Goal: Task Accomplishment & Management: Manage account settings

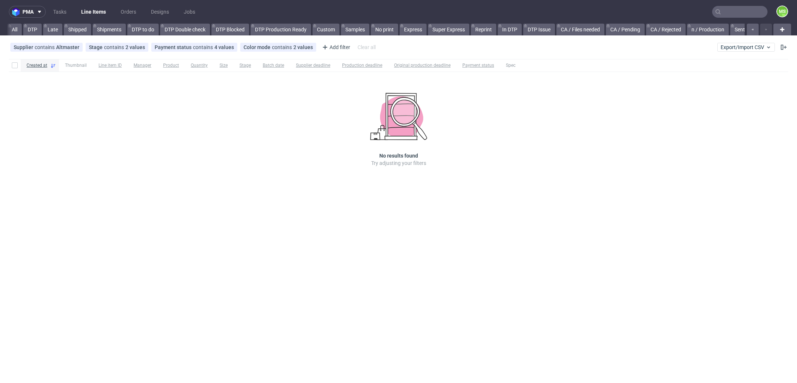
scroll to position [0, 1197]
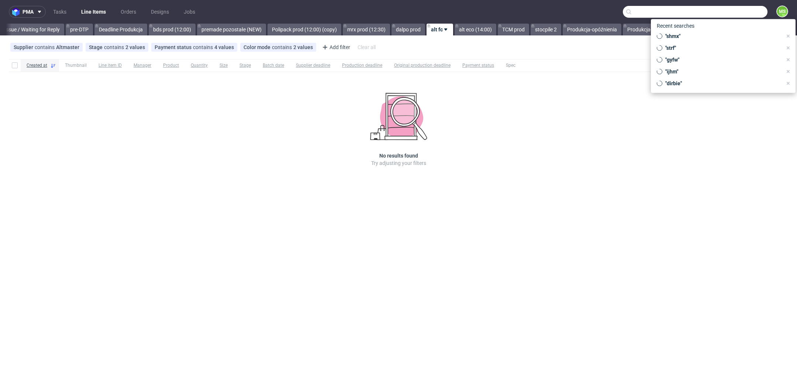
click at [738, 16] on input "text" at bounding box center [695, 12] width 145 height 12
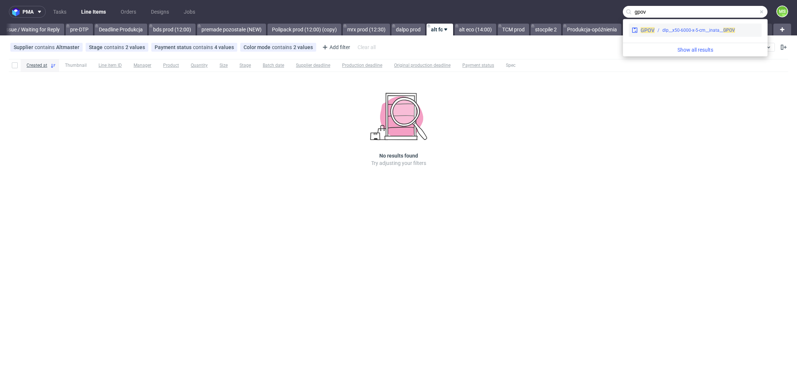
type input "gpov"
click at [729, 34] on div "GPOV dlp__x50-6000-x-5-cm__inata__ GPOV" at bounding box center [695, 30] width 133 height 13
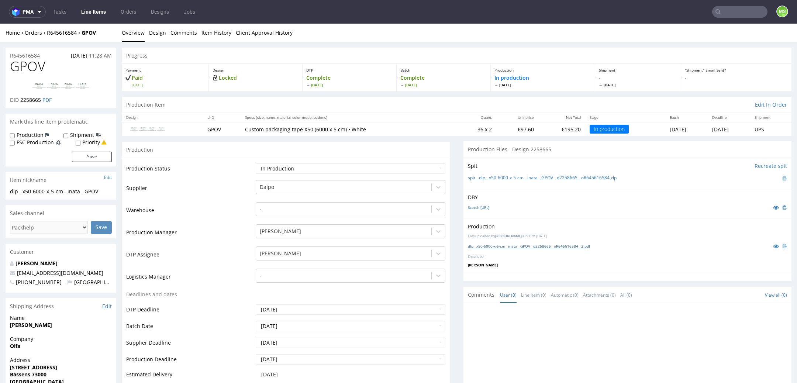
click at [521, 244] on link "dlp__x50-6000-x-5-cm__inata__GPOV__d2258665__oR645616584__2.pdf" at bounding box center [529, 246] width 122 height 5
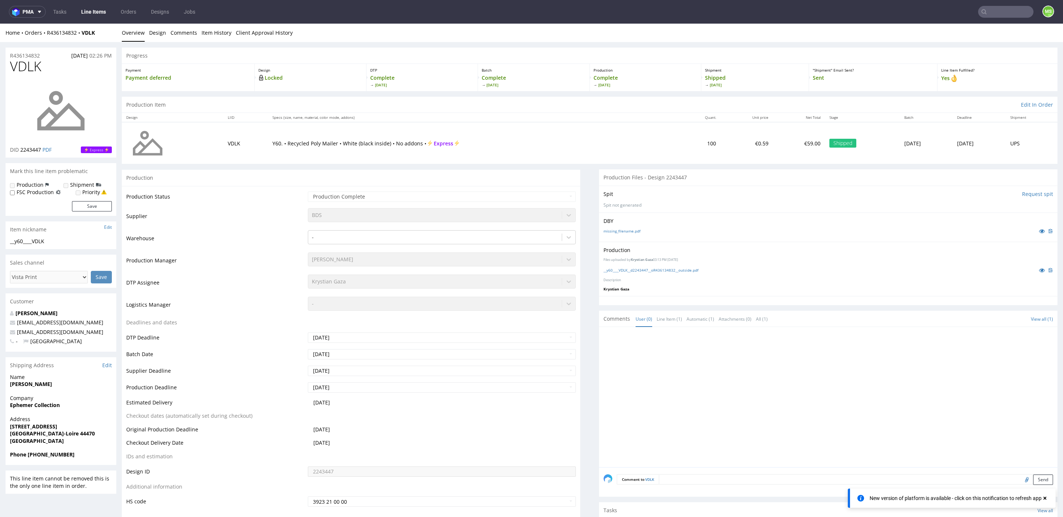
click at [89, 11] on link "Line Items" at bounding box center [94, 12] width 34 height 12
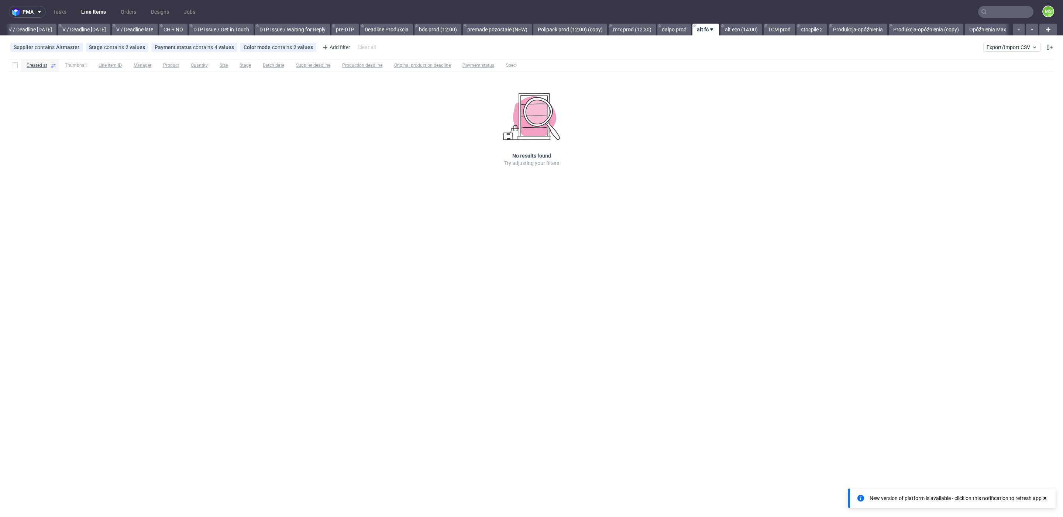
scroll to position [0, 930]
click at [440, 28] on link "bds prod (12:00)" at bounding box center [438, 30] width 47 height 12
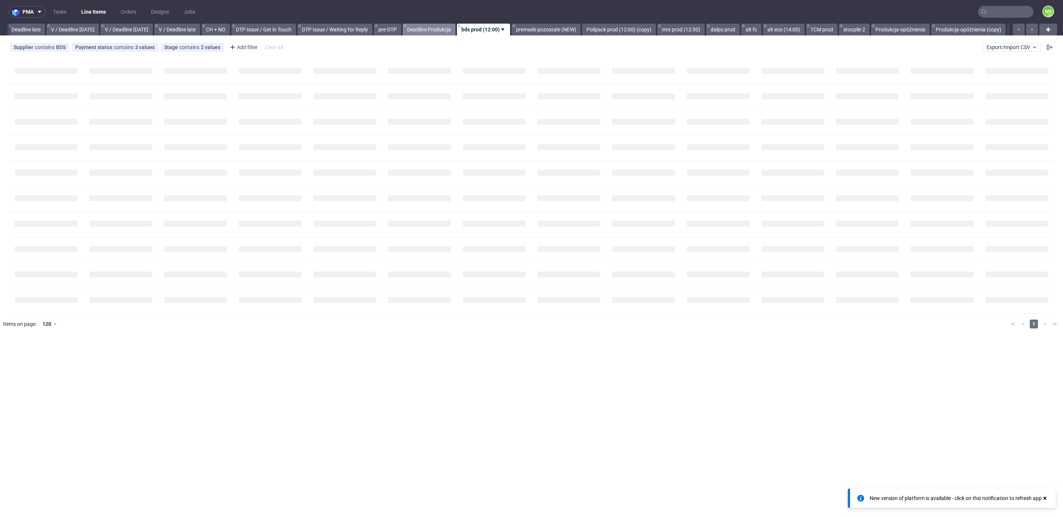
scroll to position [0, 863]
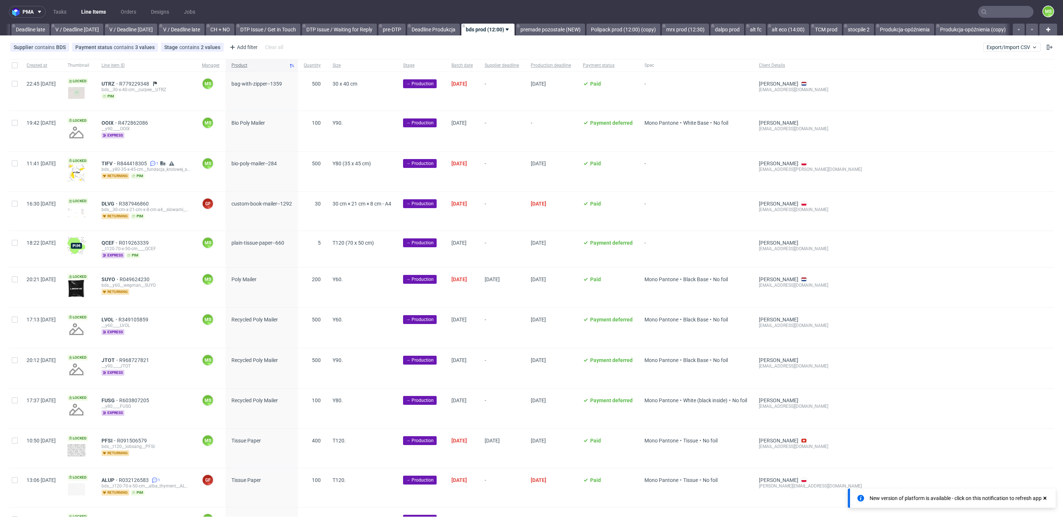
click at [261, 63] on span "Product" at bounding box center [258, 65] width 55 height 6
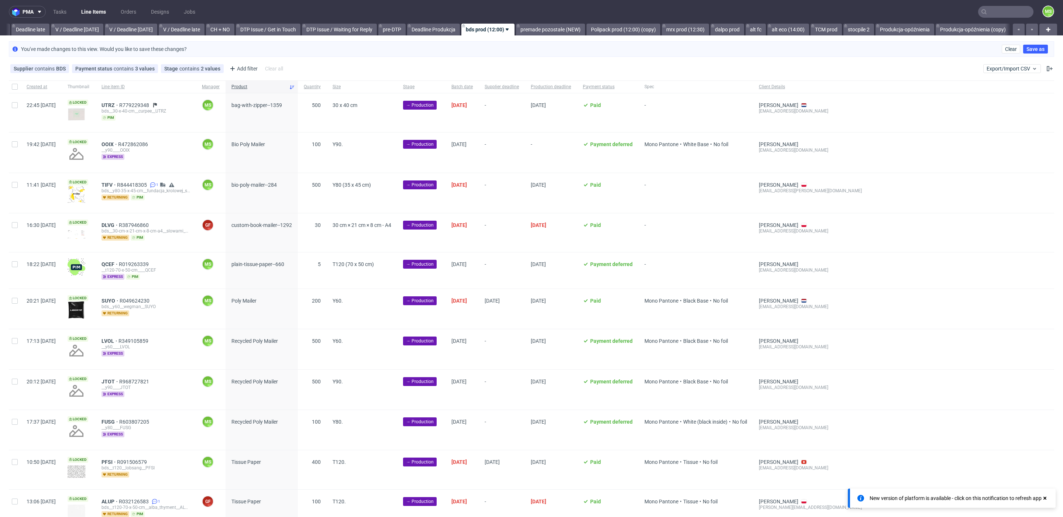
scroll to position [0, 868]
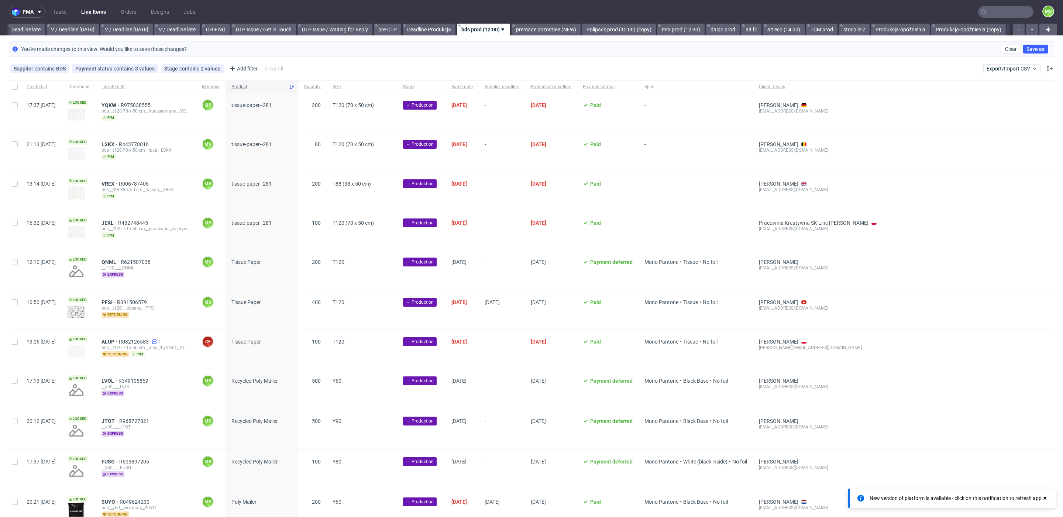
click at [260, 85] on span "Product" at bounding box center [258, 87] width 55 height 6
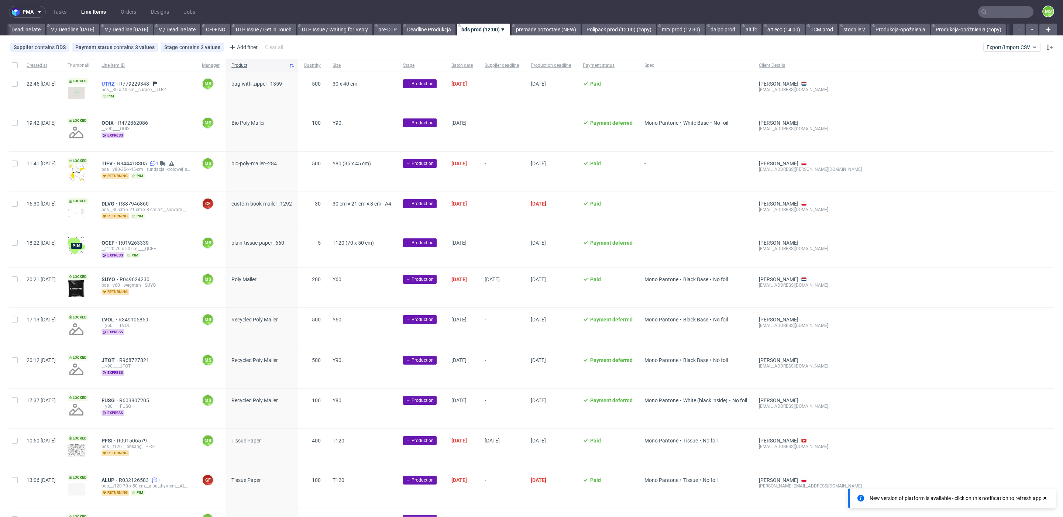
click at [119, 85] on span "UTRZ" at bounding box center [111, 84] width 18 height 6
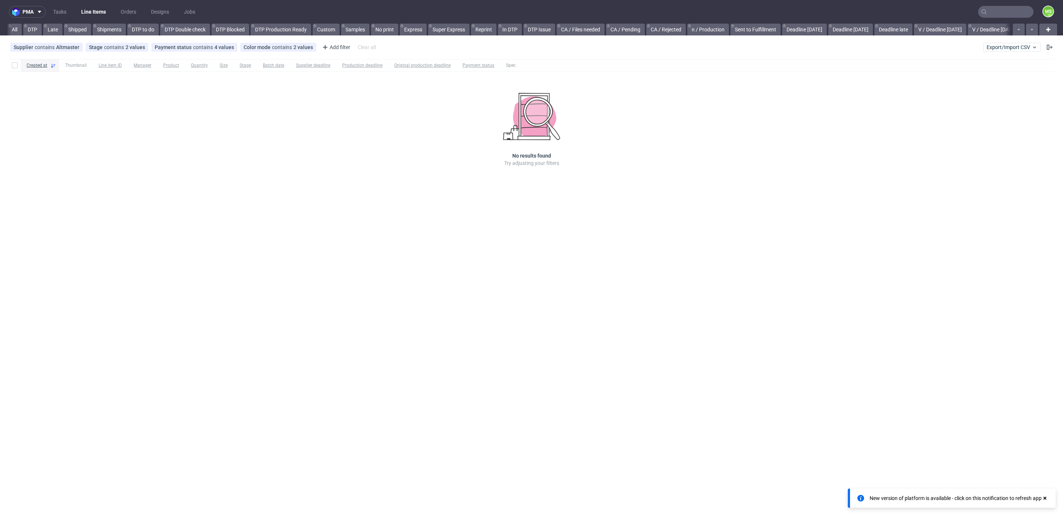
scroll to position [0, 930]
click at [435, 33] on link "bds prod (12:00)" at bounding box center [438, 30] width 47 height 12
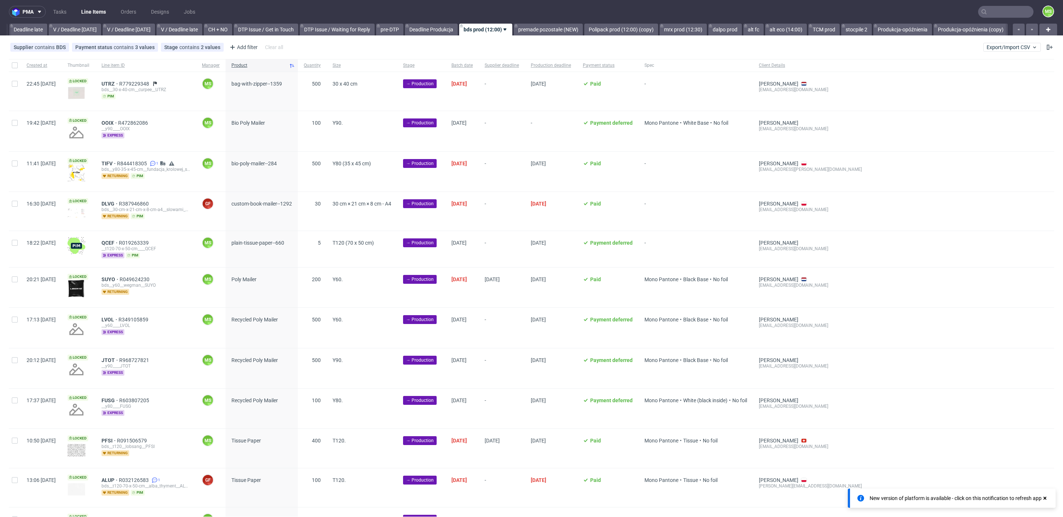
scroll to position [0, 868]
click at [119, 84] on span "UTRZ" at bounding box center [111, 84] width 18 height 6
click at [17, 84] on input "checkbox" at bounding box center [15, 84] width 6 height 6
checkbox input "true"
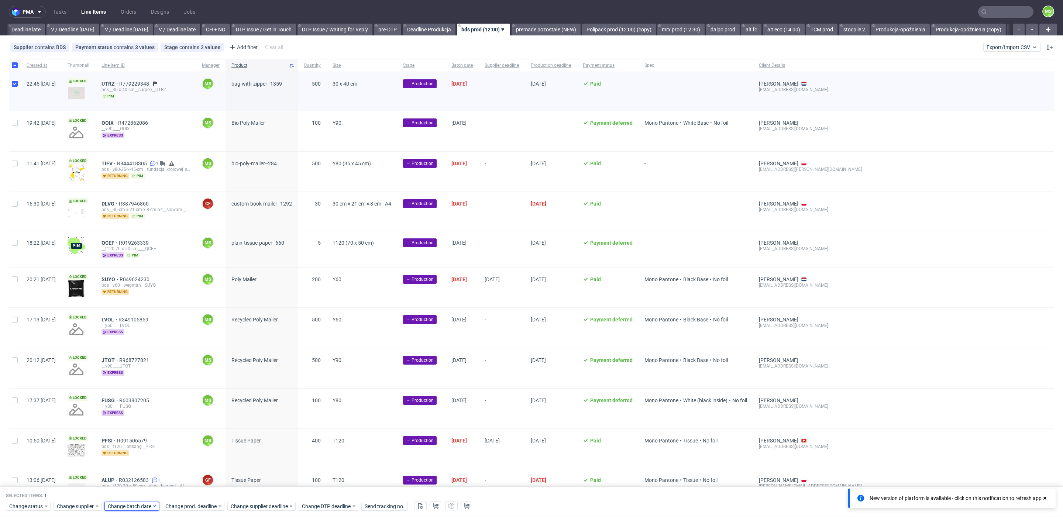
click at [130, 507] on span "Change batch date" at bounding box center [130, 506] width 44 height 7
drag, startPoint x: 181, startPoint y: 442, endPoint x: 194, endPoint y: 467, distance: 28.4
click at [181, 442] on span "19" at bounding box center [179, 440] width 6 height 7
click at [195, 490] on span "Save" at bounding box center [193, 491] width 11 height 5
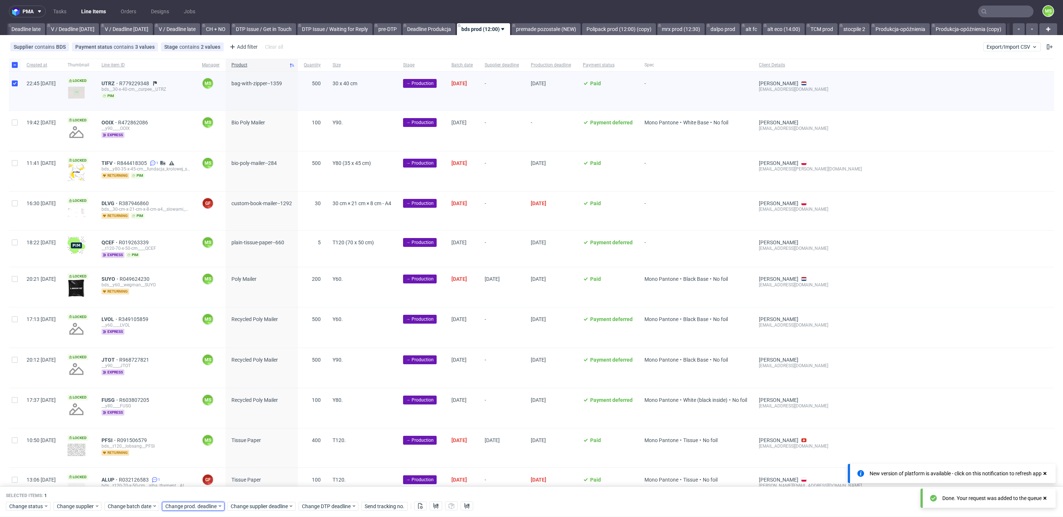
click at [203, 506] on span "Change prod. deadline" at bounding box center [191, 506] width 52 height 7
drag, startPoint x: 234, startPoint y: 457, endPoint x: 244, endPoint y: 467, distance: 13.9
click at [236, 457] on button "26" at bounding box center [235, 454] width 11 height 12
click at [251, 485] on div "Cancel Save" at bounding box center [212, 490] width 95 height 15
drag, startPoint x: 250, startPoint y: 490, endPoint x: 259, endPoint y: 497, distance: 11.0
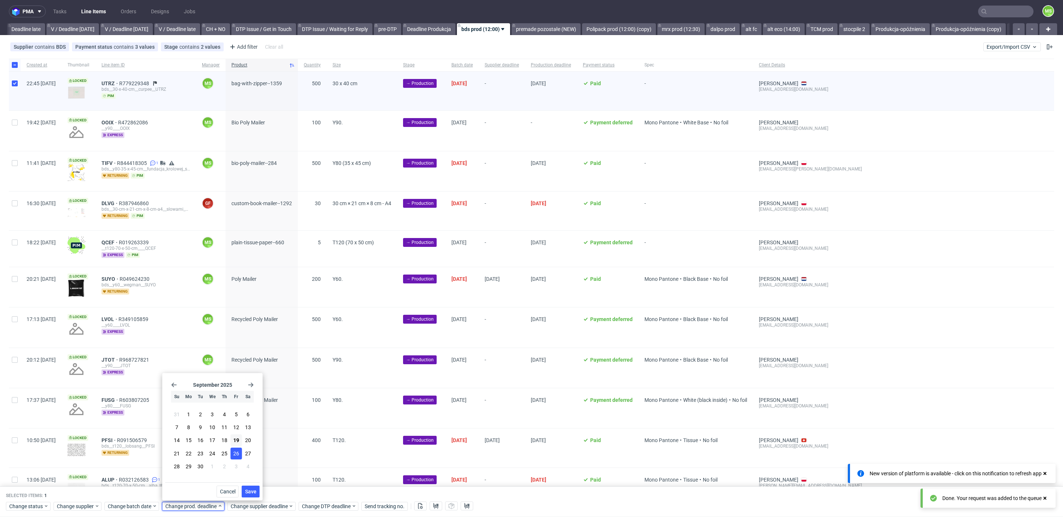
click at [251, 490] on span "Save" at bounding box center [250, 491] width 11 height 5
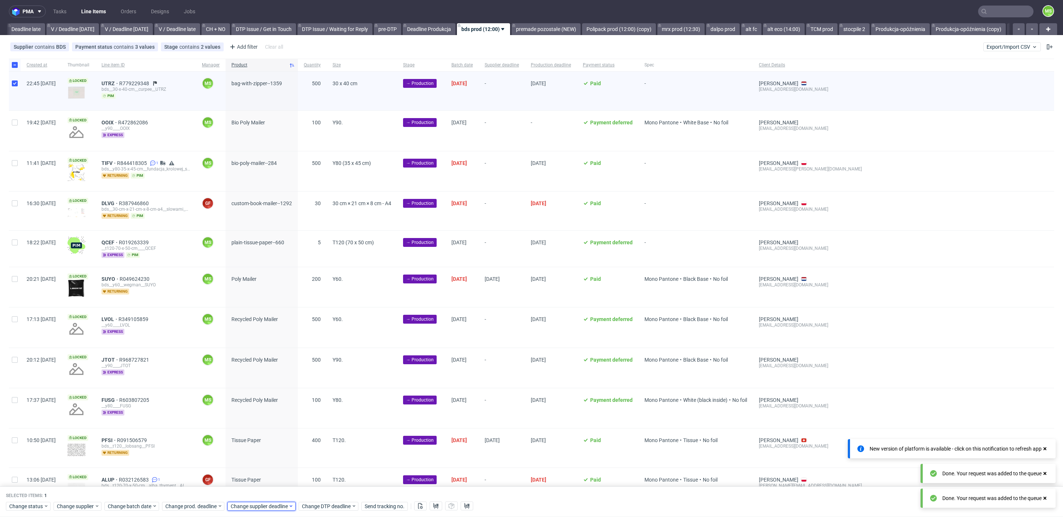
click at [265, 504] on span "Change supplier deadline" at bounding box center [260, 506] width 58 height 7
click at [302, 456] on span "26" at bounding box center [302, 453] width 6 height 7
click at [320, 492] on span "Save" at bounding box center [316, 491] width 11 height 5
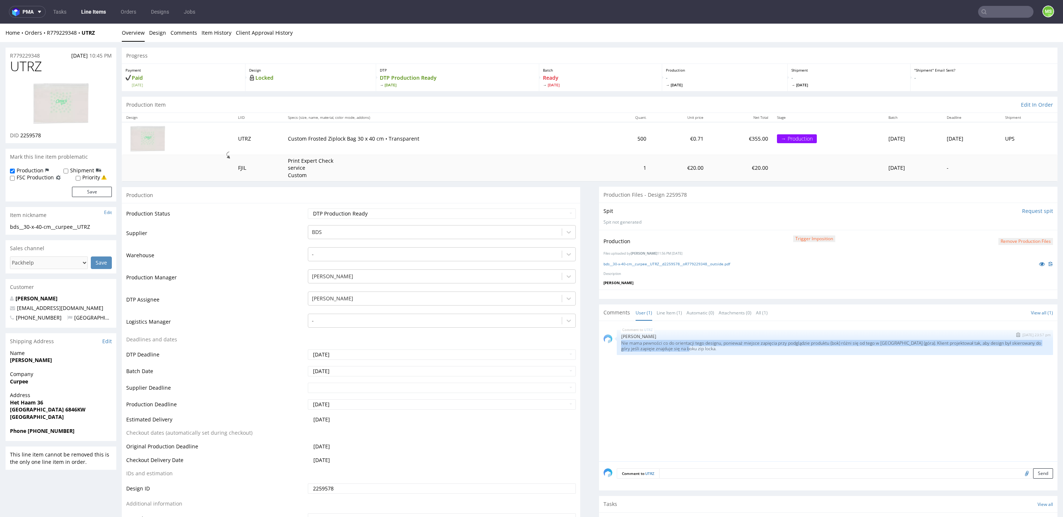
drag, startPoint x: 696, startPoint y: 351, endPoint x: 616, endPoint y: 344, distance: 80.0
click at [617, 345] on div "UTRZ [DATE] 23:57 pm [PERSON_NAME] Nie mama pewności co do orientacji tego desi…" at bounding box center [835, 342] width 436 height 25
copy p "Nie mama pewności co do orientacji tego designu, ponieważ miejsce zapięcia przy…"
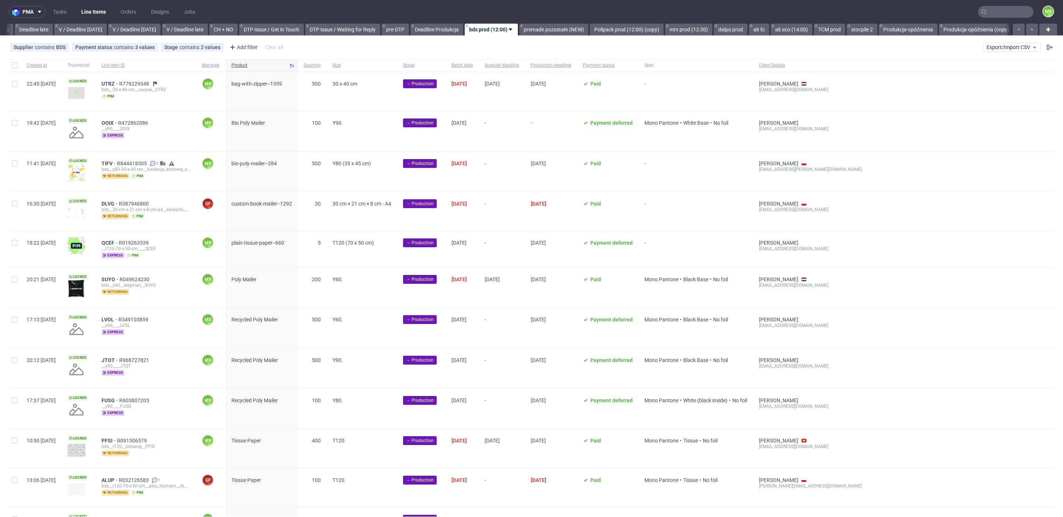
scroll to position [0, 868]
click at [17, 126] on div at bounding box center [15, 131] width 12 height 40
checkbox input "true"
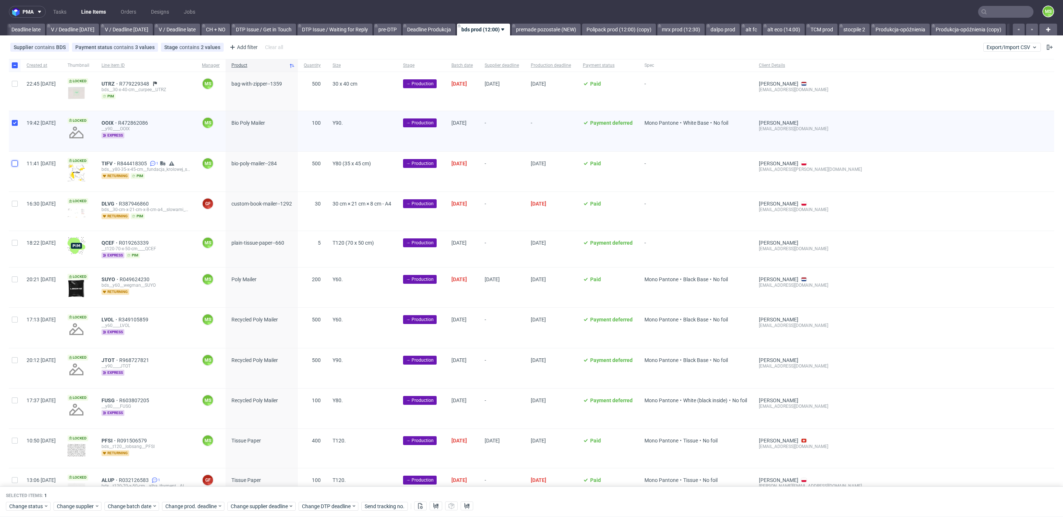
click at [16, 163] on input "checkbox" at bounding box center [15, 164] width 6 height 6
checkbox input "true"
drag, startPoint x: 137, startPoint y: 505, endPoint x: 141, endPoint y: 502, distance: 5.0
click at [137, 505] on span "Change batch date" at bounding box center [130, 506] width 44 height 7
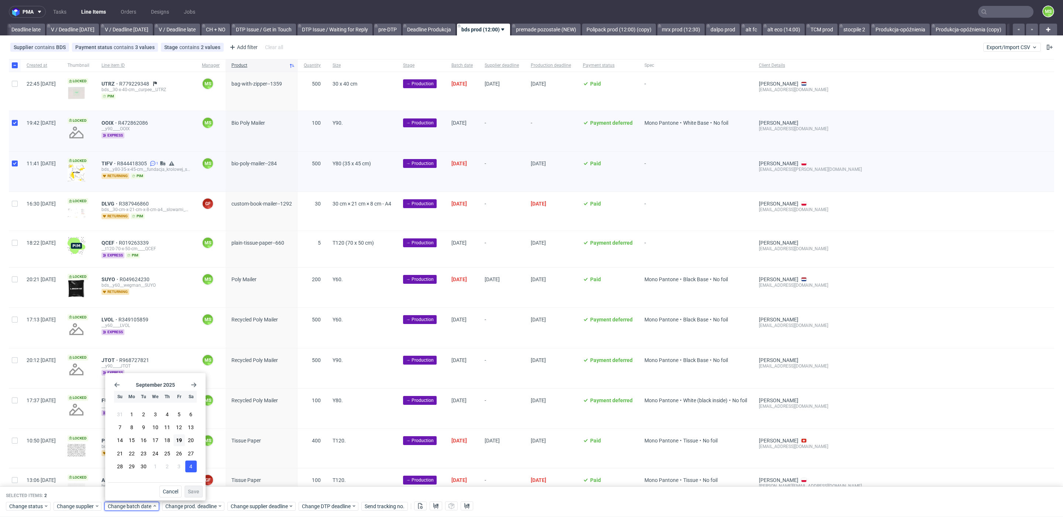
drag, startPoint x: 180, startPoint y: 444, endPoint x: 185, endPoint y: 467, distance: 23.5
click at [179, 444] on button "19" at bounding box center [179, 441] width 11 height 12
drag, startPoint x: 190, startPoint y: 486, endPoint x: 194, endPoint y: 490, distance: 5.5
click at [190, 486] on button "Save" at bounding box center [194, 492] width 18 height 12
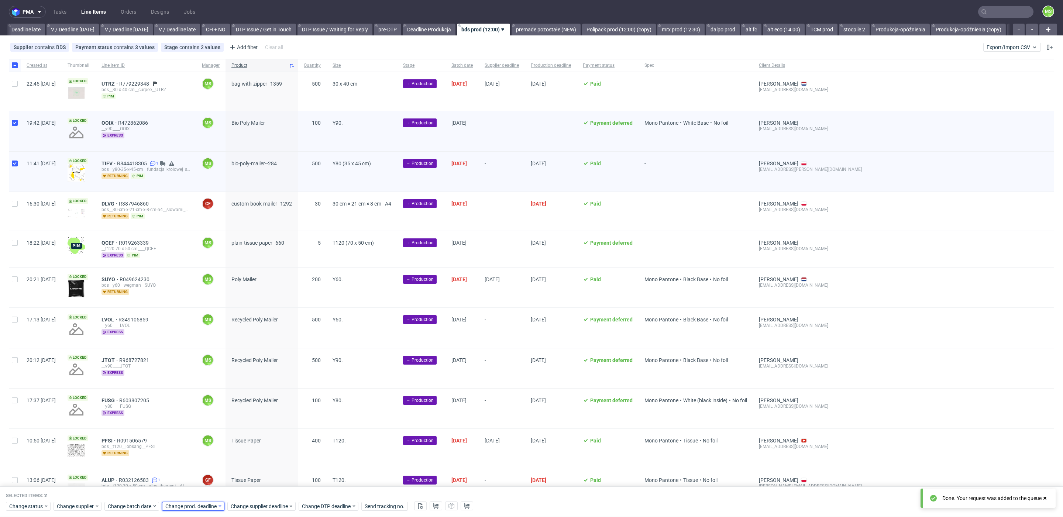
click at [196, 504] on span "Change prod. deadline" at bounding box center [191, 506] width 52 height 7
drag, startPoint x: 236, startPoint y: 454, endPoint x: 241, endPoint y: 467, distance: 13.6
click at [236, 456] on span "26" at bounding box center [236, 453] width 6 height 7
drag, startPoint x: 251, startPoint y: 485, endPoint x: 252, endPoint y: 490, distance: 4.5
click at [251, 485] on div "Cancel Save" at bounding box center [212, 490] width 95 height 15
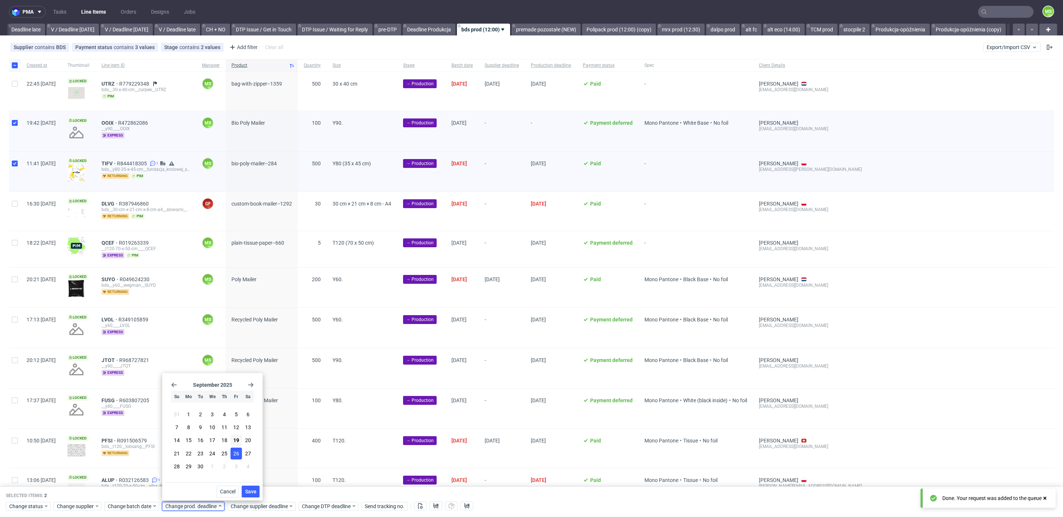
drag, startPoint x: 253, startPoint y: 490, endPoint x: 260, endPoint y: 500, distance: 13.2
click at [252, 490] on span "Save" at bounding box center [250, 491] width 11 height 5
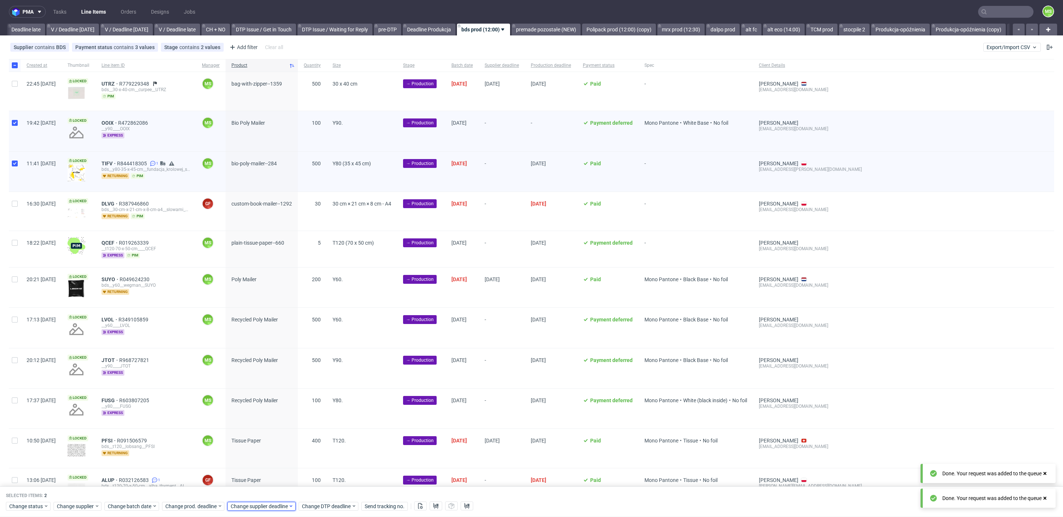
click at [263, 504] on span "Change supplier deadline" at bounding box center [260, 506] width 58 height 7
drag, startPoint x: 305, startPoint y: 454, endPoint x: 306, endPoint y: 462, distance: 8.3
click at [305, 454] on span "26" at bounding box center [302, 453] width 6 height 7
click at [312, 490] on span "Save" at bounding box center [316, 491] width 11 height 5
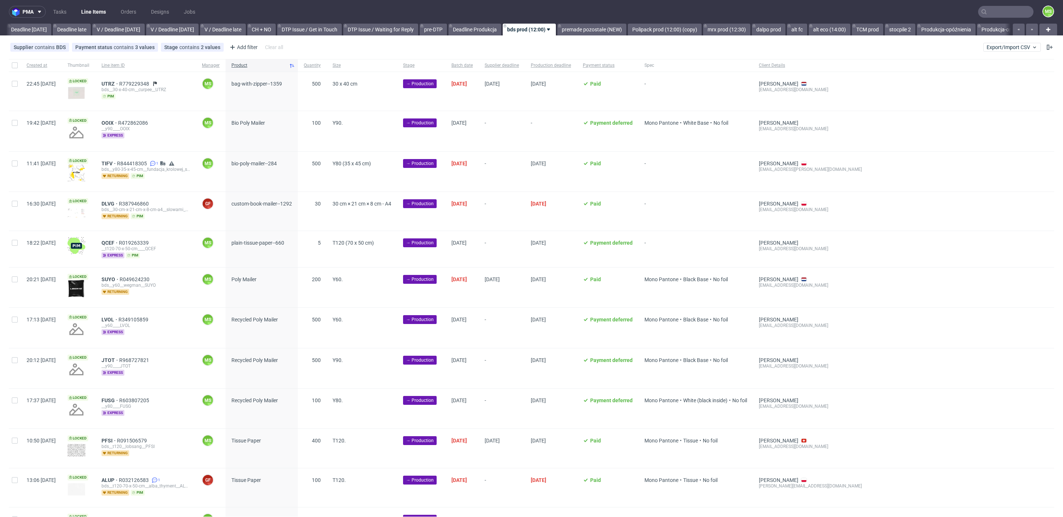
scroll to position [0, 859]
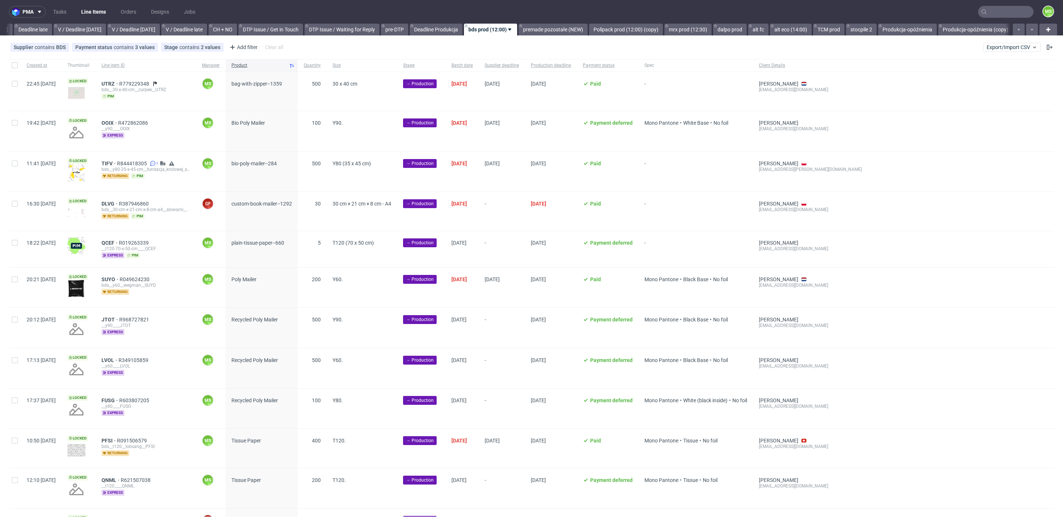
scroll to position [0, 868]
click at [117, 162] on span "TIFV" at bounding box center [110, 164] width 16 height 6
click at [15, 204] on input "checkbox" at bounding box center [15, 204] width 6 height 6
checkbox input "true"
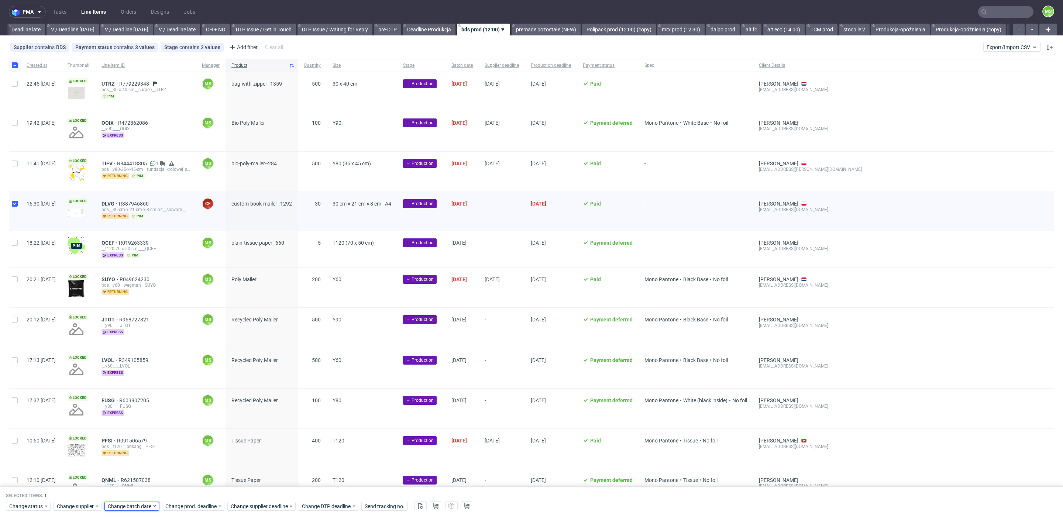
click at [109, 505] on span "Change batch date" at bounding box center [130, 506] width 44 height 7
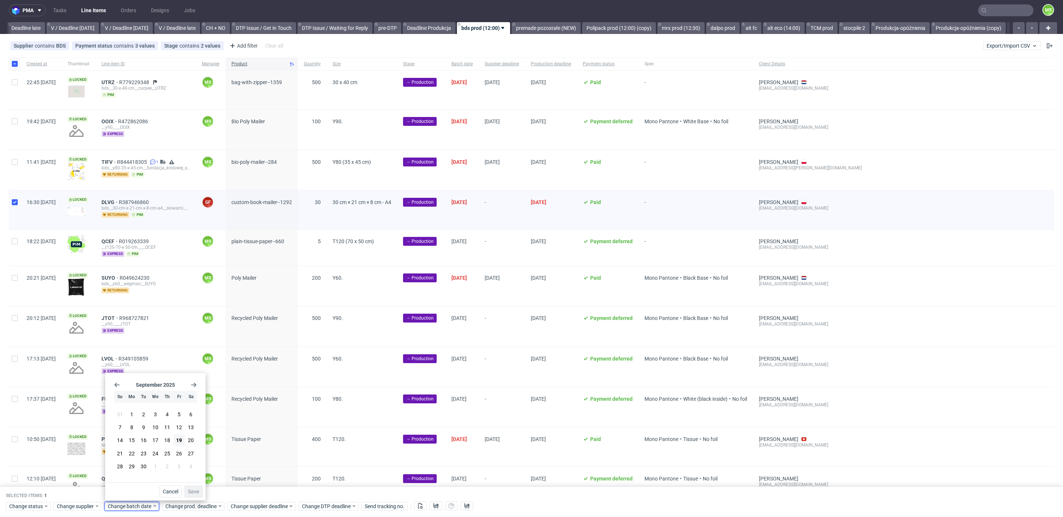
drag, startPoint x: 177, startPoint y: 439, endPoint x: 198, endPoint y: 476, distance: 42.5
click at [177, 439] on span "19" at bounding box center [179, 440] width 6 height 7
drag, startPoint x: 194, startPoint y: 489, endPoint x: 199, endPoint y: 499, distance: 11.6
click at [195, 489] on span "Save" at bounding box center [193, 491] width 11 height 5
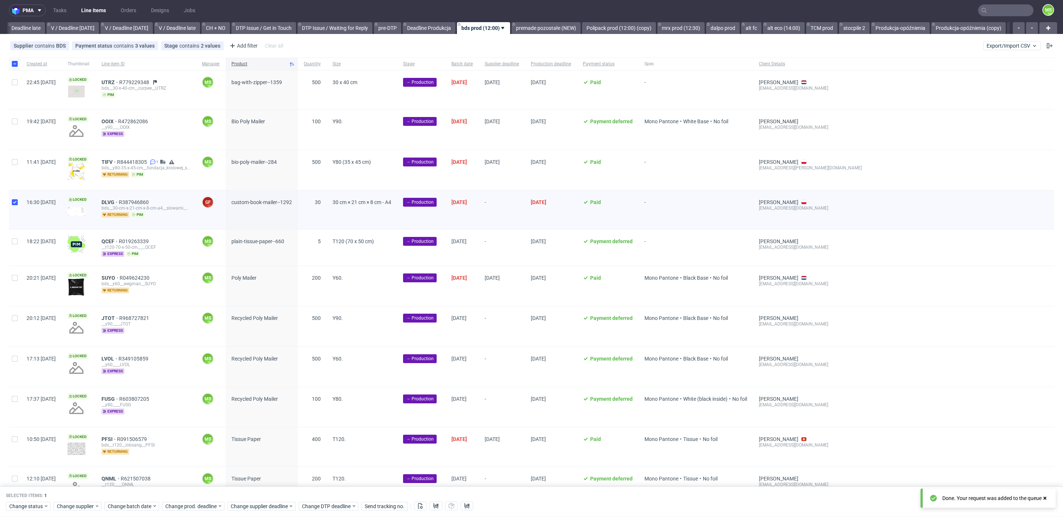
click at [200, 501] on div "Change status Change supplier Change batch date Change prod. deadline Change su…" at bounding box center [531, 506] width 1051 height 11
click at [200, 503] on span "Change prod. deadline" at bounding box center [191, 506] width 52 height 7
drag, startPoint x: 211, startPoint y: 454, endPoint x: 219, endPoint y: 458, distance: 8.8
click at [211, 454] on span "24" at bounding box center [212, 453] width 6 height 7
click at [251, 493] on span "Save" at bounding box center [250, 491] width 11 height 5
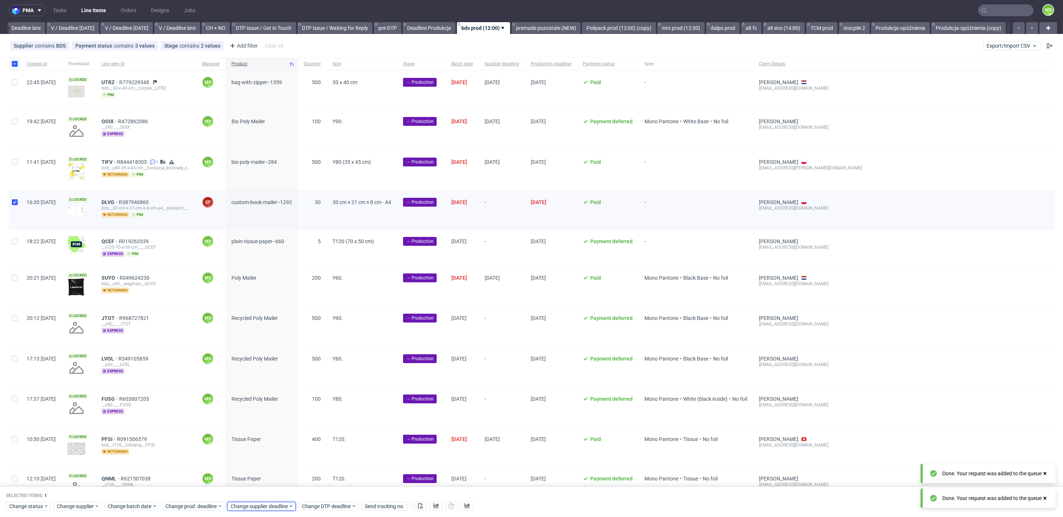
click at [255, 507] on span "Change supplier deadline" at bounding box center [260, 506] width 58 height 7
click at [279, 454] on span "24" at bounding box center [278, 453] width 6 height 7
click at [315, 489] on span "Save" at bounding box center [316, 491] width 11 height 5
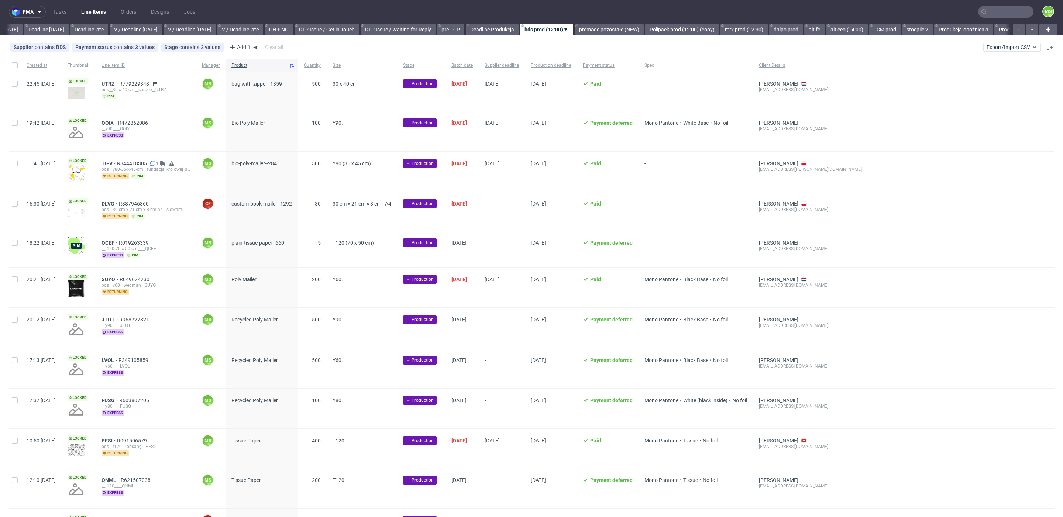
scroll to position [0, 868]
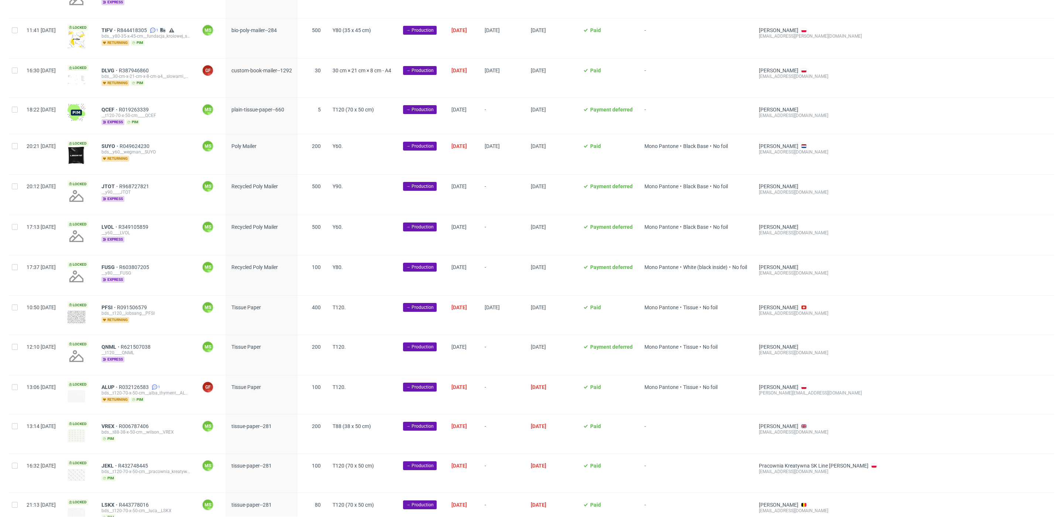
scroll to position [138, 0]
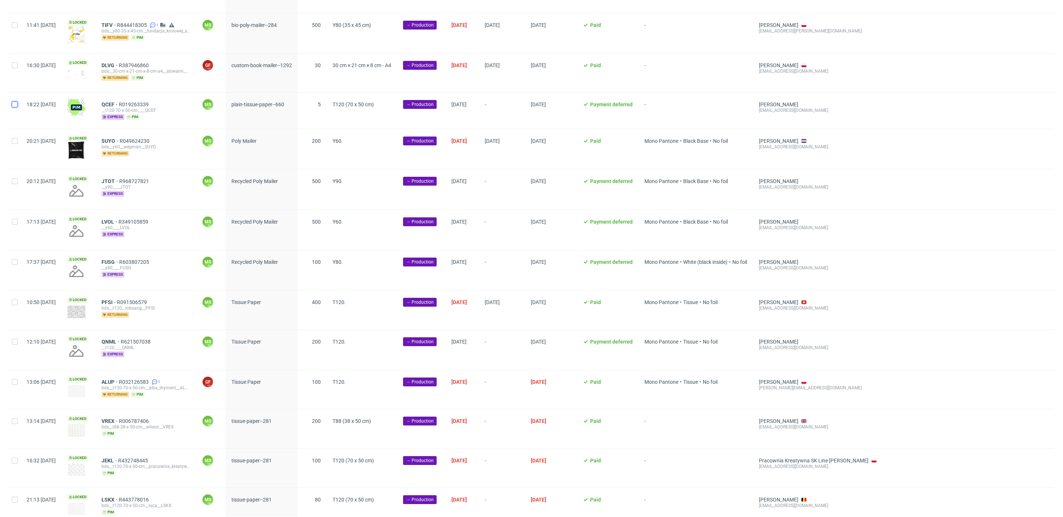
click at [13, 106] on input "checkbox" at bounding box center [15, 105] width 6 height 6
checkbox input "true"
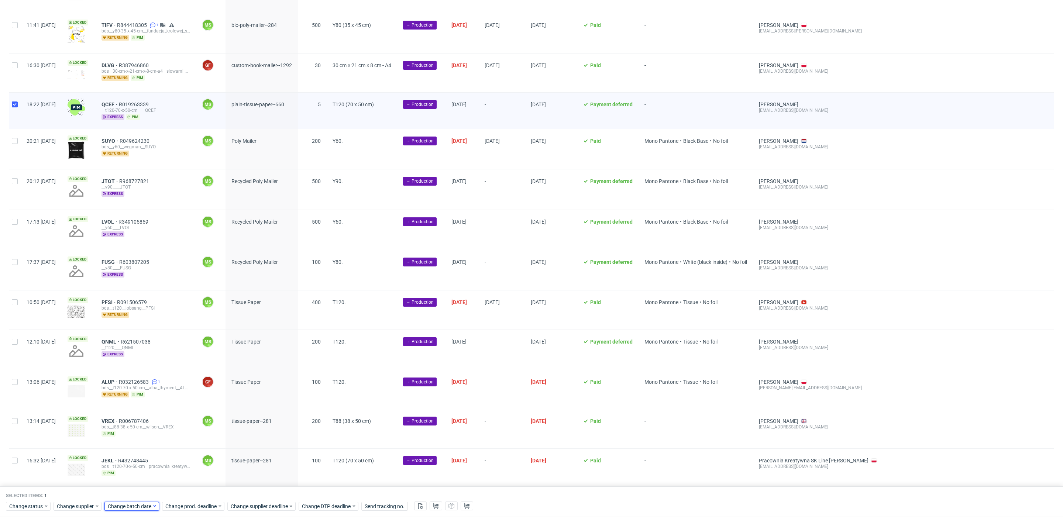
click at [126, 509] on span "Change batch date" at bounding box center [130, 506] width 44 height 7
drag, startPoint x: 178, startPoint y: 442, endPoint x: 188, endPoint y: 479, distance: 38.1
click at [178, 444] on span "19" at bounding box center [179, 440] width 6 height 7
drag, startPoint x: 194, startPoint y: 490, endPoint x: 198, endPoint y: 502, distance: 12.3
click at [194, 493] on span "Save" at bounding box center [193, 491] width 11 height 5
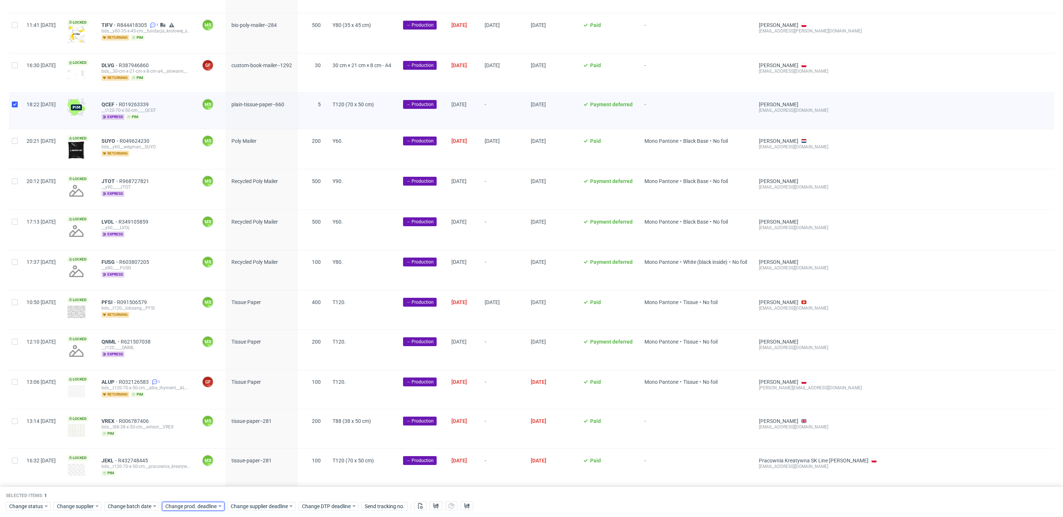
click at [199, 504] on span "Change prod. deadline" at bounding box center [191, 506] width 52 height 7
drag, startPoint x: 197, startPoint y: 454, endPoint x: 237, endPoint y: 476, distance: 45.9
click at [199, 454] on button "23" at bounding box center [200, 454] width 11 height 12
drag, startPoint x: 251, startPoint y: 489, endPoint x: 257, endPoint y: 499, distance: 11.6
click at [252, 491] on span "Save" at bounding box center [250, 491] width 11 height 5
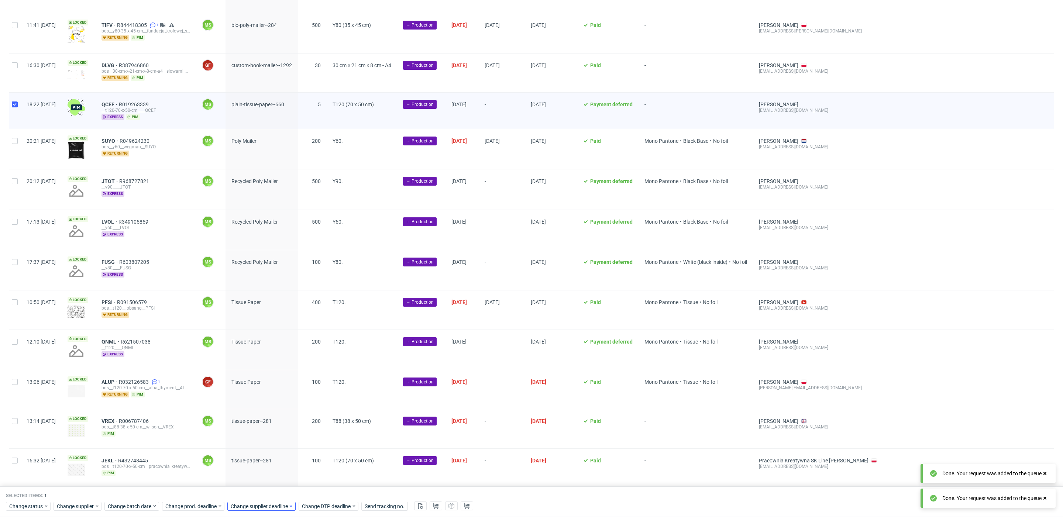
click at [262, 509] on div "Selected items: 1 Change status Change supplier Change batch date Change prod. …" at bounding box center [531, 502] width 1063 height 31
drag, startPoint x: 262, startPoint y: 509, endPoint x: 262, endPoint y: 503, distance: 5.6
click at [262, 508] on span "Change supplier deadline" at bounding box center [260, 506] width 58 height 7
click at [268, 454] on span "23" at bounding box center [267, 453] width 6 height 7
click at [316, 489] on span "Save" at bounding box center [316, 491] width 11 height 5
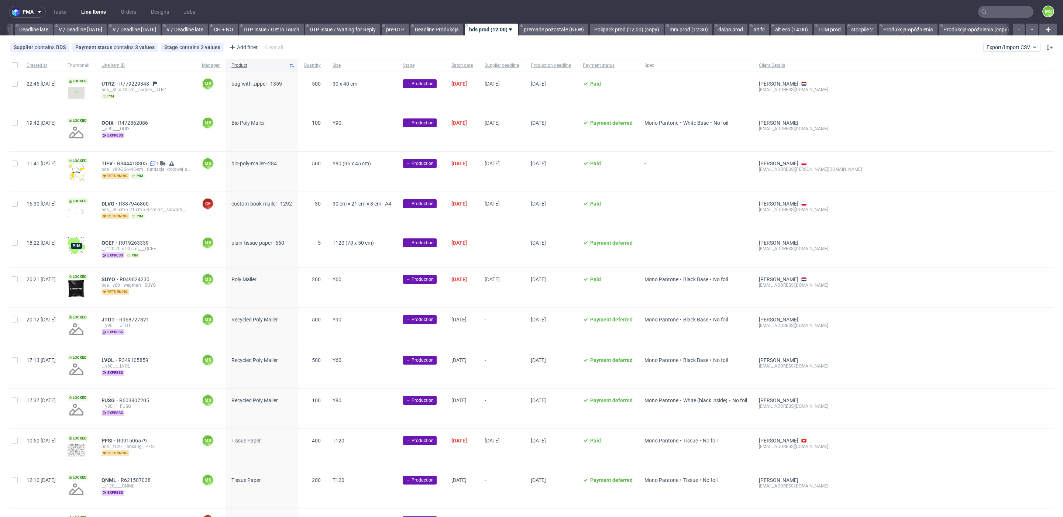
scroll to position [0, 868]
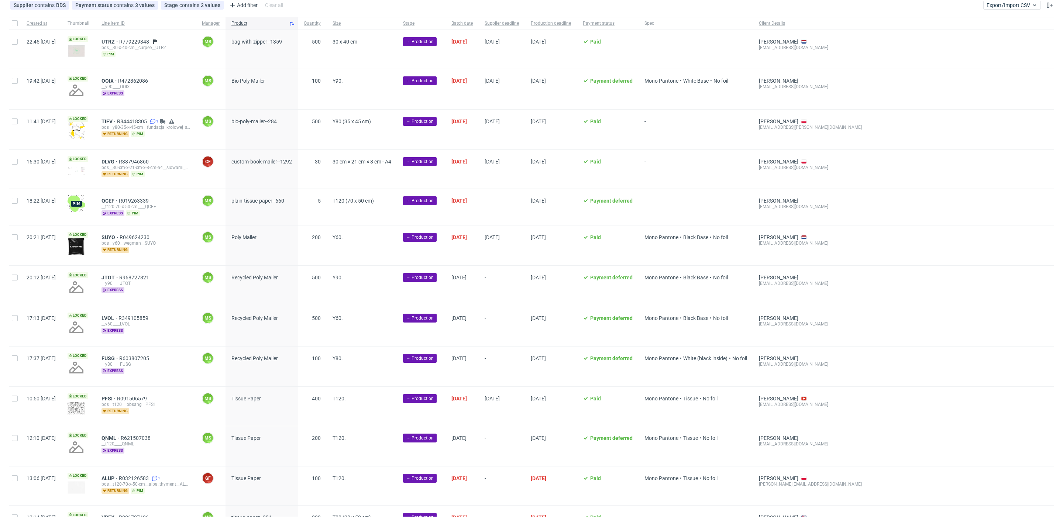
scroll to position [45, 0]
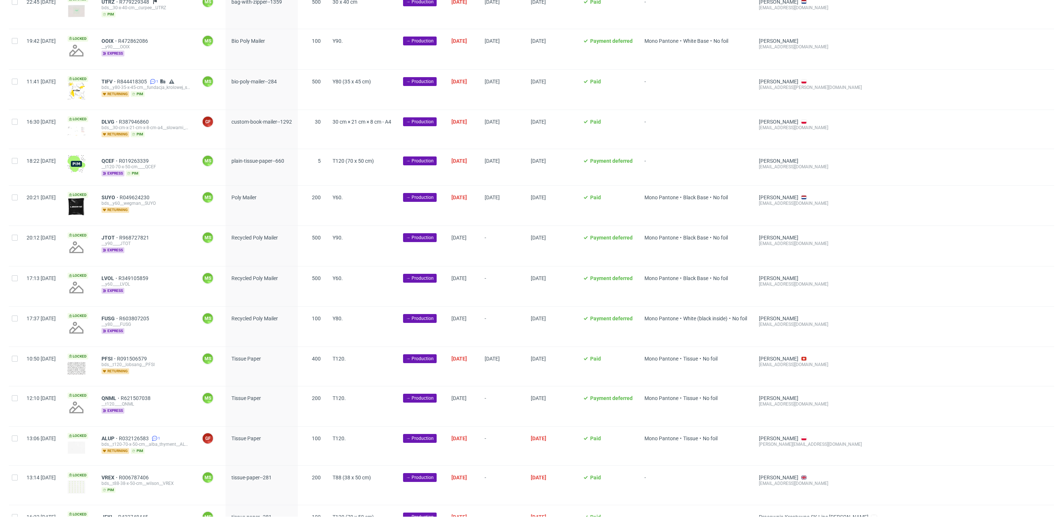
scroll to position [82, 0]
click at [15, 198] on input "checkbox" at bounding box center [15, 197] width 6 height 6
checkbox input "true"
click at [117, 507] on span "Change batch date" at bounding box center [130, 506] width 44 height 7
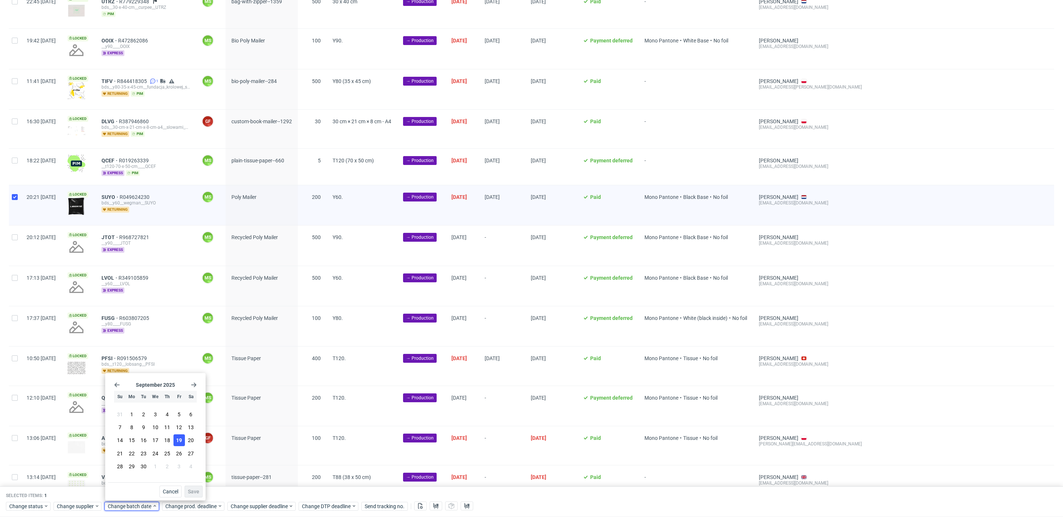
click at [178, 437] on span "19" at bounding box center [179, 440] width 6 height 7
click at [195, 488] on button "Save" at bounding box center [194, 492] width 18 height 12
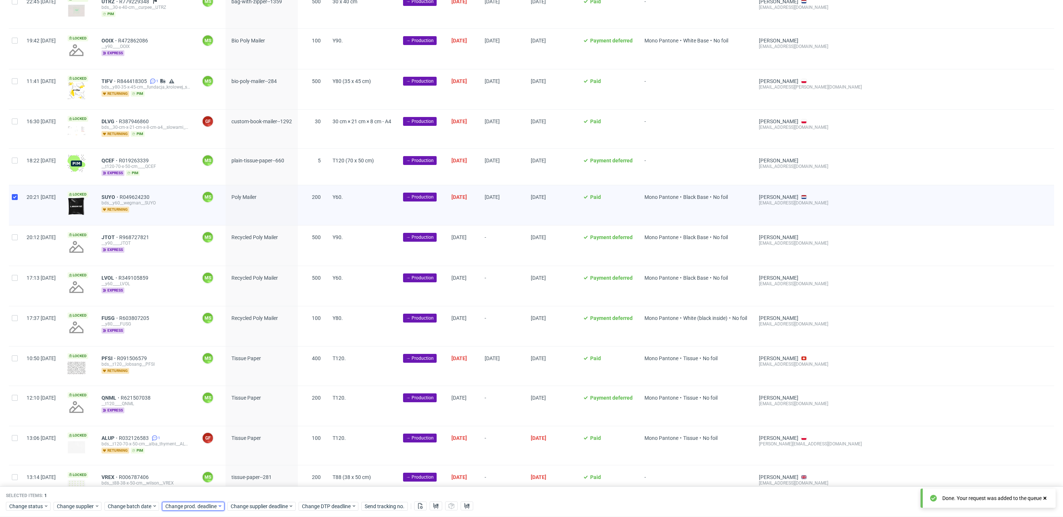
click at [202, 502] on div "Change prod. deadline" at bounding box center [193, 506] width 62 height 9
drag, startPoint x: 237, startPoint y: 450, endPoint x: 241, endPoint y: 467, distance: 17.5
click at [237, 450] on span "26" at bounding box center [236, 453] width 6 height 7
click at [251, 494] on span "Save" at bounding box center [250, 491] width 11 height 5
click at [256, 501] on div "Change status Change supplier Change batch date Change prod. deadline Change su…" at bounding box center [531, 506] width 1051 height 11
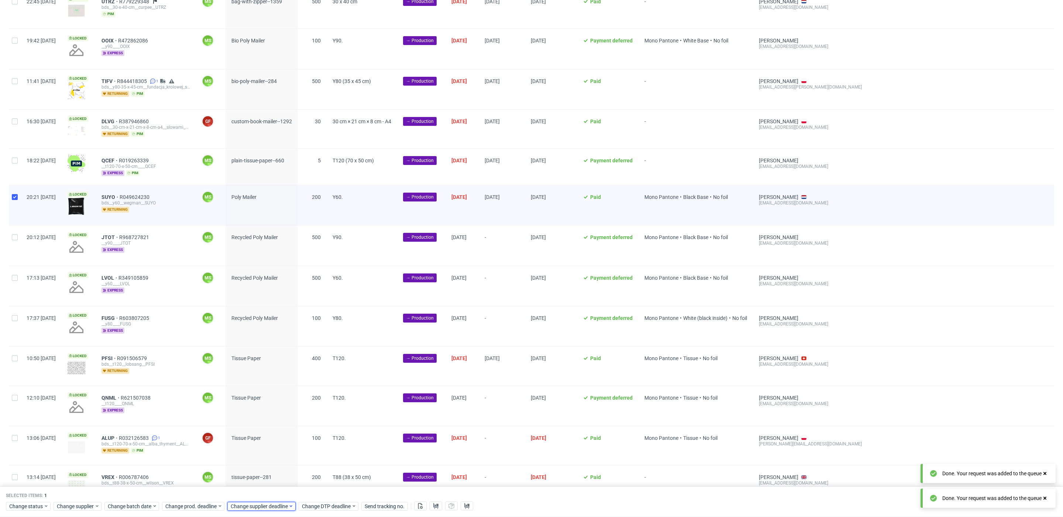
click at [260, 504] on span "Change supplier deadline" at bounding box center [260, 506] width 58 height 7
drag, startPoint x: 301, startPoint y: 452, endPoint x: 305, endPoint y: 456, distance: 6.3
click at [301, 452] on span "26" at bounding box center [302, 453] width 6 height 7
click at [317, 491] on span "Save" at bounding box center [316, 491] width 11 height 5
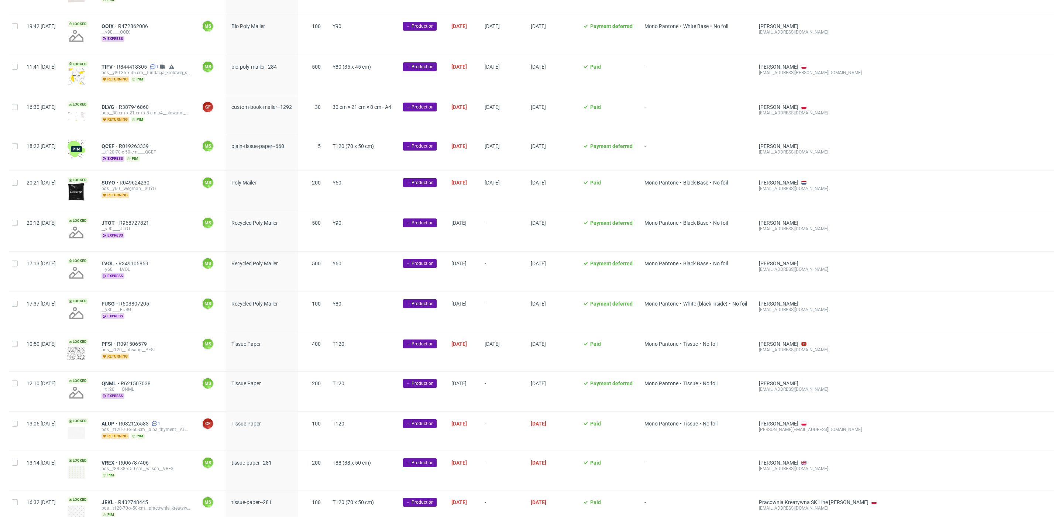
scroll to position [100, 0]
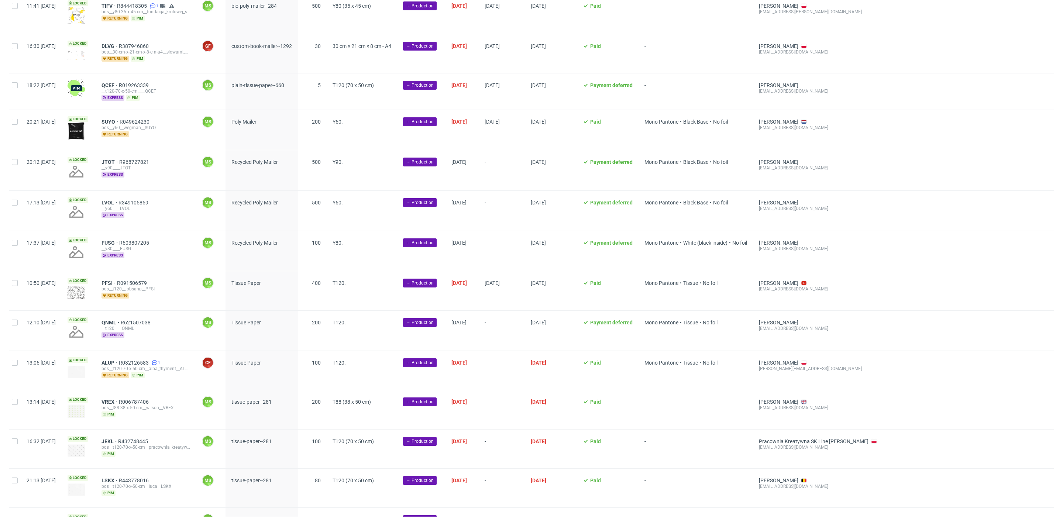
scroll to position [167, 0]
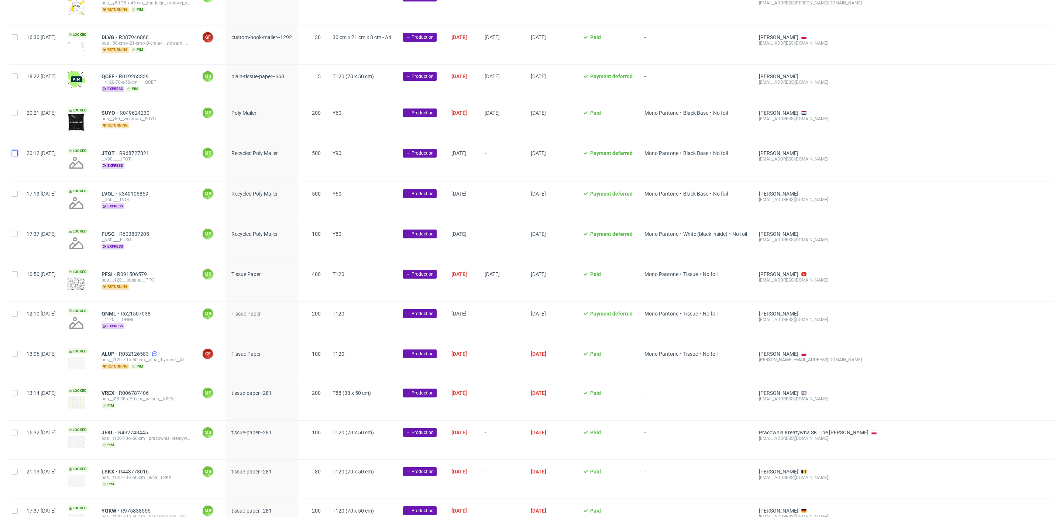
click at [16, 155] on input "checkbox" at bounding box center [15, 153] width 6 height 6
checkbox input "true"
drag, startPoint x: 16, startPoint y: 193, endPoint x: 16, endPoint y: 224, distance: 31.0
click at [16, 193] on input "checkbox" at bounding box center [15, 194] width 6 height 6
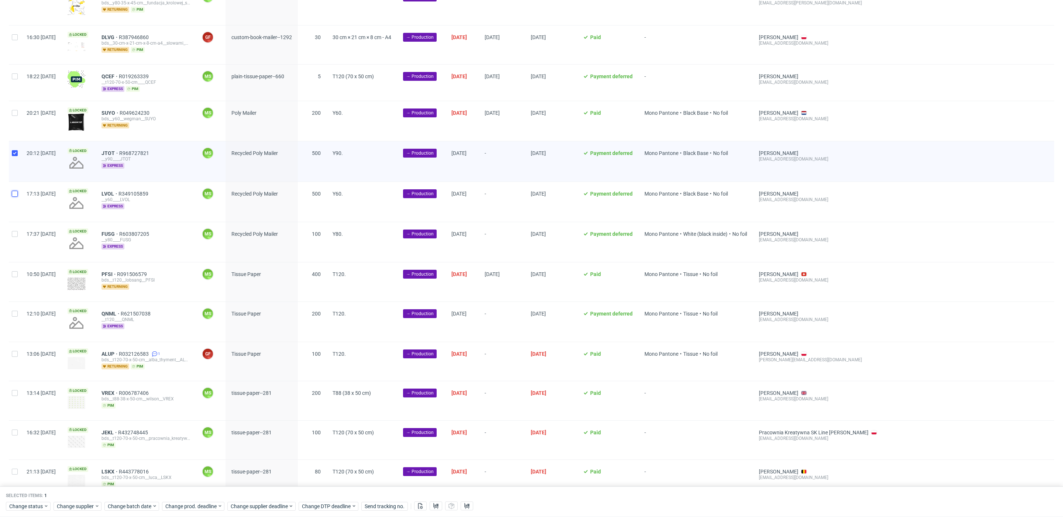
checkbox input "true"
click at [13, 235] on input "checkbox" at bounding box center [15, 234] width 6 height 6
checkbox input "true"
click at [127, 507] on span "Change batch date" at bounding box center [130, 506] width 44 height 7
click at [180, 443] on span "19" at bounding box center [179, 440] width 6 height 7
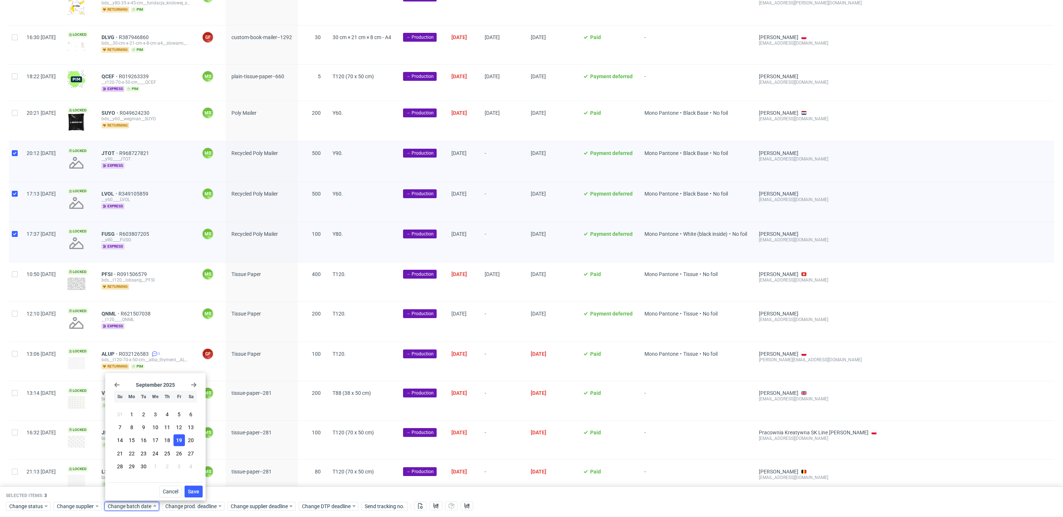
drag, startPoint x: 193, startPoint y: 491, endPoint x: 200, endPoint y: 497, distance: 8.9
click at [194, 492] on span "Save" at bounding box center [193, 491] width 11 height 5
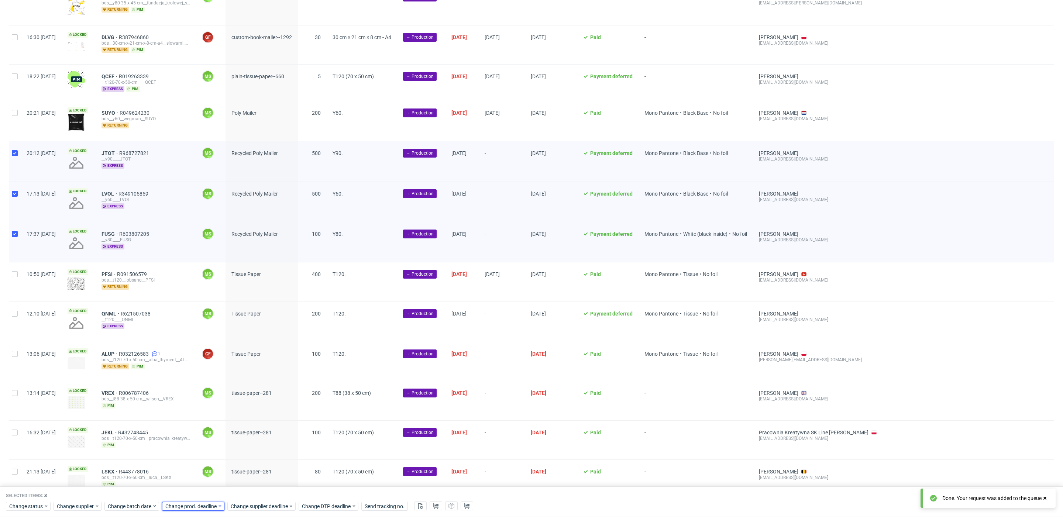
click at [204, 506] on span "Change prod. deadline" at bounding box center [191, 506] width 52 height 7
drag, startPoint x: 238, startPoint y: 448, endPoint x: 247, endPoint y: 467, distance: 21.0
click at [238, 450] on button "26" at bounding box center [235, 454] width 11 height 12
drag, startPoint x: 251, startPoint y: 491, endPoint x: 260, endPoint y: 503, distance: 15.2
click at [253, 492] on span "Save" at bounding box center [250, 491] width 11 height 5
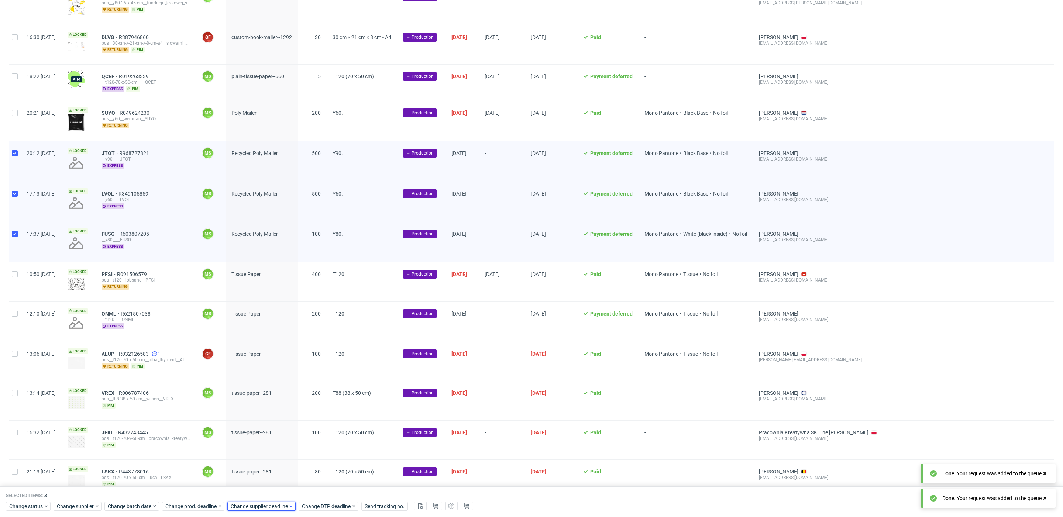
click at [262, 502] on div "Change supplier deadline" at bounding box center [261, 506] width 68 height 9
drag, startPoint x: 302, startPoint y: 457, endPoint x: 305, endPoint y: 463, distance: 7.0
click at [302, 458] on button "26" at bounding box center [301, 454] width 11 height 12
click at [320, 491] on span "Save" at bounding box center [316, 491] width 11 height 5
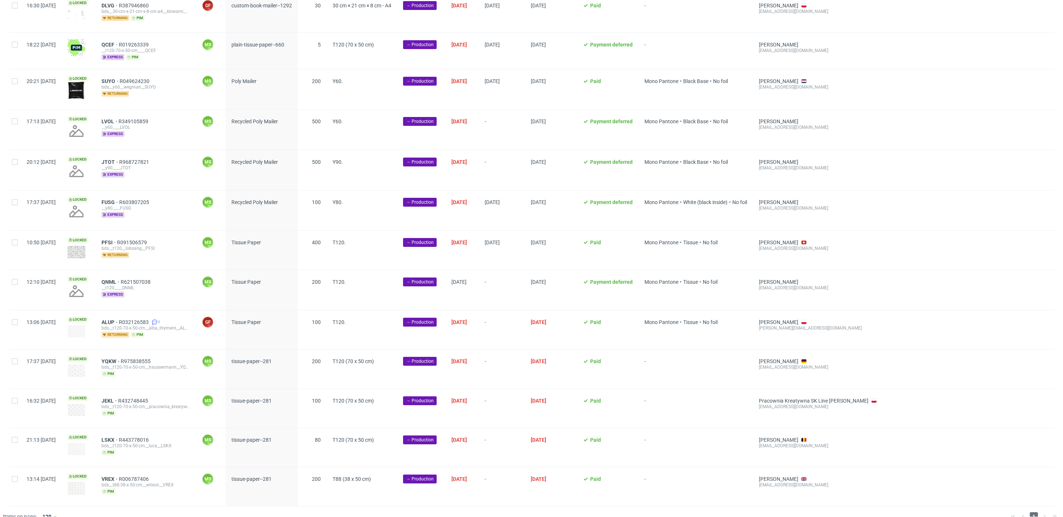
scroll to position [212, 0]
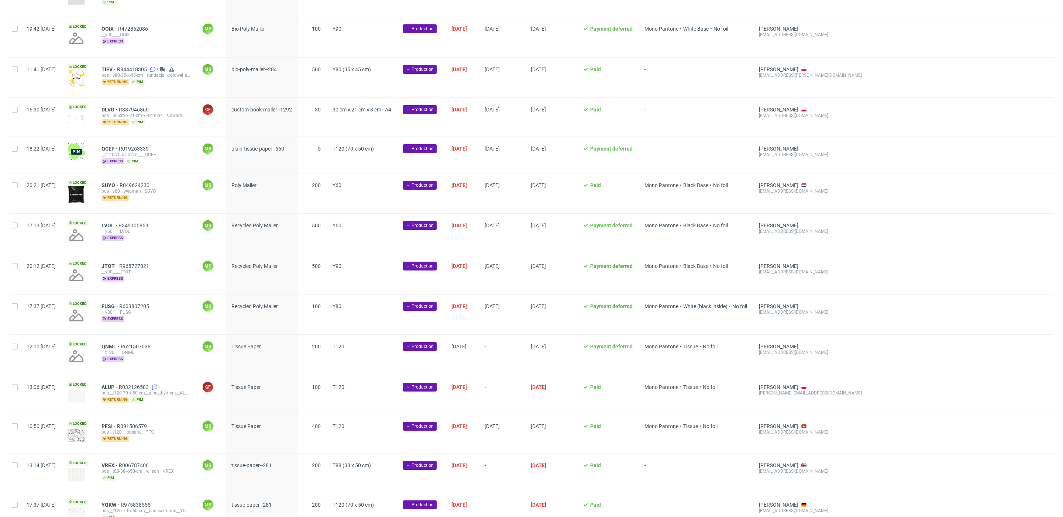
scroll to position [212, 0]
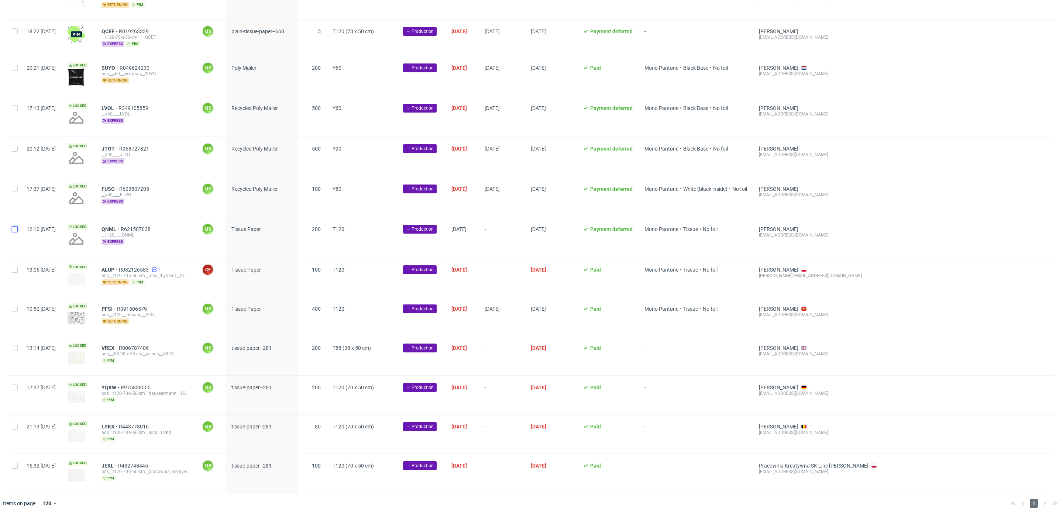
click at [13, 229] on input "checkbox" at bounding box center [15, 229] width 6 height 6
checkbox input "true"
drag, startPoint x: 17, startPoint y: 271, endPoint x: 16, endPoint y: 288, distance: 17.8
click at [17, 271] on input "checkbox" at bounding box center [15, 270] width 6 height 6
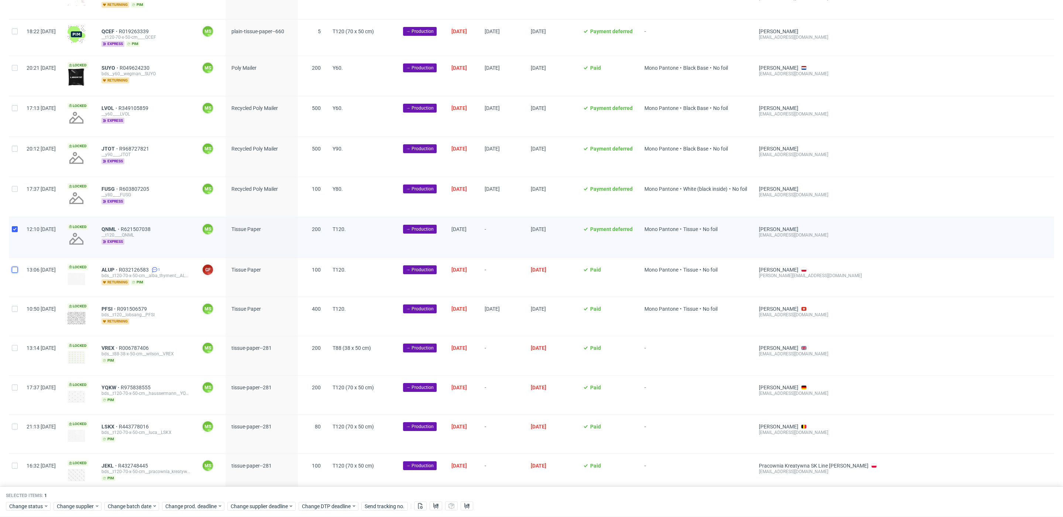
checkbox input "true"
click at [14, 312] on div at bounding box center [15, 316] width 12 height 39
checkbox input "true"
click at [16, 349] on input "checkbox" at bounding box center [15, 348] width 6 height 6
checkbox input "true"
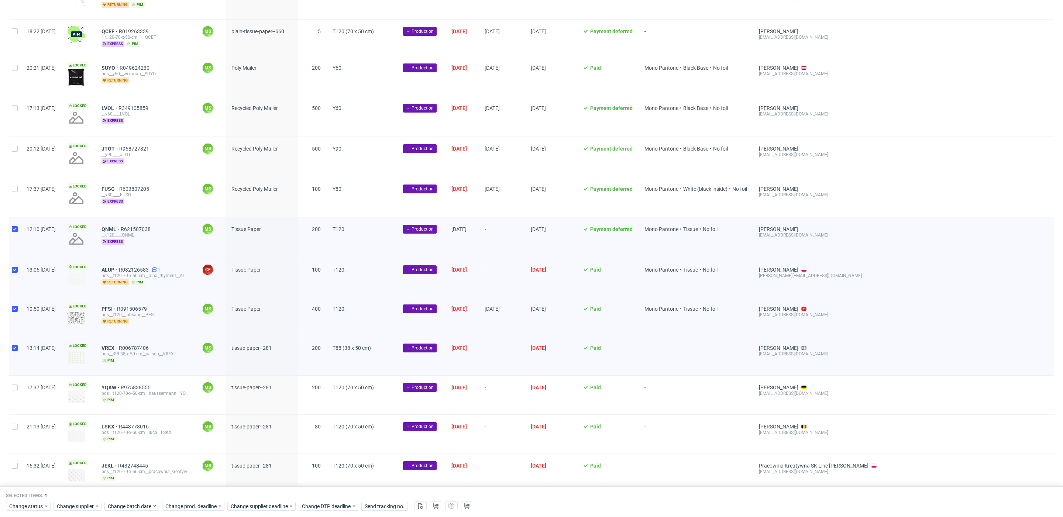
click at [14, 391] on div at bounding box center [15, 395] width 12 height 39
checkbox input "true"
click at [16, 428] on input "checkbox" at bounding box center [15, 427] width 6 height 6
checkbox input "true"
click at [16, 464] on input "checkbox" at bounding box center [15, 466] width 6 height 6
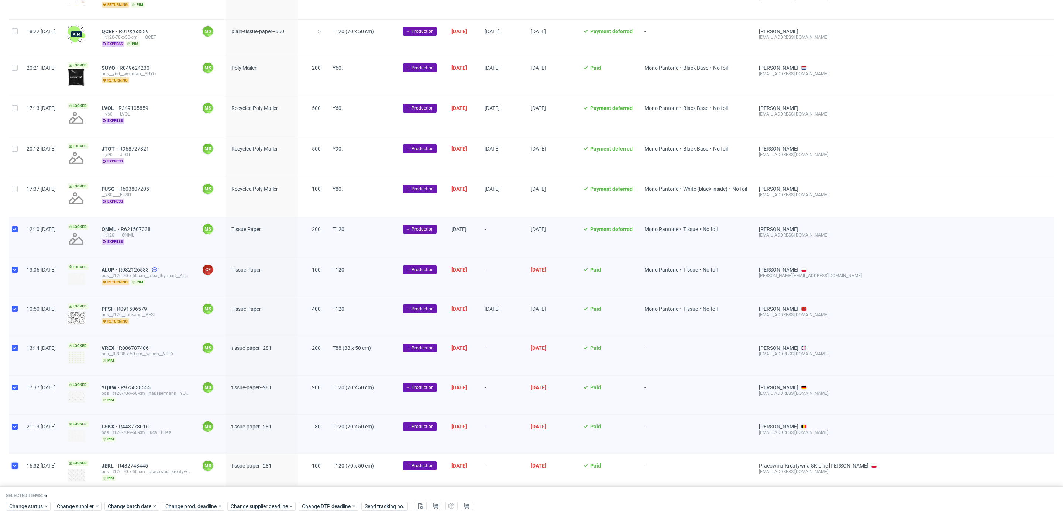
checkbox input "true"
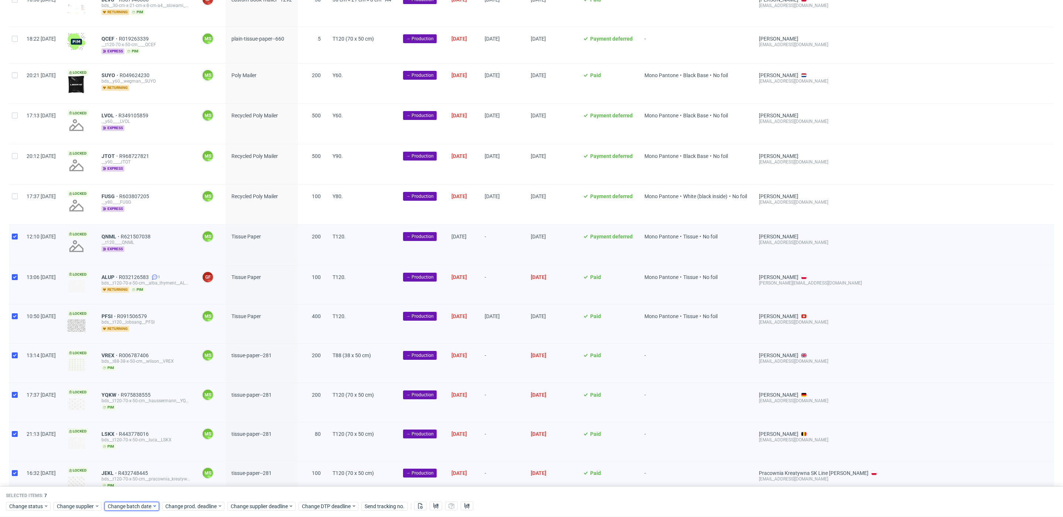
click at [131, 509] on span "Change batch date" at bounding box center [130, 506] width 44 height 7
drag, startPoint x: 176, startPoint y: 439, endPoint x: 188, endPoint y: 467, distance: 30.3
click at [176, 442] on span "19" at bounding box center [179, 440] width 6 height 7
drag, startPoint x: 195, startPoint y: 490, endPoint x: 190, endPoint y: 489, distance: 4.8
click at [195, 490] on span "Save" at bounding box center [193, 491] width 11 height 5
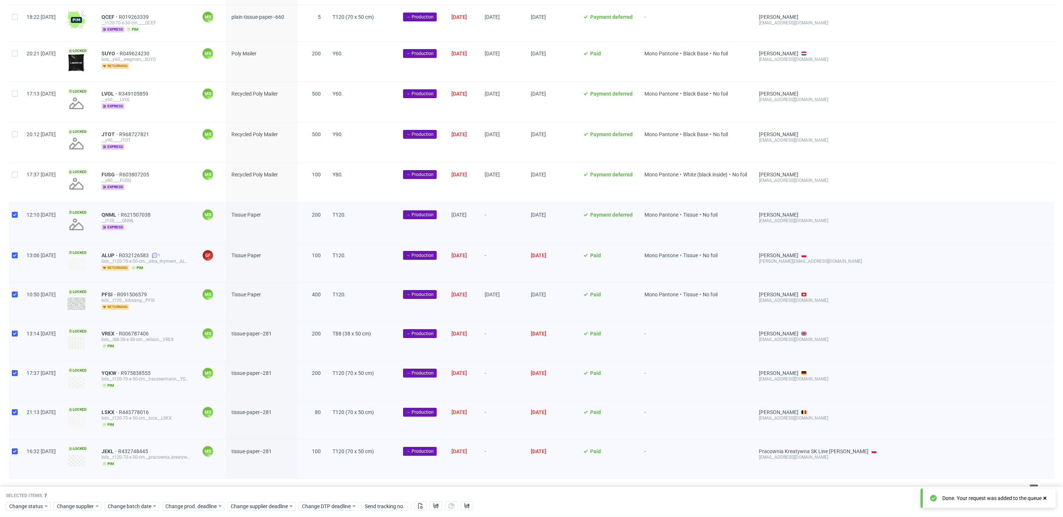
scroll to position [242, 0]
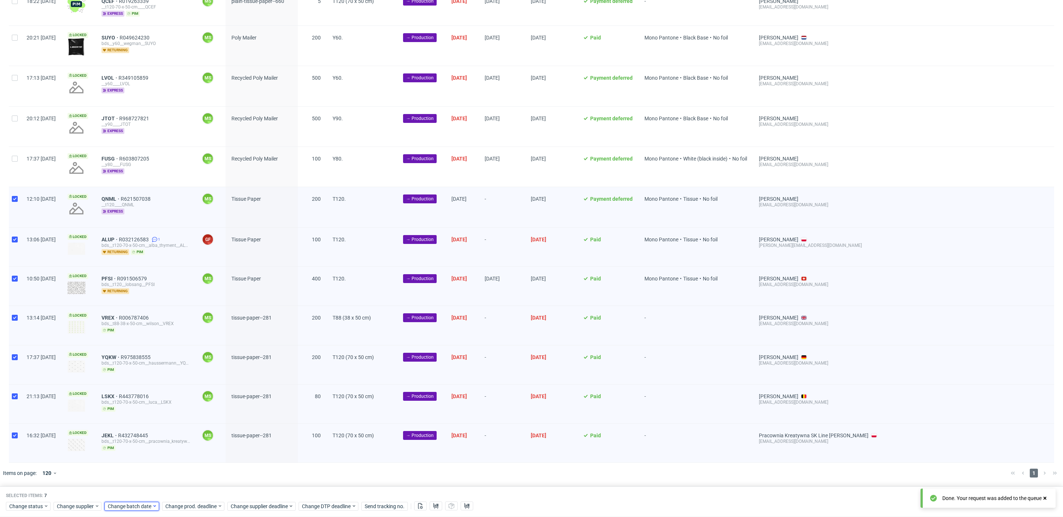
click at [149, 506] on span "Change batch date" at bounding box center [130, 506] width 44 height 7
click at [194, 503] on span "Change prod. deadline" at bounding box center [191, 506] width 52 height 7
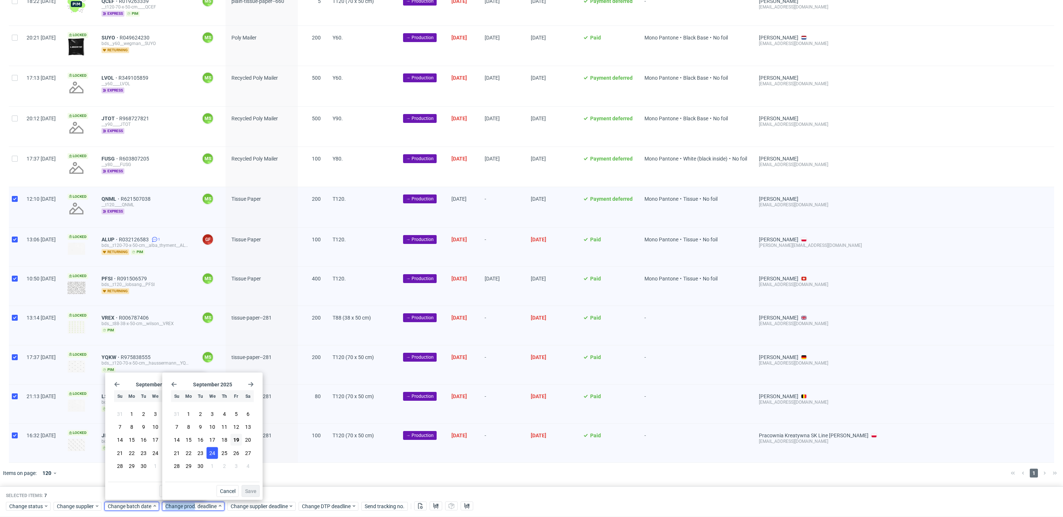
drag, startPoint x: 208, startPoint y: 454, endPoint x: 216, endPoint y: 459, distance: 9.9
click at [208, 454] on button "24" at bounding box center [212, 453] width 11 height 12
drag, startPoint x: 253, startPoint y: 490, endPoint x: 260, endPoint y: 501, distance: 13.1
click at [253, 490] on span "Save" at bounding box center [250, 491] width 11 height 5
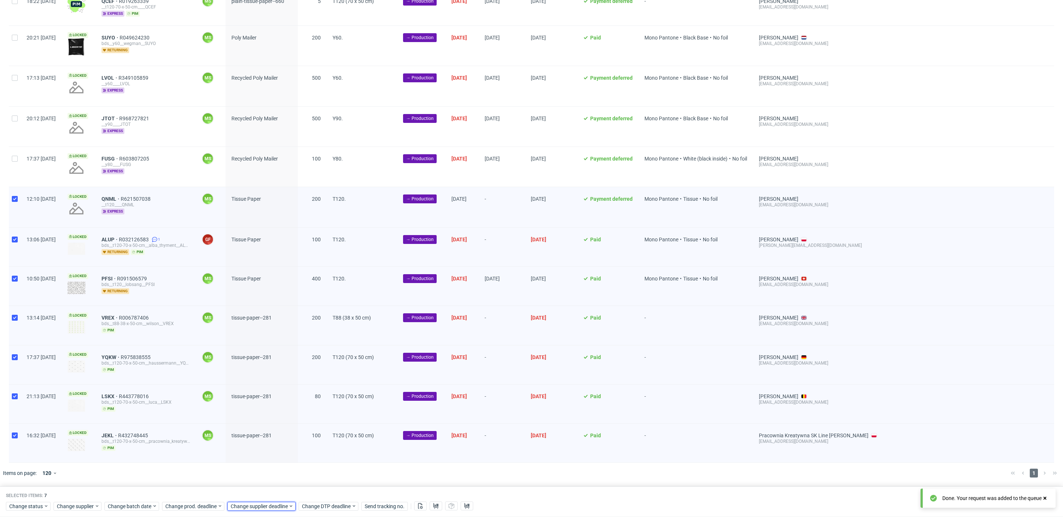
drag, startPoint x: 261, startPoint y: 504, endPoint x: 268, endPoint y: 500, distance: 8.3
click at [261, 504] on span "Change supplier deadline" at bounding box center [260, 506] width 58 height 7
click at [282, 455] on button "24" at bounding box center [277, 453] width 11 height 12
click at [320, 489] on span "Save" at bounding box center [316, 491] width 11 height 5
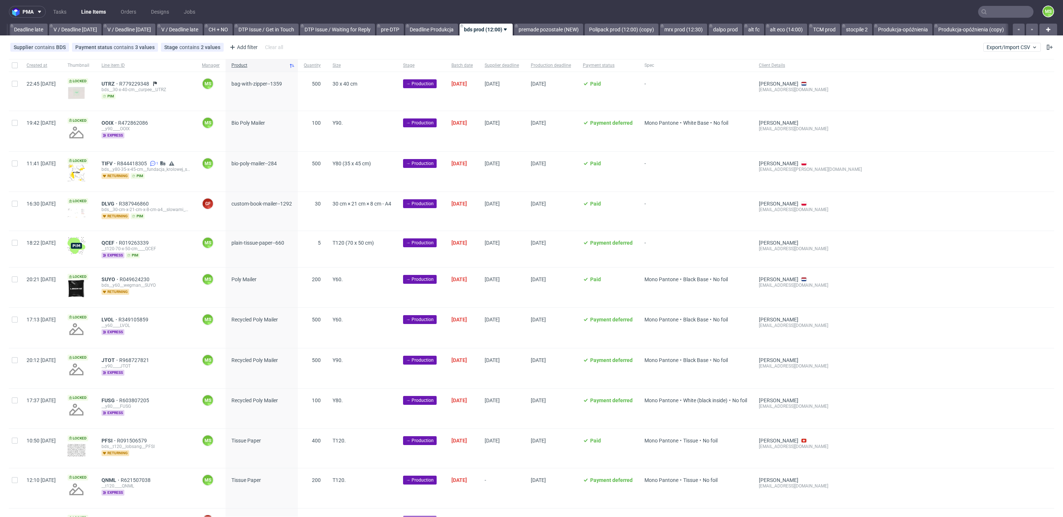
scroll to position [0, 868]
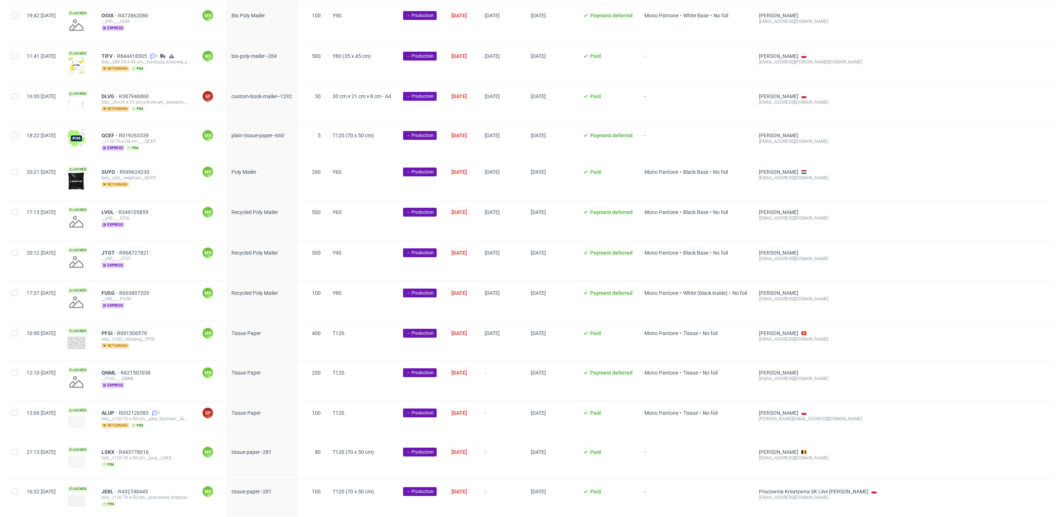
scroll to position [212, 0]
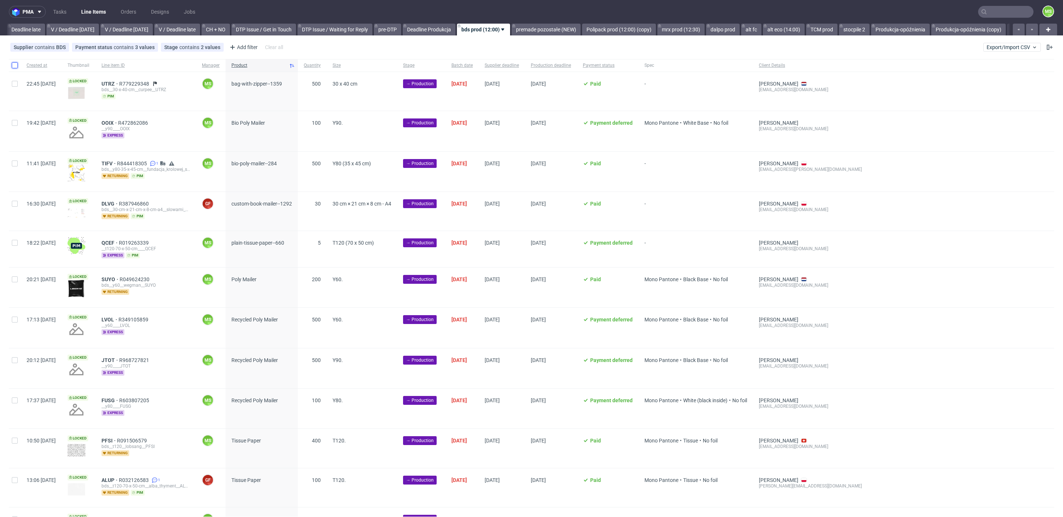
click at [13, 66] on input "checkbox" at bounding box center [15, 65] width 6 height 6
checkbox input "true"
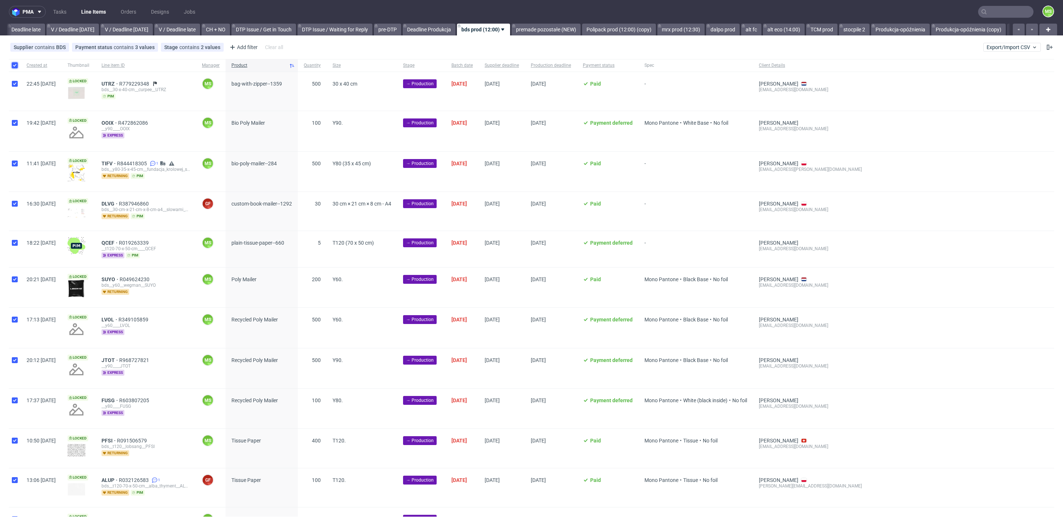
checkbox input "true"
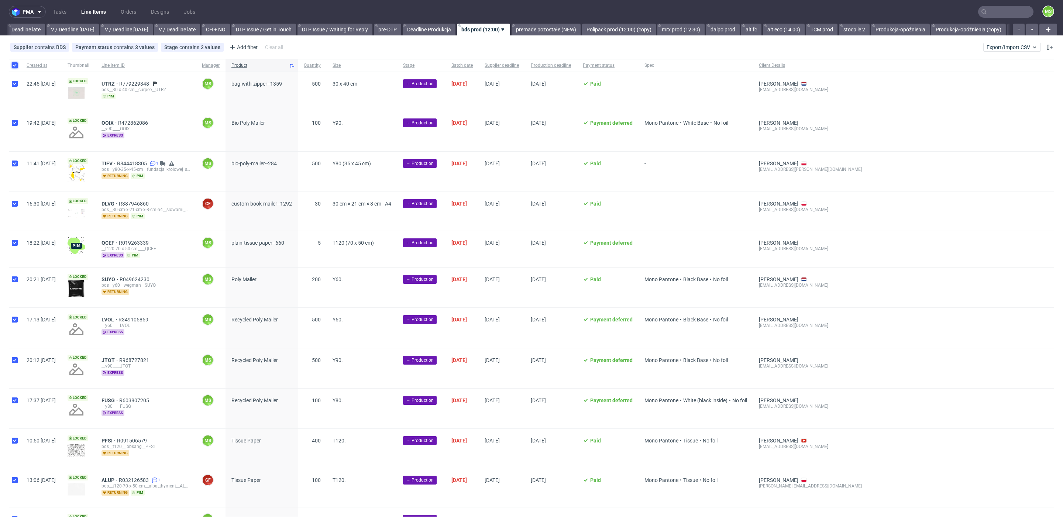
checkbox input "true"
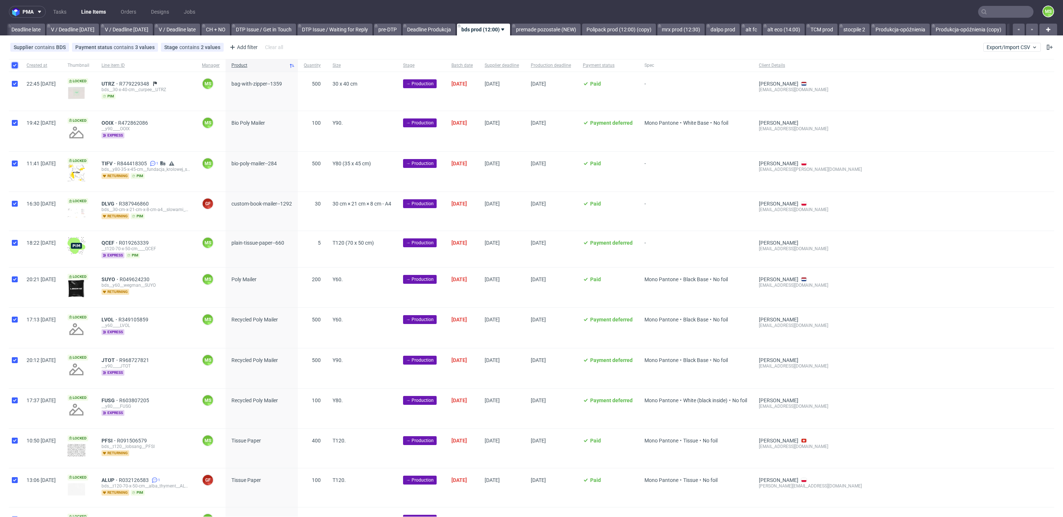
checkbox input "true"
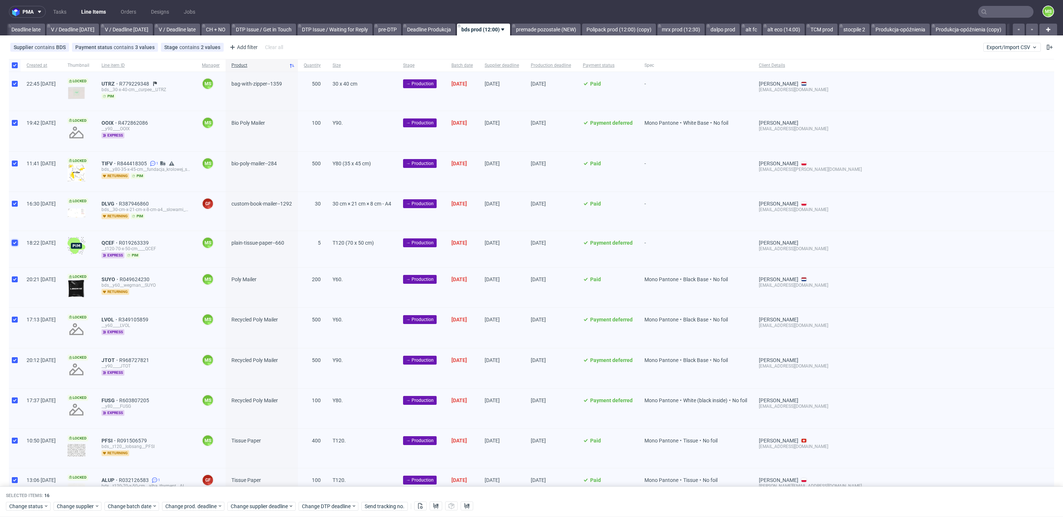
click at [14, 245] on input "checkbox" at bounding box center [15, 243] width 6 height 6
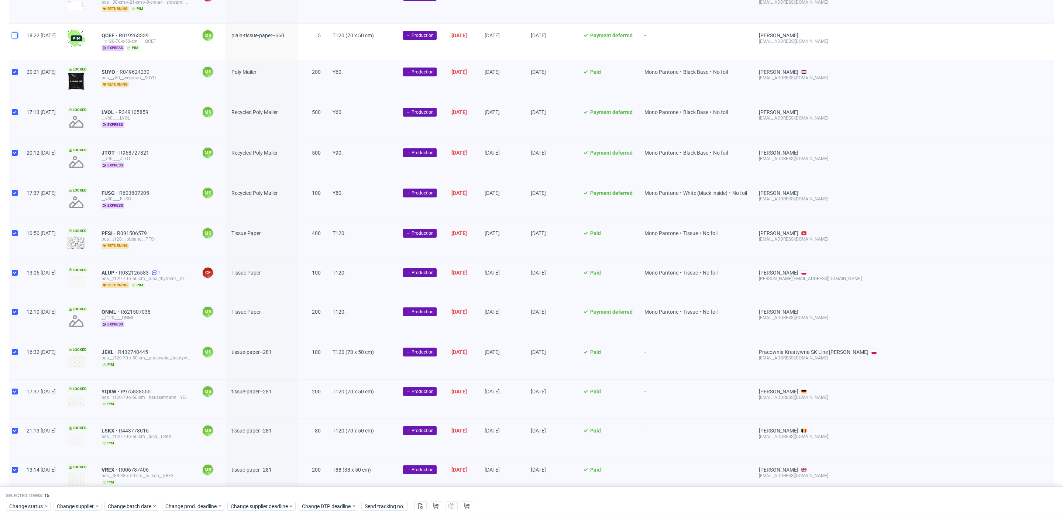
scroll to position [242, 0]
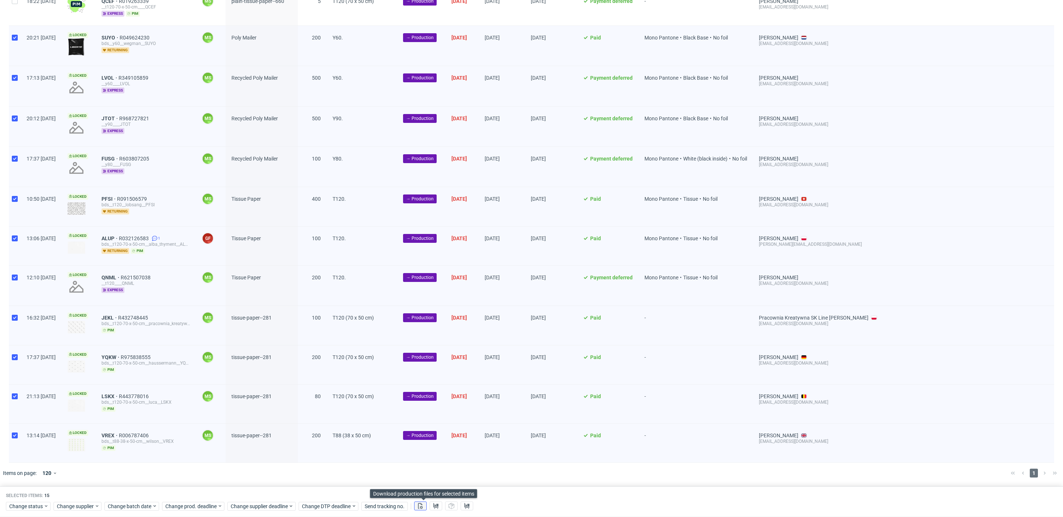
click at [427, 509] on button at bounding box center [420, 506] width 13 height 9
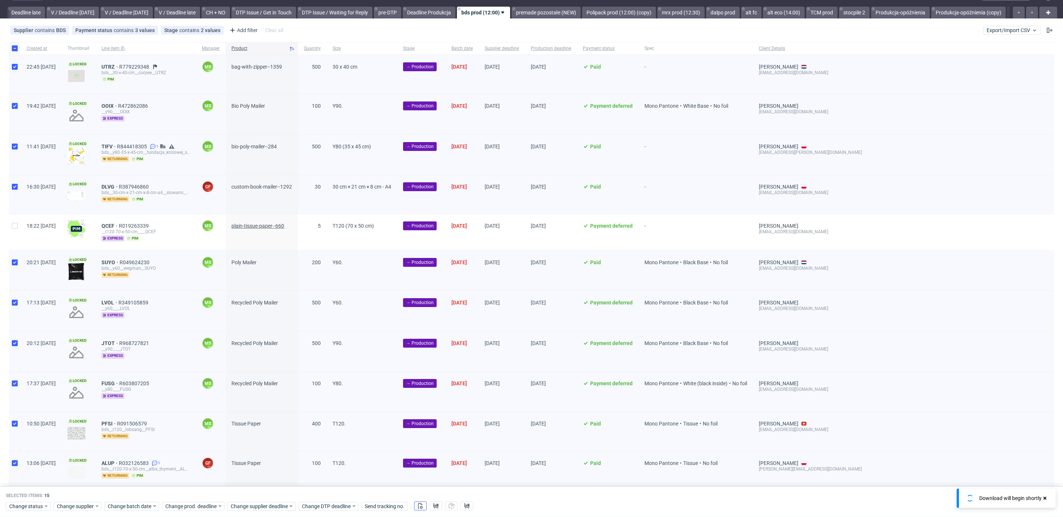
scroll to position [0, 0]
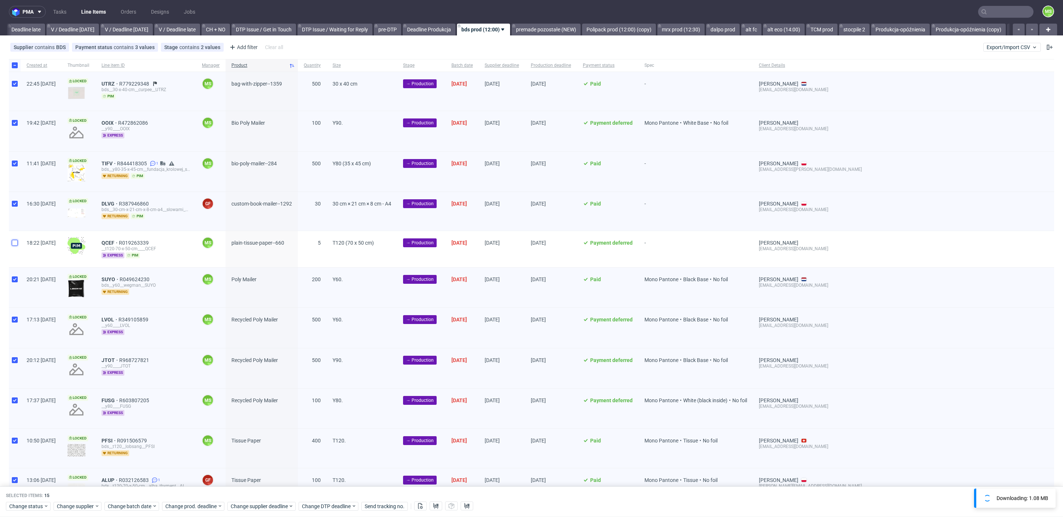
click at [16, 246] on input "checkbox" at bounding box center [15, 243] width 6 height 6
checkbox input "true"
click at [439, 505] on use at bounding box center [435, 506] width 5 height 6
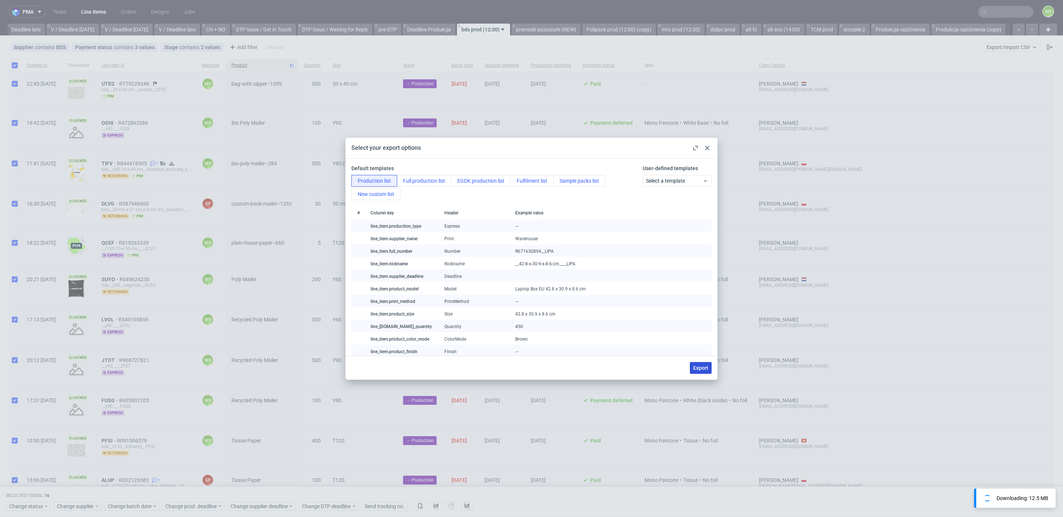
click at [700, 365] on span "Export" at bounding box center [700, 367] width 15 height 5
checkbox input "false"
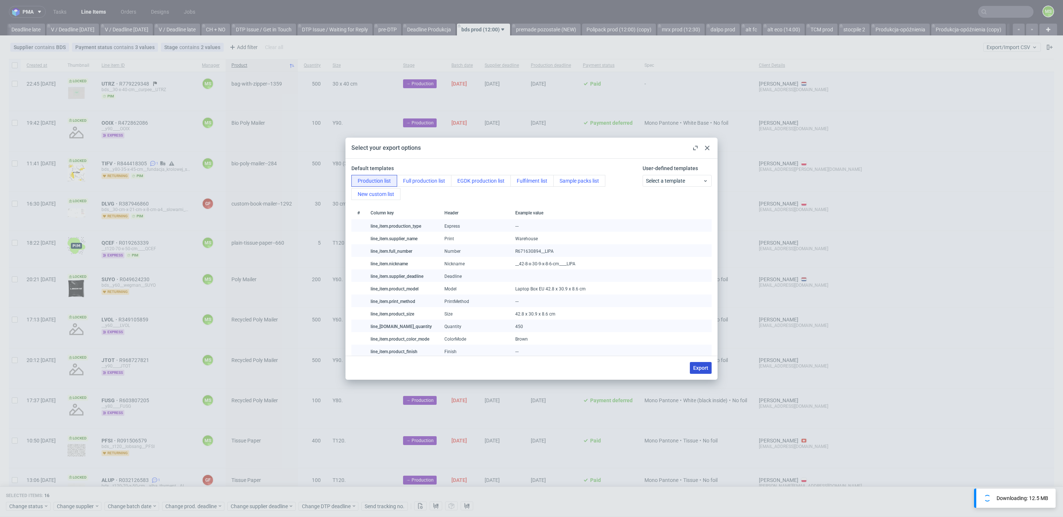
checkbox input "false"
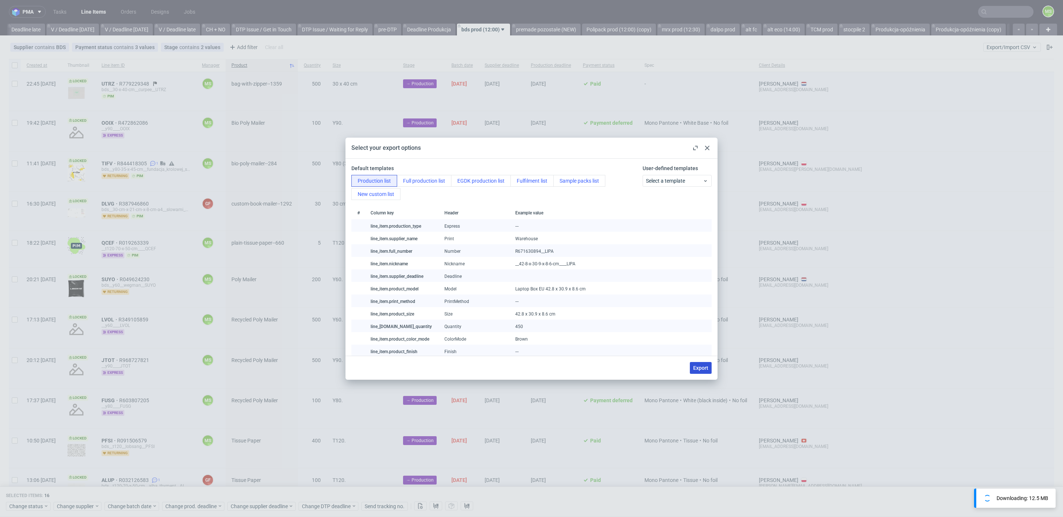
checkbox input "false"
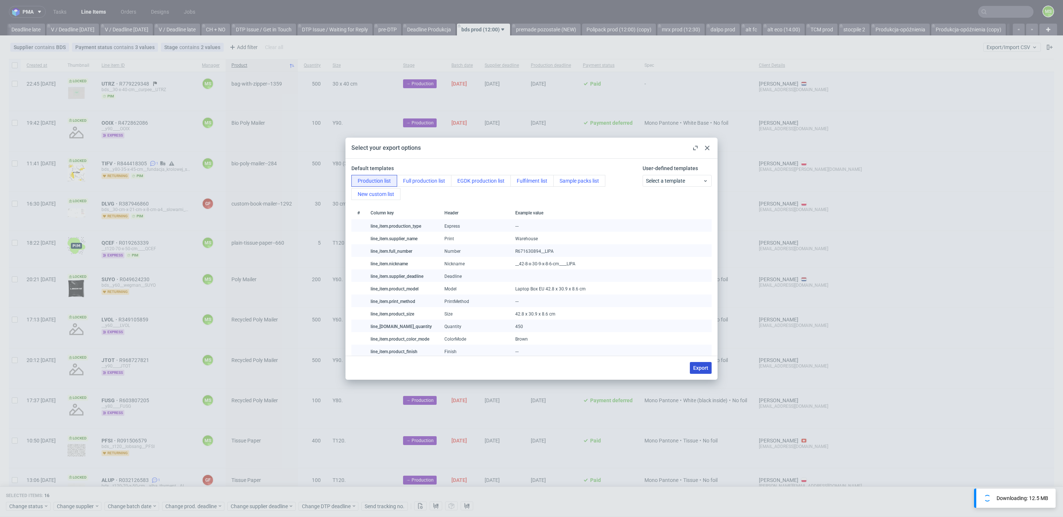
checkbox input "false"
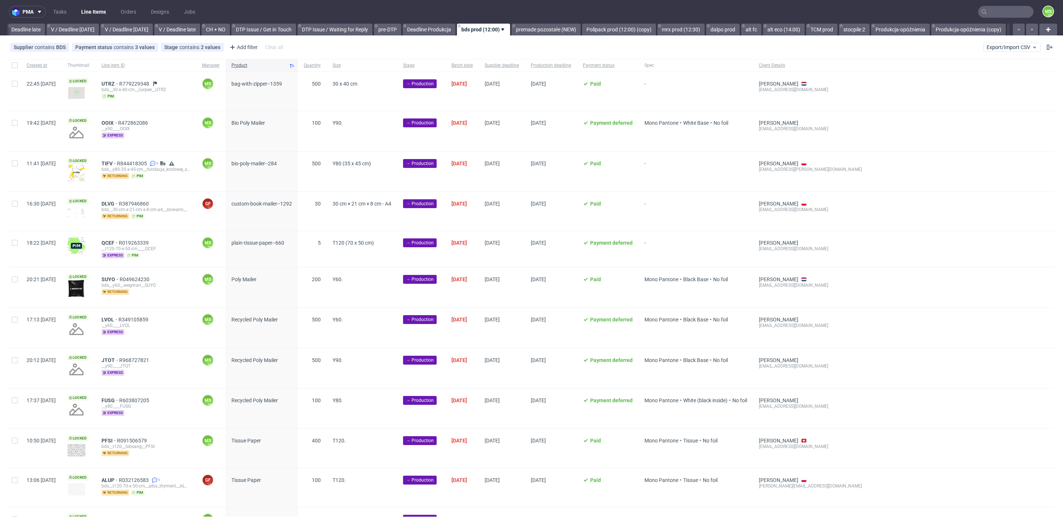
click at [14, 69] on div at bounding box center [15, 65] width 12 height 13
checkbox input "true"
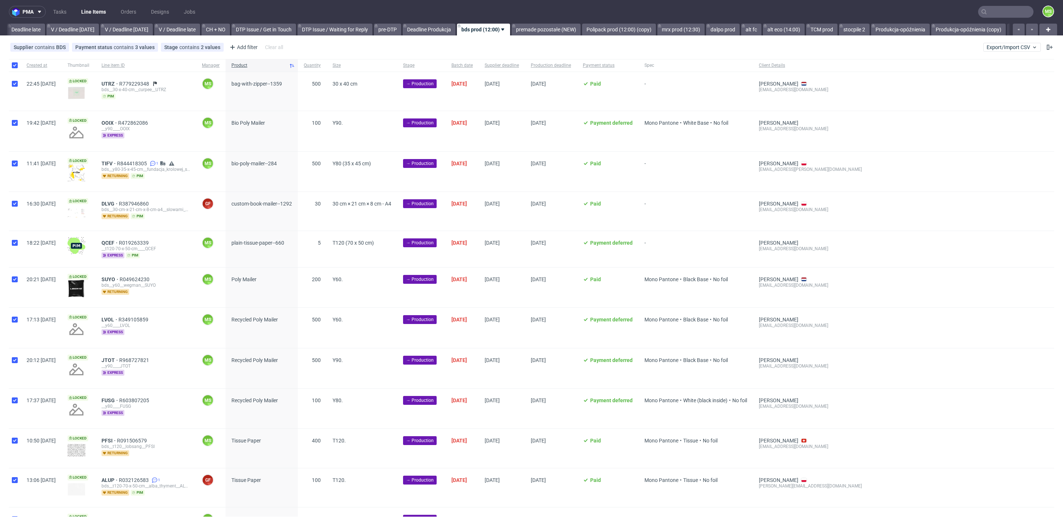
checkbox input "true"
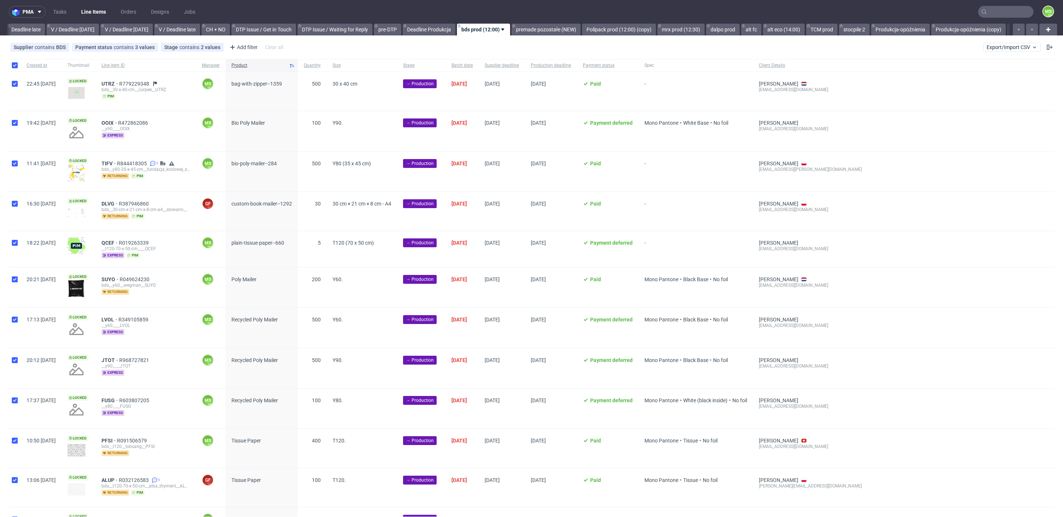
checkbox input "true"
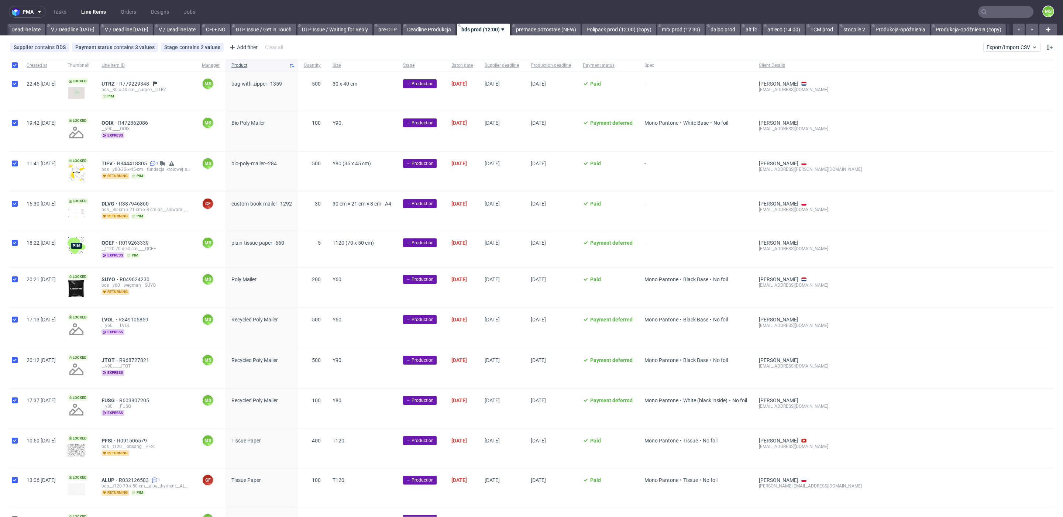
checkbox input "true"
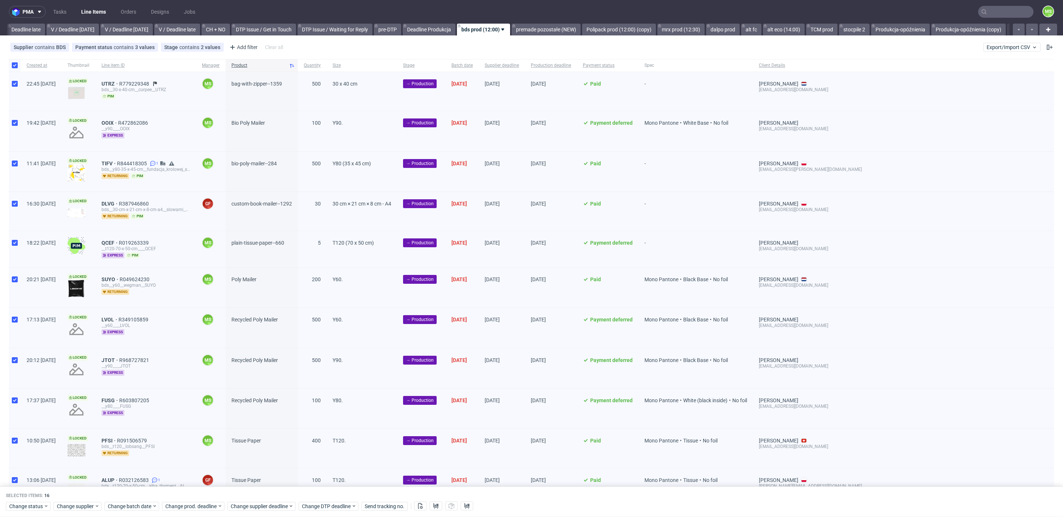
scroll to position [242, 0]
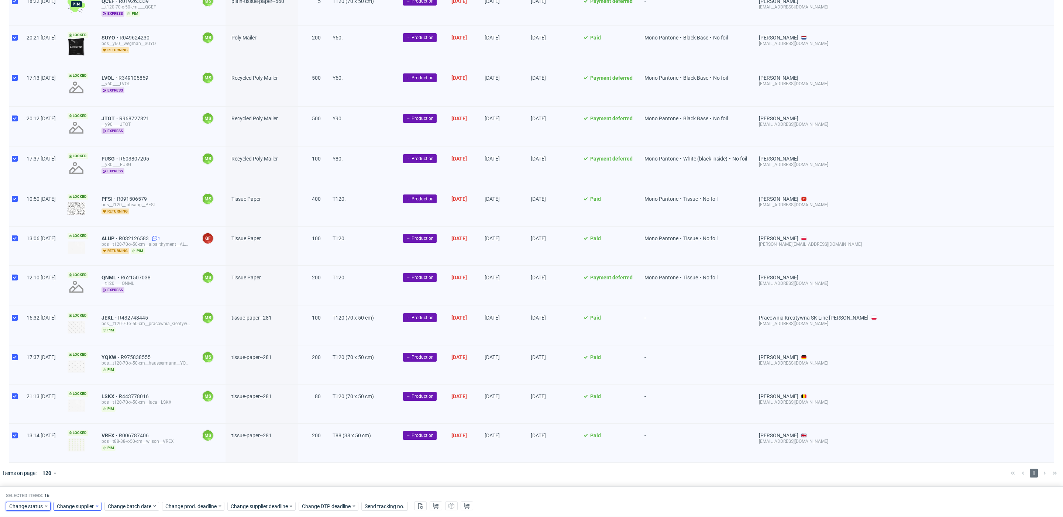
drag, startPoint x: 36, startPoint y: 508, endPoint x: 58, endPoint y: 501, distance: 22.3
click at [37, 508] on span "Change status" at bounding box center [26, 506] width 34 height 7
click at [44, 426] on span "In Production" at bounding box center [27, 423] width 37 height 10
click at [125, 242] on div "bds__t120-70-x-50-cm__alba_thyment__ALUP" at bounding box center [146, 244] width 89 height 6
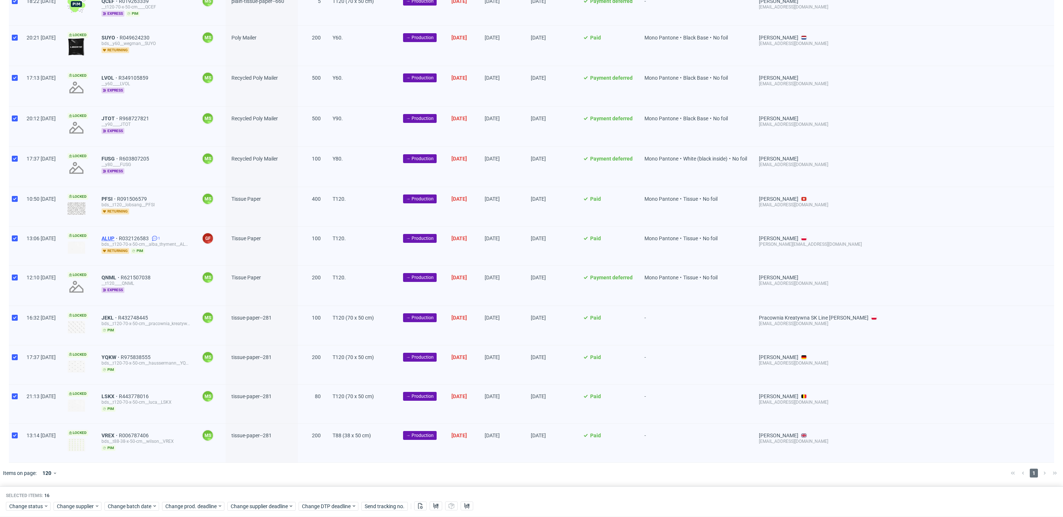
click at [119, 240] on span "ALUP" at bounding box center [110, 239] width 17 height 6
click at [37, 505] on span "Change status" at bounding box center [26, 506] width 34 height 7
click at [49, 423] on div "In Production" at bounding box center [51, 423] width 85 height 10
click at [86, 493] on span "Save" at bounding box center [84, 491] width 11 height 5
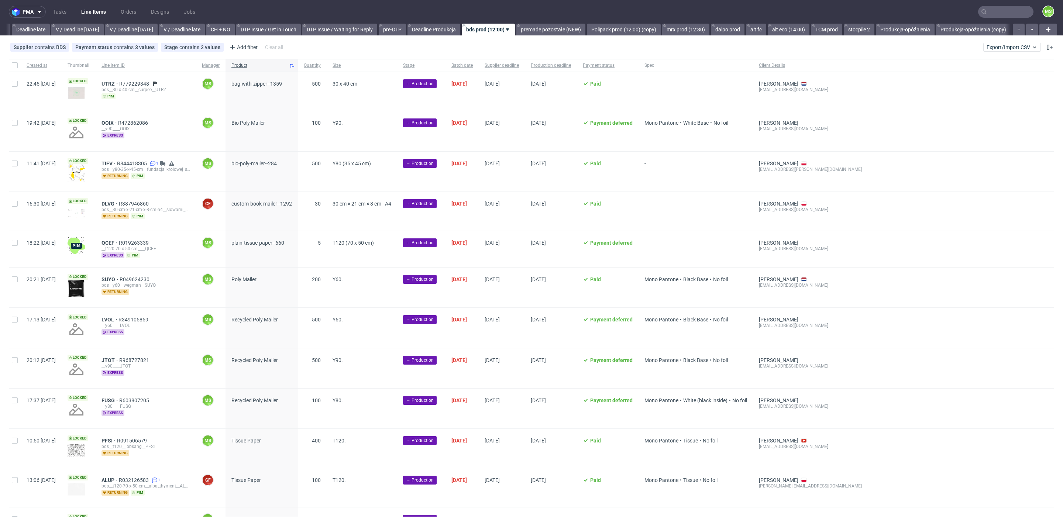
scroll to position [0, 868]
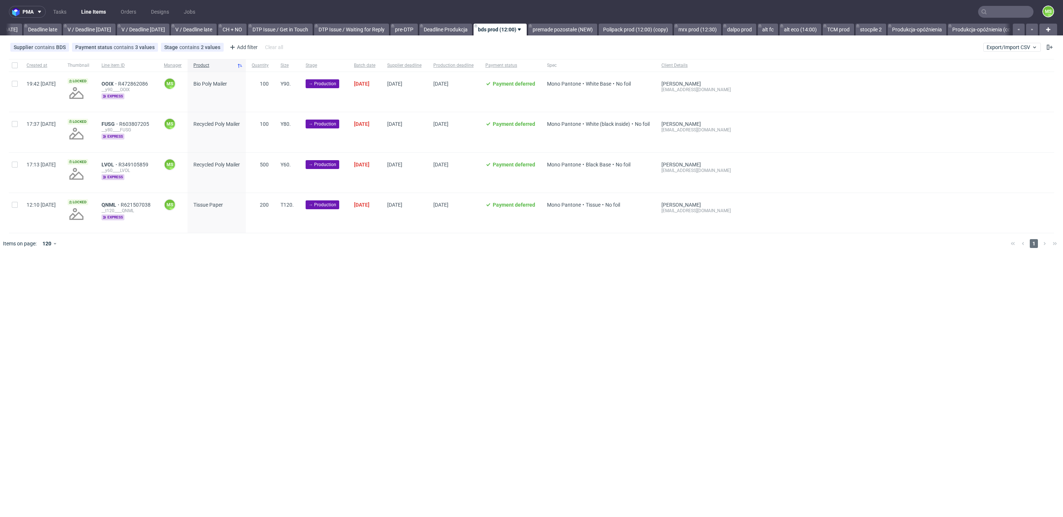
scroll to position [0, 863]
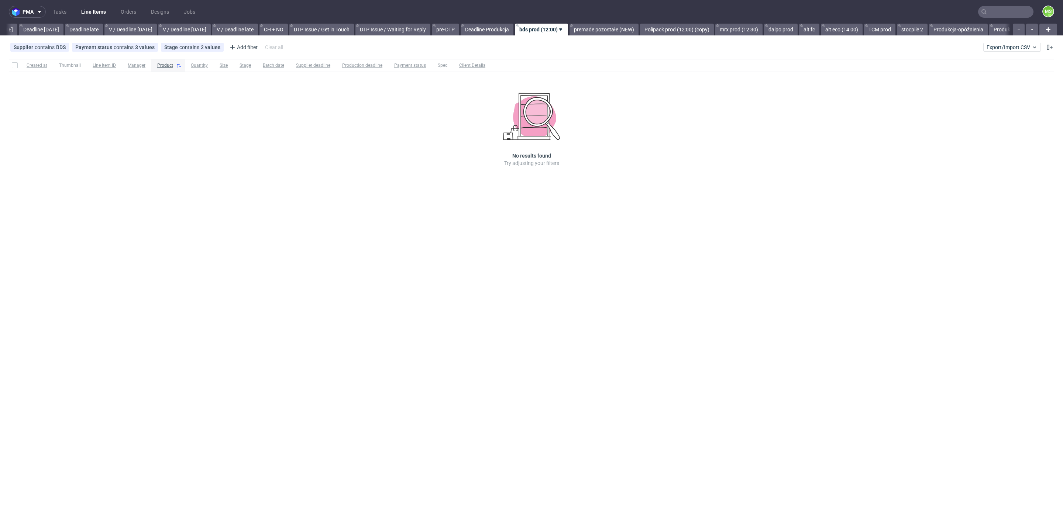
scroll to position [0, 863]
click at [575, 28] on link "premade pozostałe (NEW)" at bounding box center [550, 30] width 69 height 12
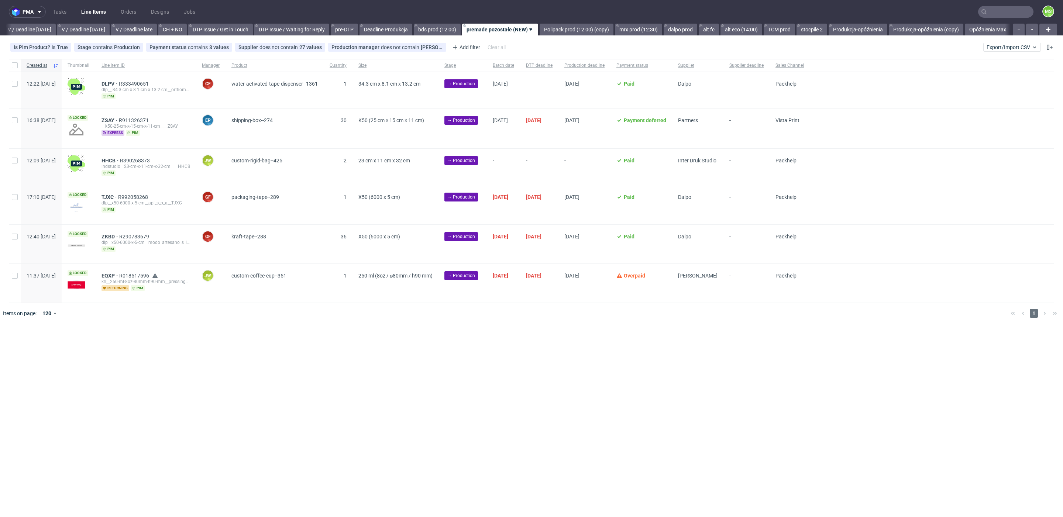
scroll to position [0, 923]
click at [583, 28] on link "Polipack prod (12:00) (copy)" at bounding box center [577, 30] width 74 height 12
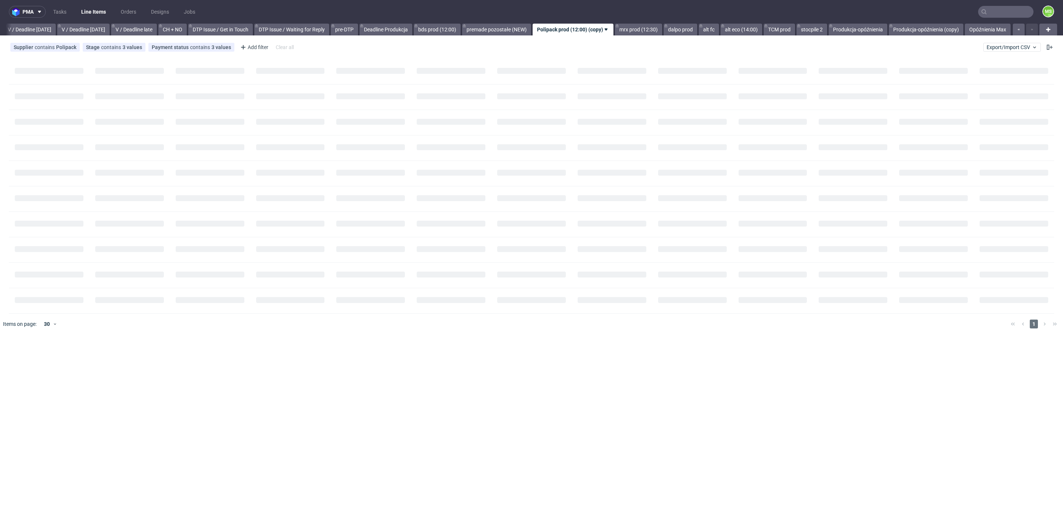
scroll to position [0, 931]
click at [627, 30] on link "mrx prod (12:30)" at bounding box center [638, 30] width 47 height 12
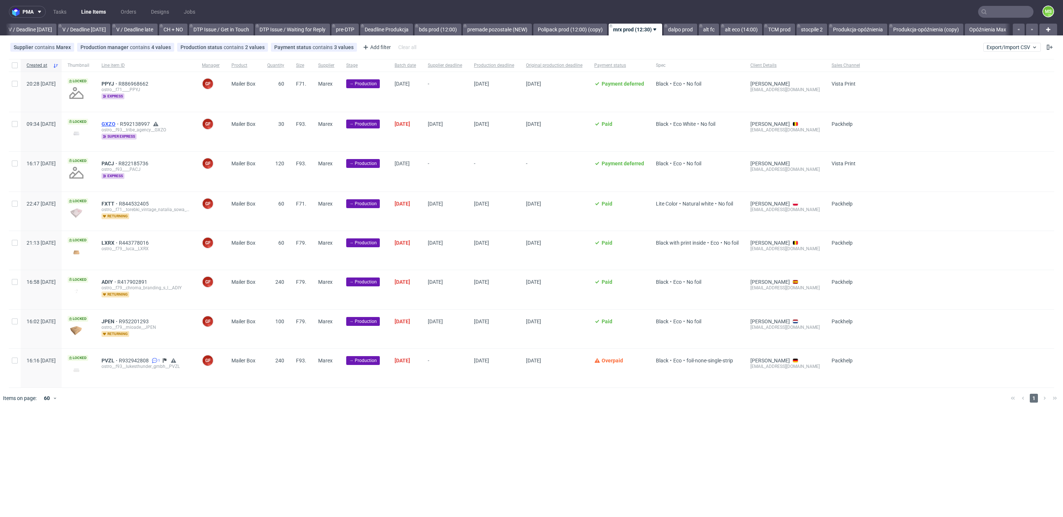
click at [120, 125] on span "GXZO" at bounding box center [111, 124] width 18 height 6
click at [14, 68] on div at bounding box center [15, 65] width 12 height 13
checkbox input "true"
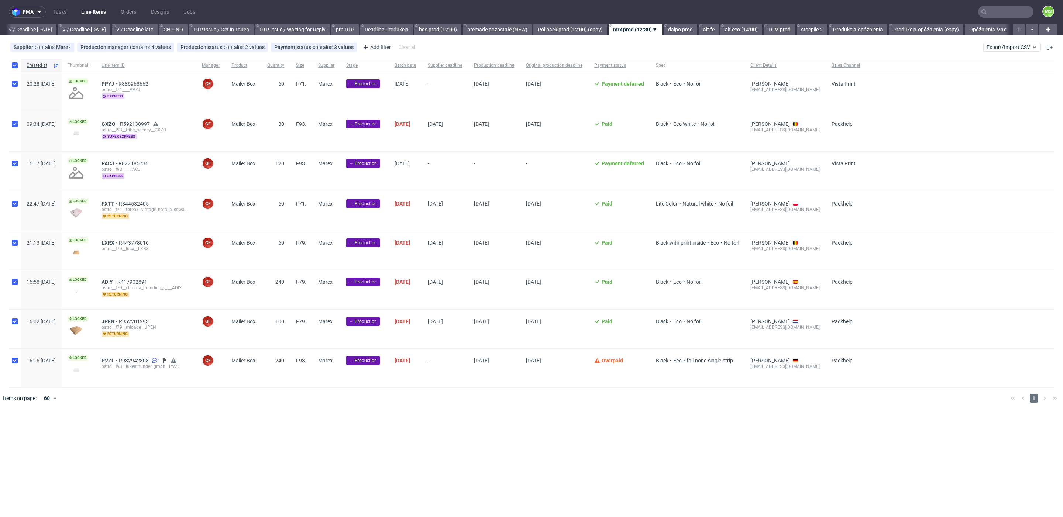
checkbox input "true"
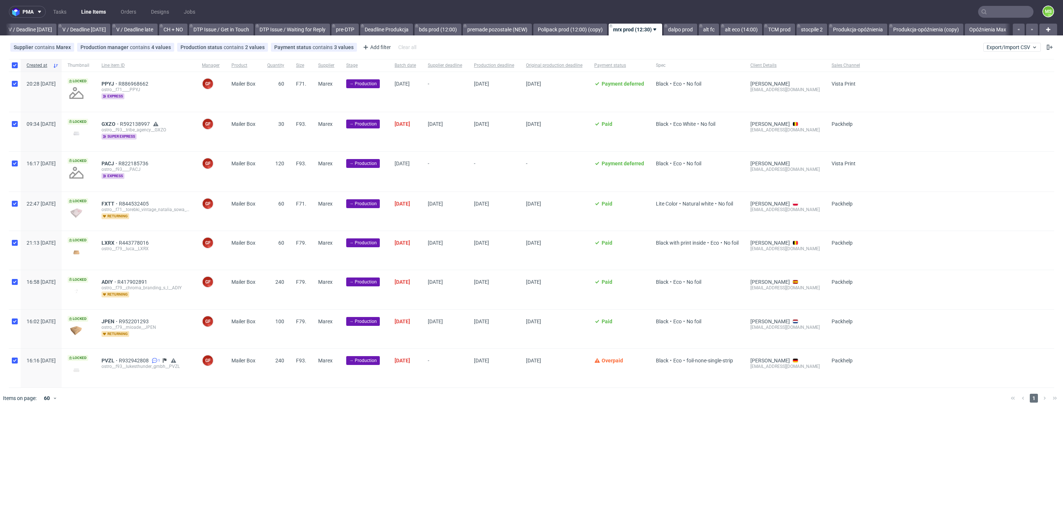
checkbox input "true"
click at [16, 126] on input "checkbox" at bounding box center [15, 124] width 6 height 6
checkbox input "false"
click at [126, 426] on div "Change status Change supplier Change batch date Change prod. deadline Change su…" at bounding box center [531, 430] width 1051 height 11
click at [127, 428] on span "Change batch date" at bounding box center [130, 431] width 44 height 7
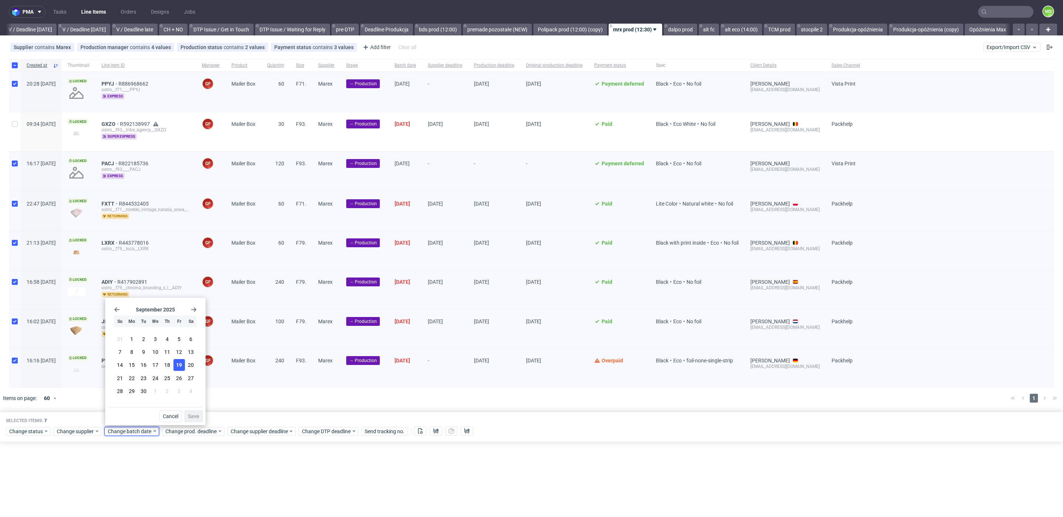
drag, startPoint x: 177, startPoint y: 369, endPoint x: 179, endPoint y: 373, distance: 4.5
click at [177, 370] on button "19" at bounding box center [179, 365] width 11 height 12
click at [195, 418] on span "Save" at bounding box center [193, 416] width 11 height 5
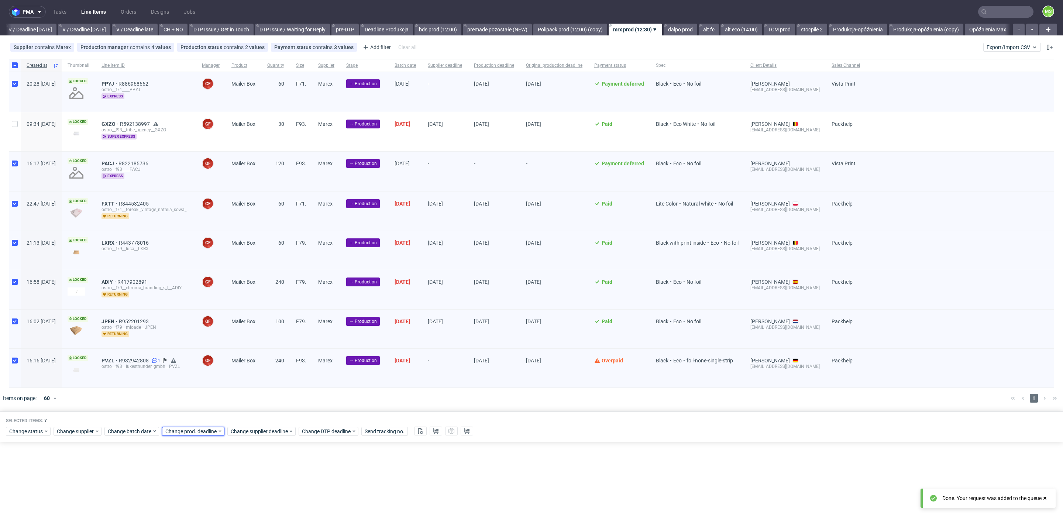
drag, startPoint x: 202, startPoint y: 430, endPoint x: 211, endPoint y: 425, distance: 10.1
click at [203, 430] on span "Change prod. deadline" at bounding box center [191, 431] width 52 height 7
click at [200, 392] on span "30" at bounding box center [201, 391] width 6 height 7
drag, startPoint x: 249, startPoint y: 414, endPoint x: 256, endPoint y: 427, distance: 15.0
click at [249, 414] on span "Save" at bounding box center [250, 416] width 11 height 5
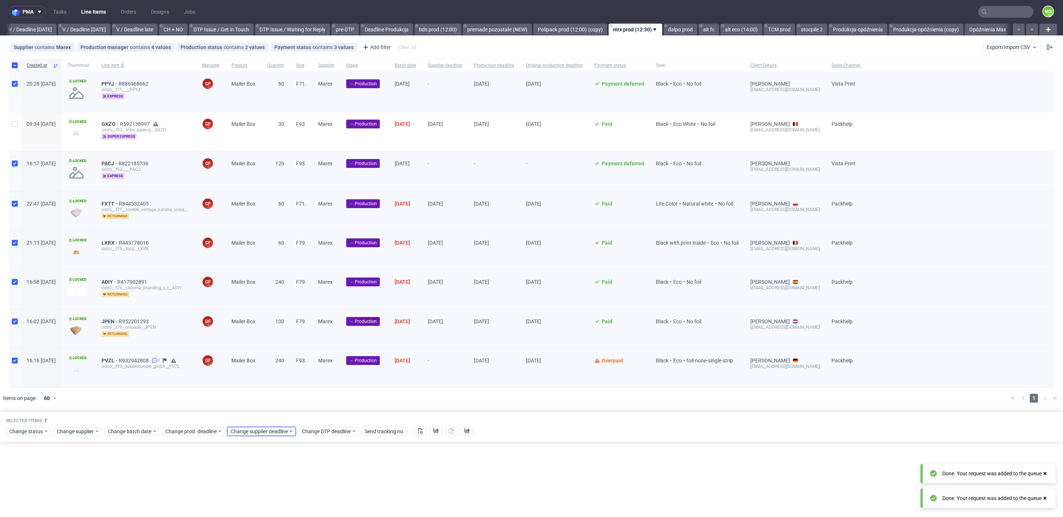
click at [256, 428] on span "Change supplier deadline" at bounding box center [260, 431] width 58 height 7
drag, startPoint x: 268, startPoint y: 393, endPoint x: 292, endPoint y: 403, distance: 26.5
click at [268, 393] on span "30" at bounding box center [267, 391] width 6 height 7
click at [309, 414] on button "Save" at bounding box center [317, 417] width 18 height 12
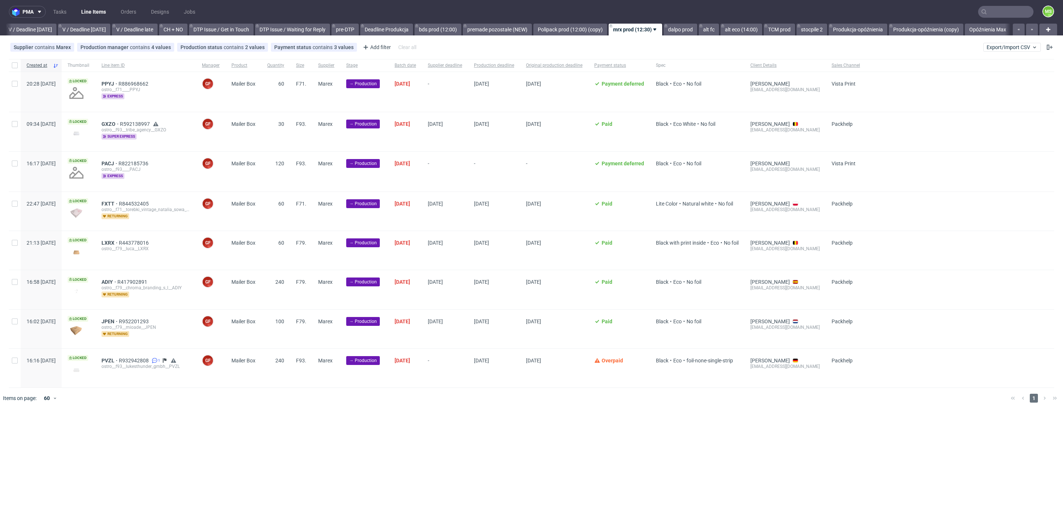
scroll to position [0, 931]
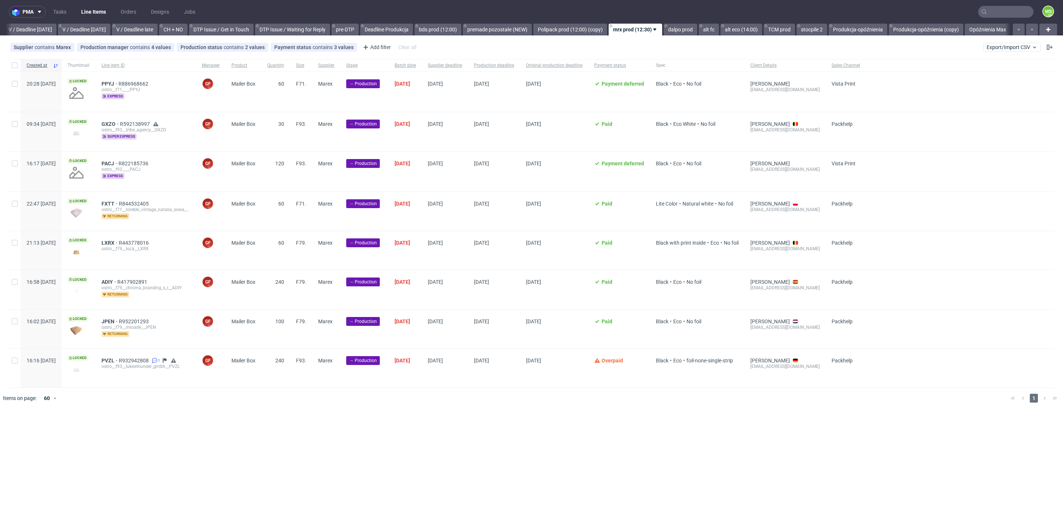
scroll to position [0, 931]
click at [18, 123] on div at bounding box center [15, 131] width 12 height 39
checkbox input "true"
click at [135, 432] on span "Change batch date" at bounding box center [130, 431] width 44 height 7
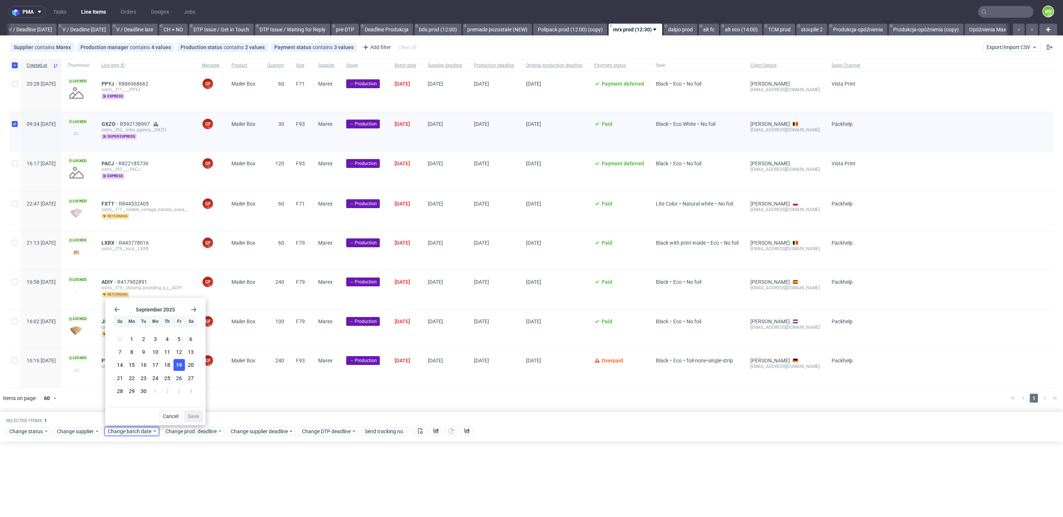
click at [182, 367] on span "19" at bounding box center [179, 364] width 6 height 7
click at [194, 415] on span "Save" at bounding box center [193, 416] width 11 height 5
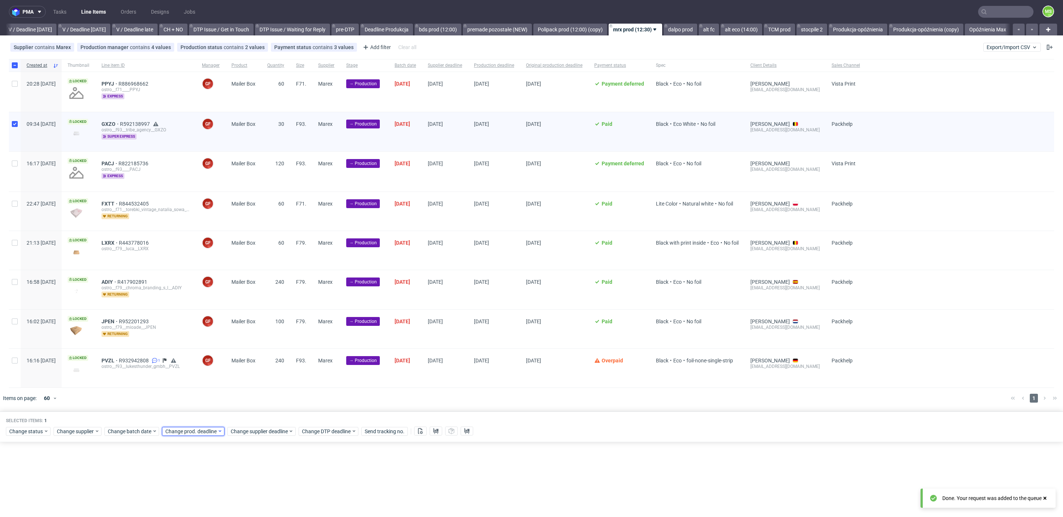
click at [199, 430] on span "Change prod. deadline" at bounding box center [191, 431] width 52 height 7
click at [200, 381] on span "23" at bounding box center [201, 378] width 6 height 7
click at [256, 415] on button "Save" at bounding box center [251, 417] width 18 height 12
click at [255, 429] on span "Change supplier deadline" at bounding box center [260, 431] width 58 height 7
click at [268, 380] on span "23" at bounding box center [267, 378] width 6 height 7
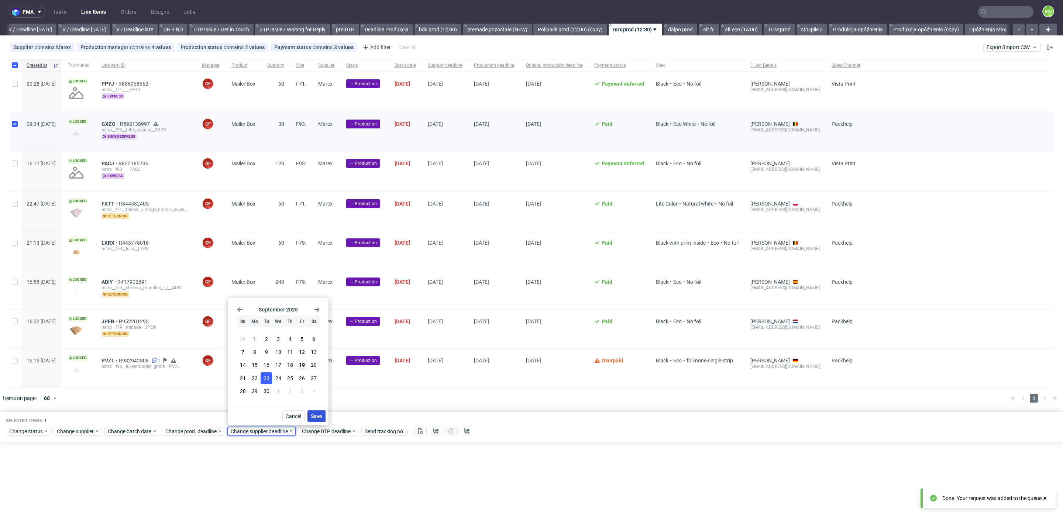
click at [316, 416] on span "Save" at bounding box center [316, 416] width 11 height 5
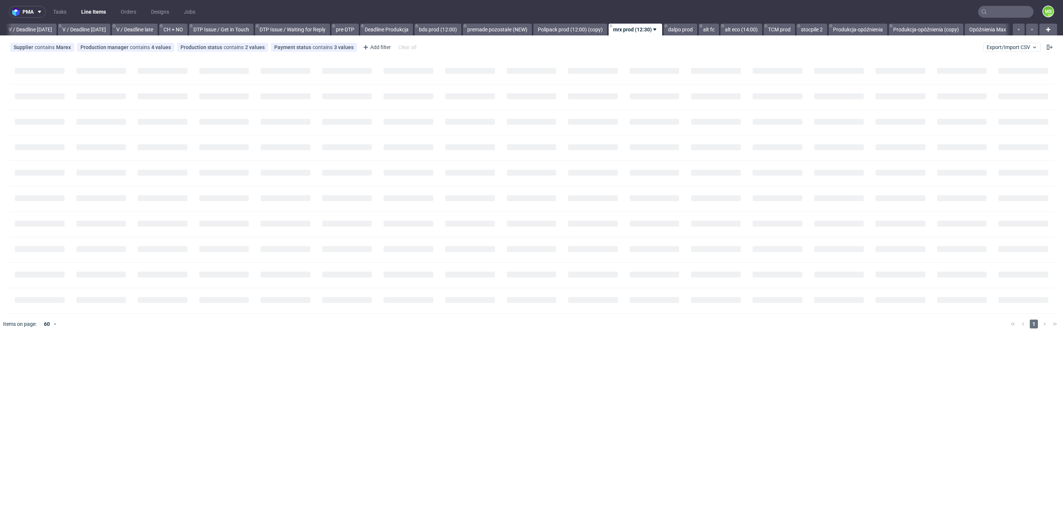
scroll to position [0, 931]
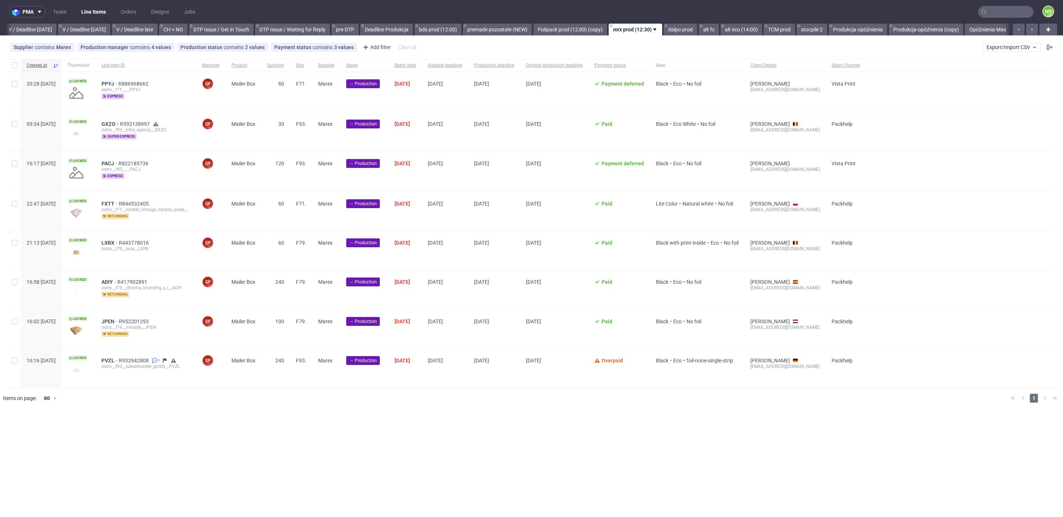
scroll to position [0, 931]
click at [14, 65] on input "checkbox" at bounding box center [15, 65] width 6 height 6
checkbox input "true"
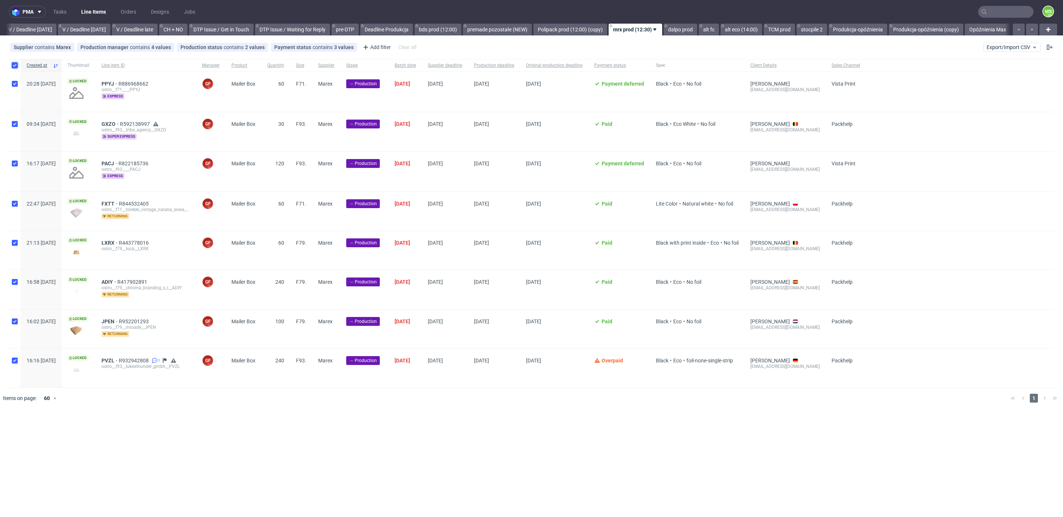
checkbox input "true"
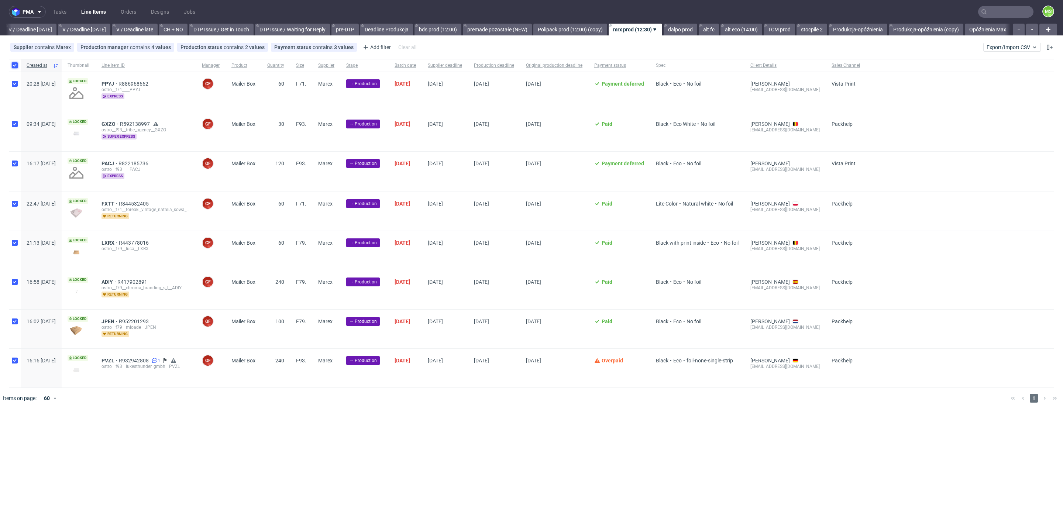
checkbox input "true"
click at [16, 124] on input "checkbox" at bounding box center [15, 124] width 6 height 6
checkbox input "false"
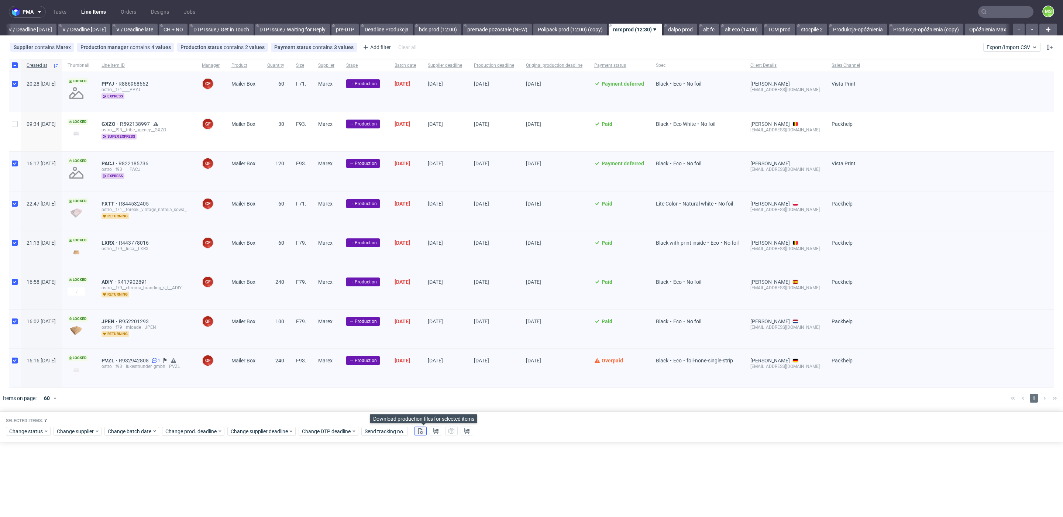
click at [423, 434] on button at bounding box center [420, 431] width 13 height 9
click at [14, 65] on input "checkbox" at bounding box center [15, 65] width 6 height 6
checkbox input "false"
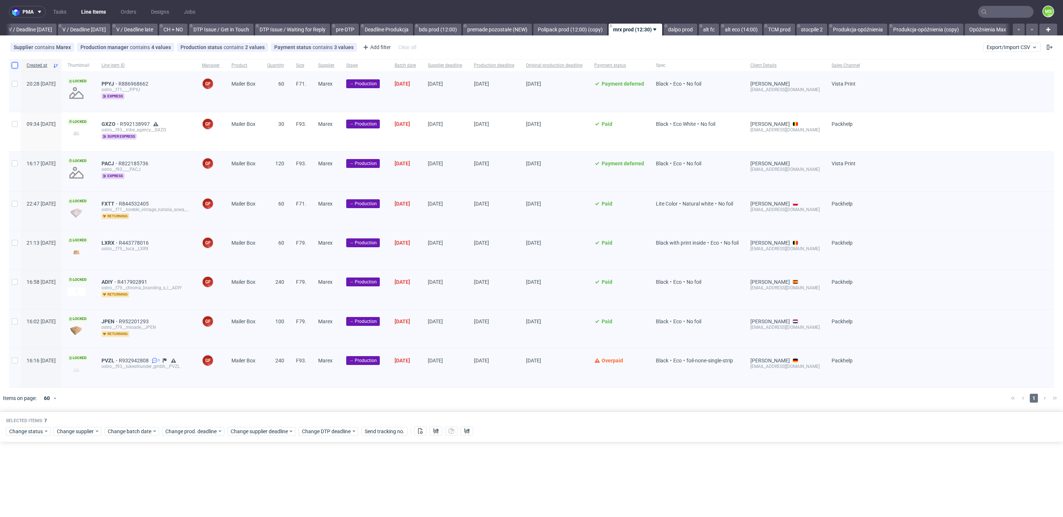
checkbox input "false"
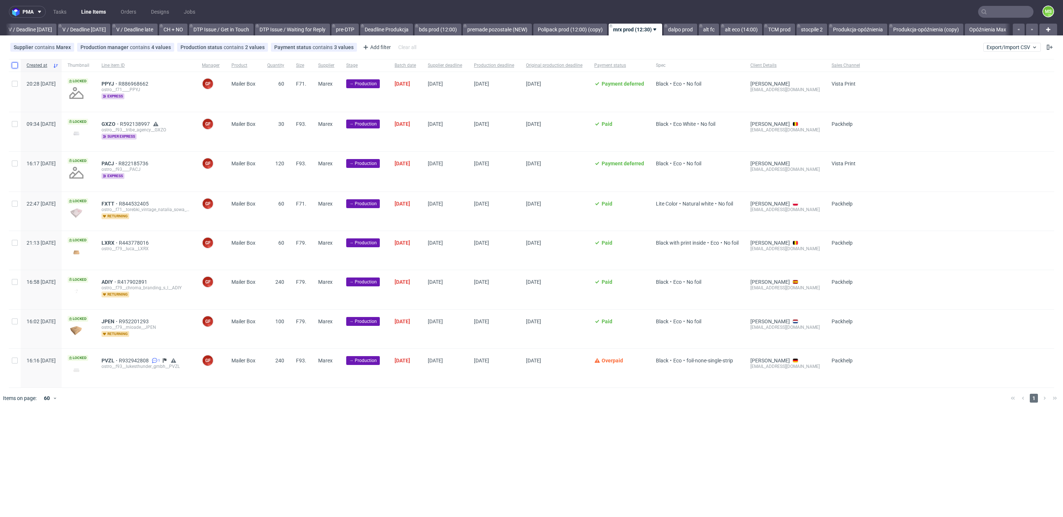
click at [17, 66] on input "checkbox" at bounding box center [15, 65] width 6 height 6
checkbox input "true"
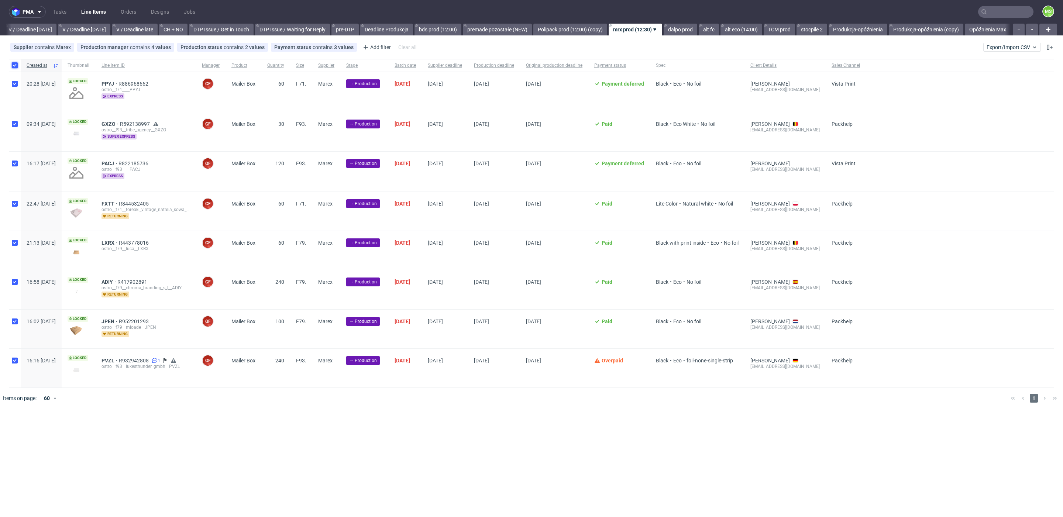
checkbox input "true"
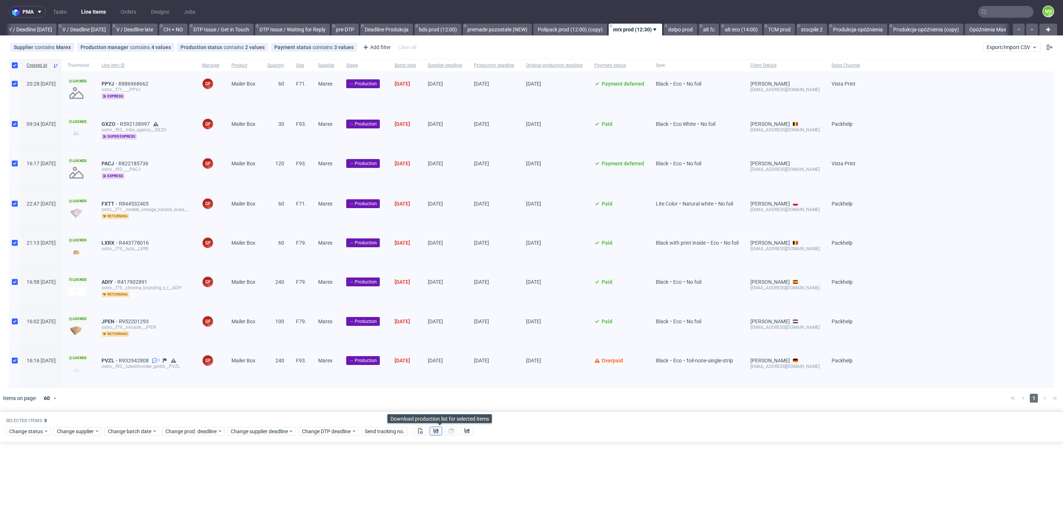
click at [437, 429] on use at bounding box center [435, 431] width 5 height 6
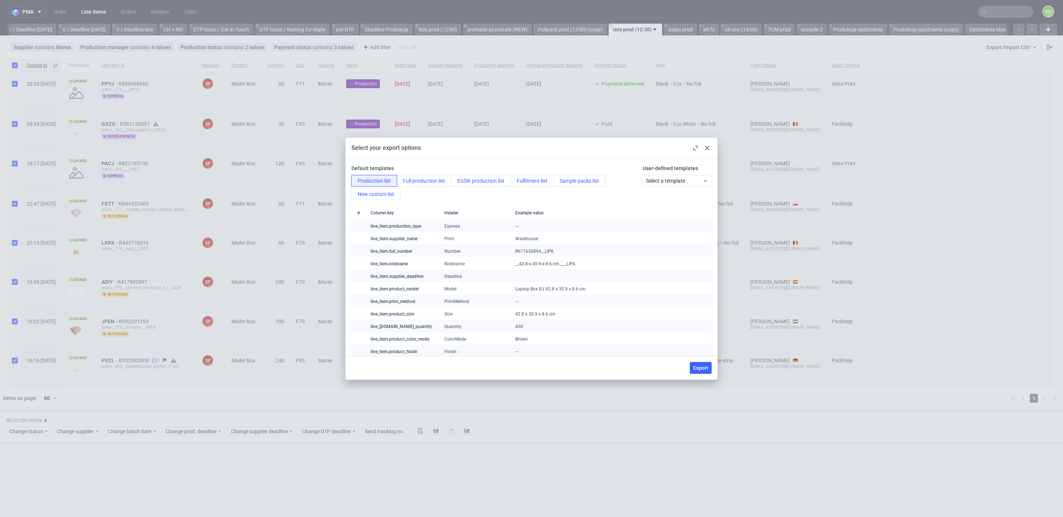
click at [698, 365] on span "Export" at bounding box center [700, 367] width 15 height 5
checkbox input "false"
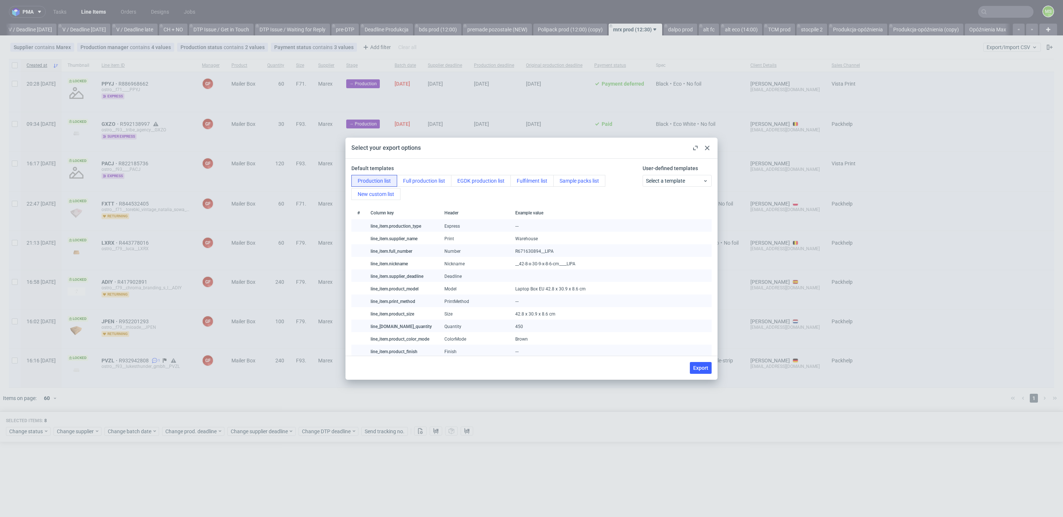
checkbox input "false"
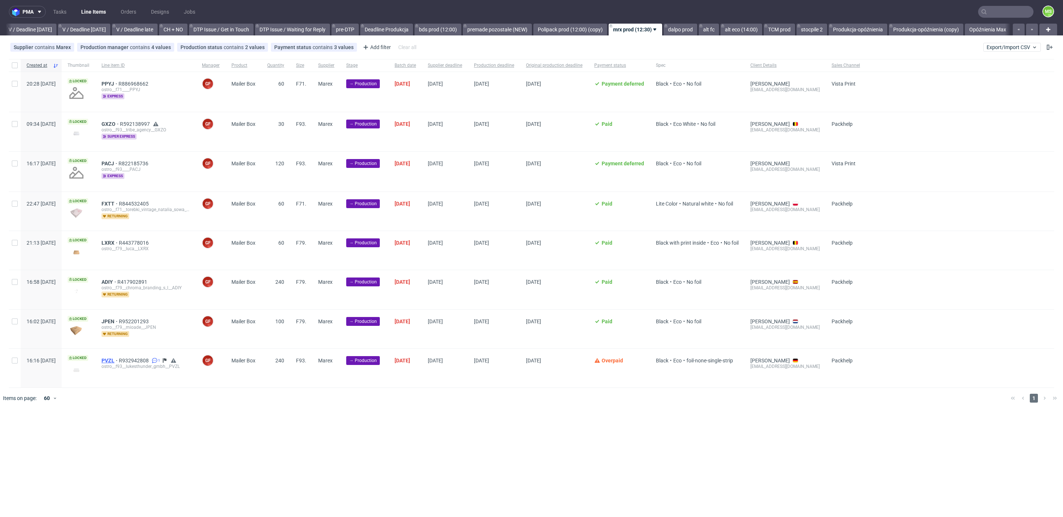
click at [119, 360] on span "PVZL" at bounding box center [110, 361] width 17 height 6
click at [16, 67] on input "checkbox" at bounding box center [15, 65] width 6 height 6
checkbox input "true"
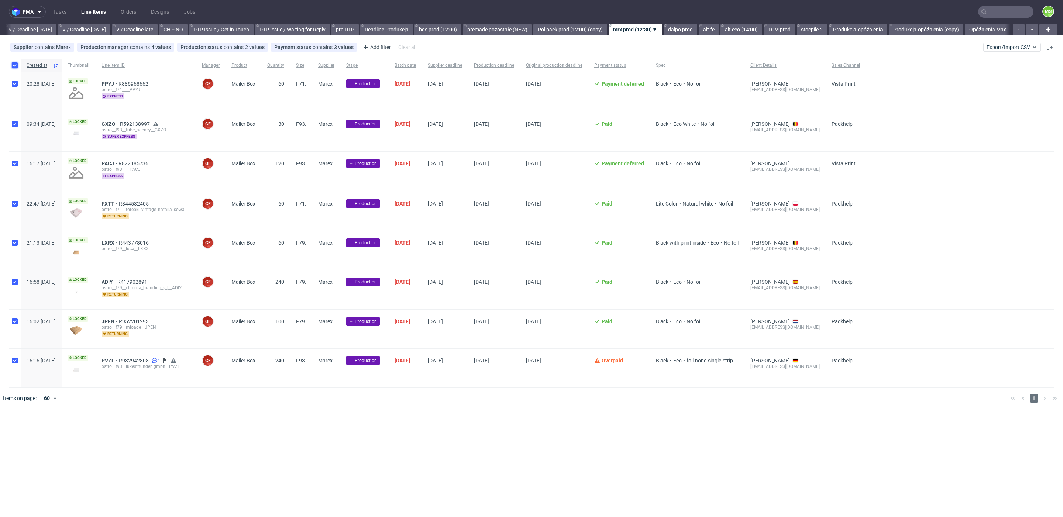
checkbox input "true"
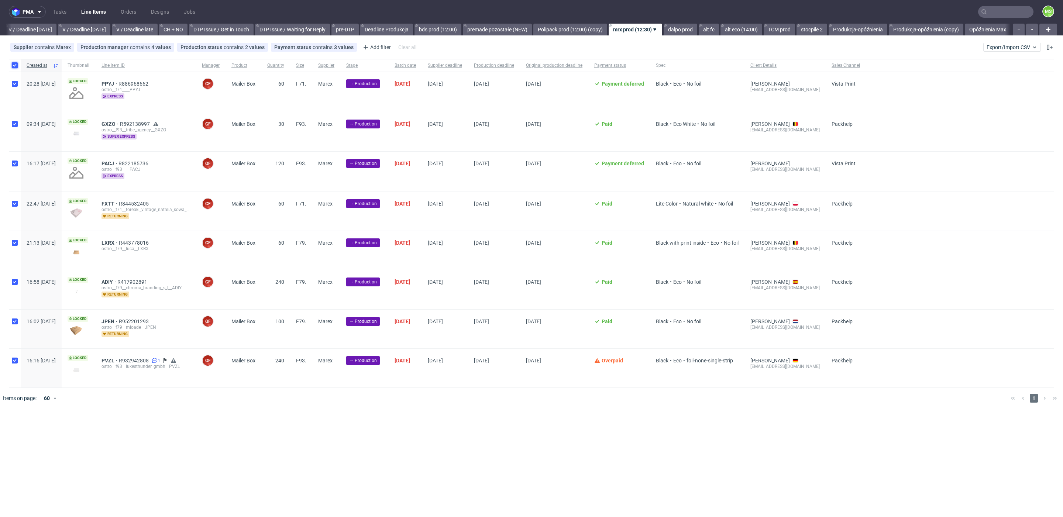
checkbox input "true"
drag, startPoint x: 17, startPoint y: 434, endPoint x: 26, endPoint y: 432, distance: 9.0
click at [17, 434] on span "Change status" at bounding box center [26, 431] width 34 height 7
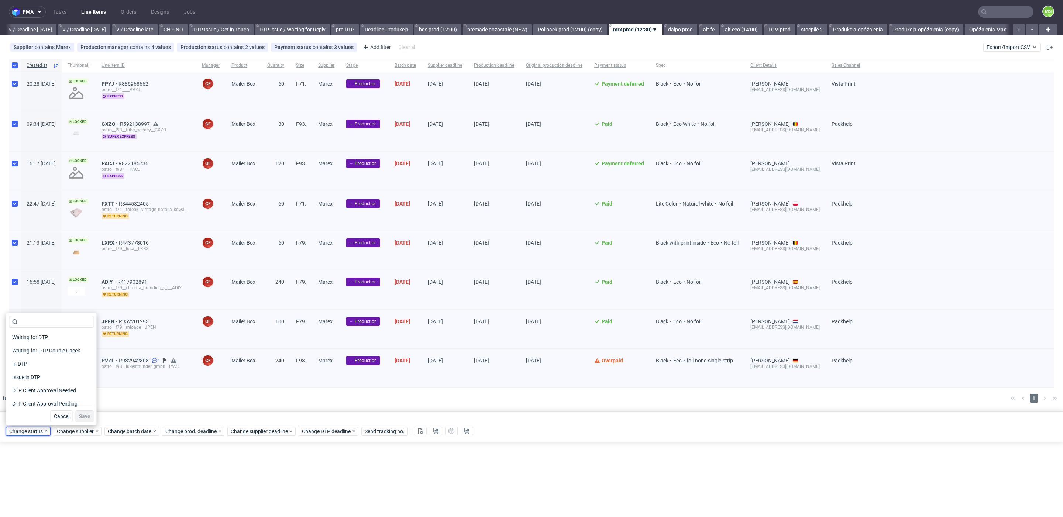
scroll to position [96, 0]
drag, startPoint x: 27, startPoint y: 344, endPoint x: 31, endPoint y: 346, distance: 4.8
click at [27, 344] on span "In Production" at bounding box center [27, 348] width 37 height 10
click at [85, 418] on span "Save" at bounding box center [84, 416] width 11 height 5
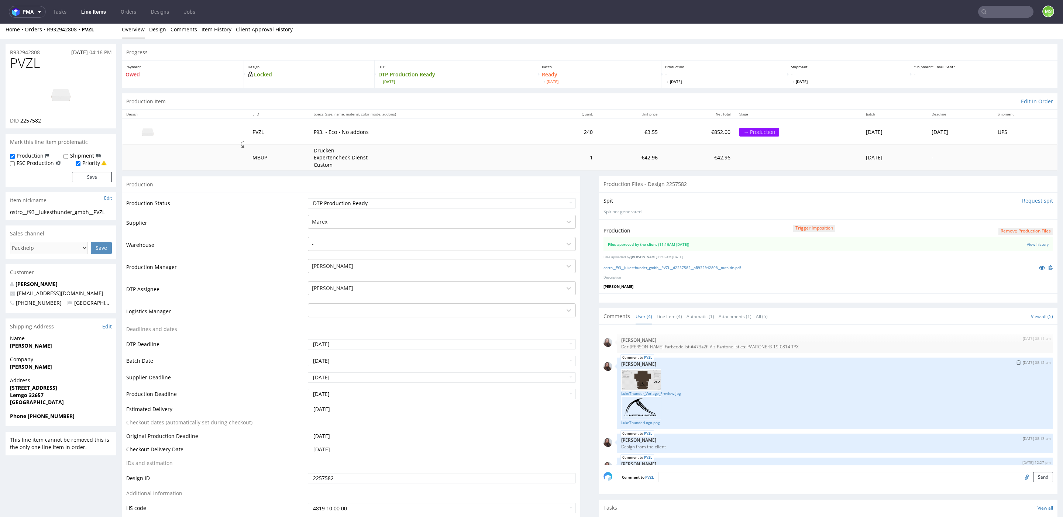
scroll to position [17, 0]
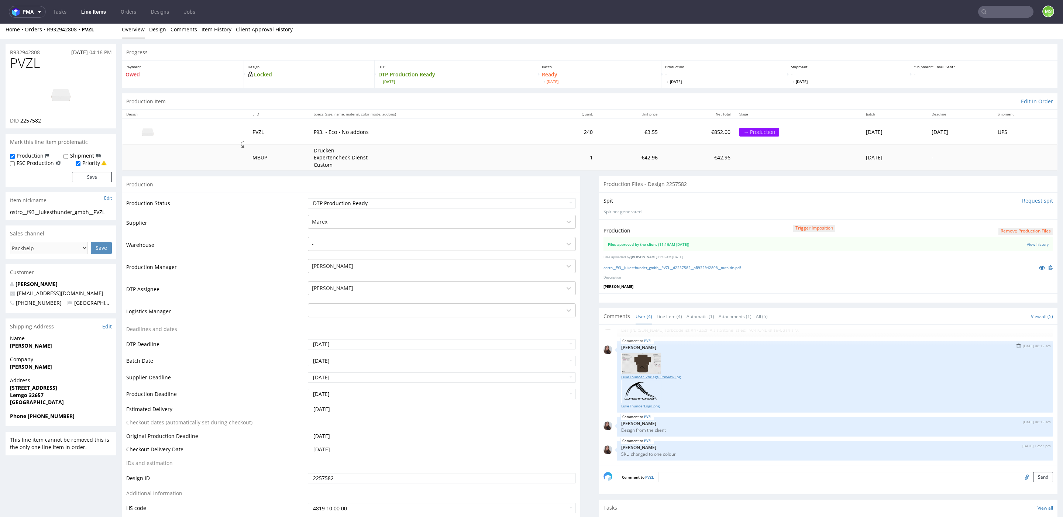
click at [664, 377] on link "LukeThunder_Vorlage_Preview.jpg" at bounding box center [835, 377] width 428 height 6
click at [658, 377] on link "LukeThunder_Vorlage_Preview.jpg" at bounding box center [835, 377] width 428 height 6
click at [651, 405] on link "LukeThunderLogo.png" at bounding box center [835, 407] width 428 height 6
click at [695, 269] on link "ostro__f93__lukesthunder_gmbh__PVZL__d2257582__oR932942808__outside.pdf" at bounding box center [672, 267] width 137 height 5
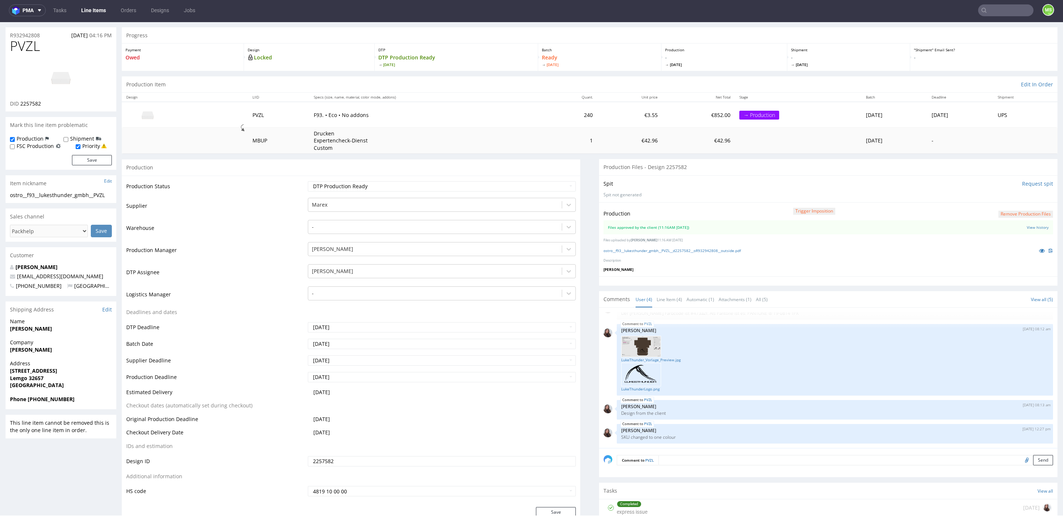
scroll to position [24, 0]
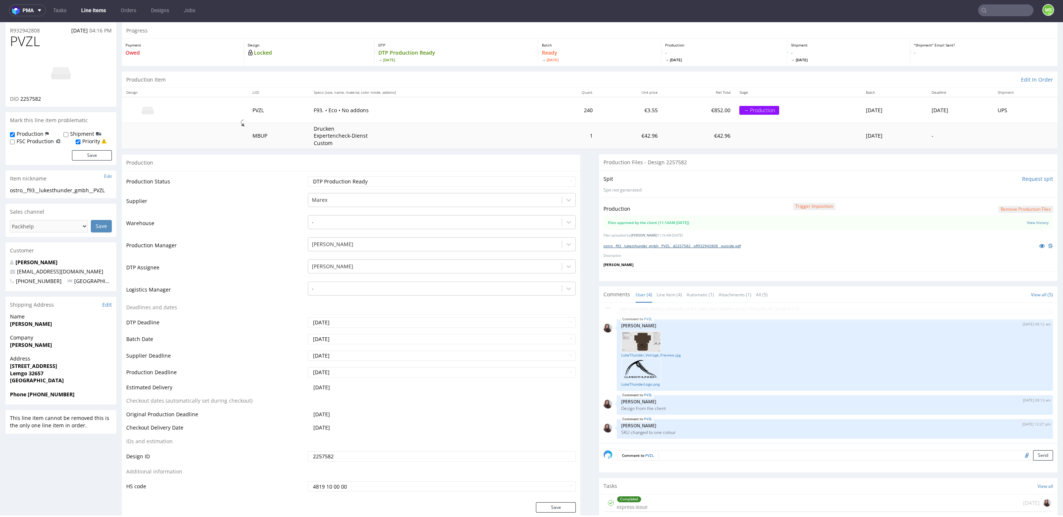
click at [638, 247] on link "ostro__f93__lukesthunder_gmbh__PVZL__d2257582__oR932942808__outside.pdf" at bounding box center [672, 245] width 137 height 5
click at [635, 384] on link "LukeThunderLogo.png" at bounding box center [835, 385] width 428 height 6
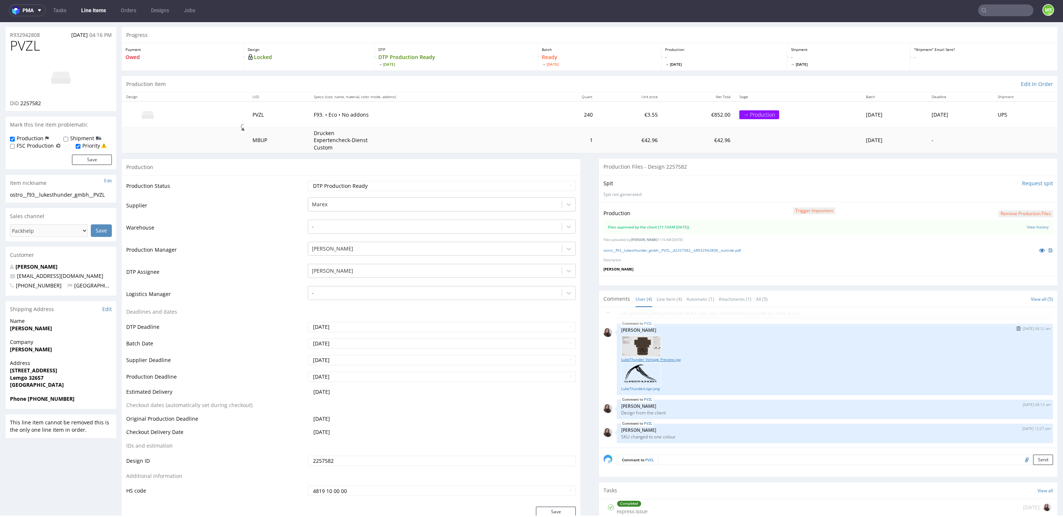
click at [659, 361] on div "LukeThunder_Vorlage_Preview.jpg LukeThunderLogo.png" at bounding box center [835, 363] width 428 height 58
click at [662, 359] on link "LukeThunder_Vorlage_Preview.jpg" at bounding box center [835, 358] width 428 height 6
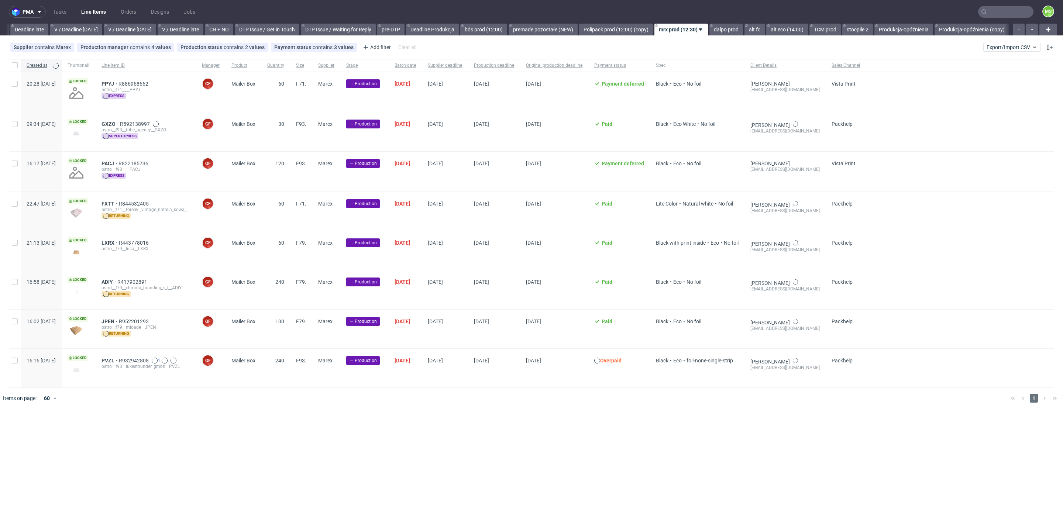
scroll to position [0, 931]
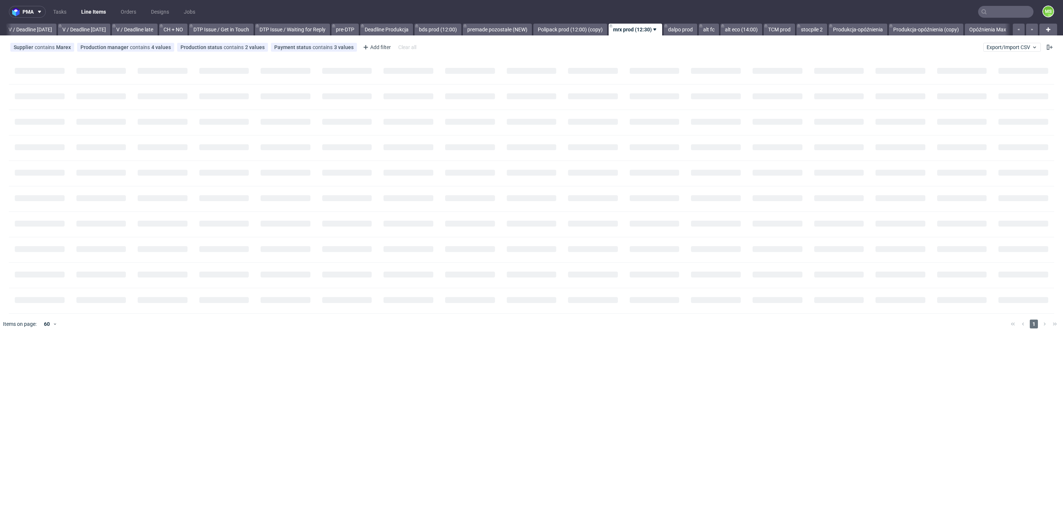
scroll to position [0, 931]
click at [688, 33] on link "dalpo prod" at bounding box center [681, 30] width 34 height 12
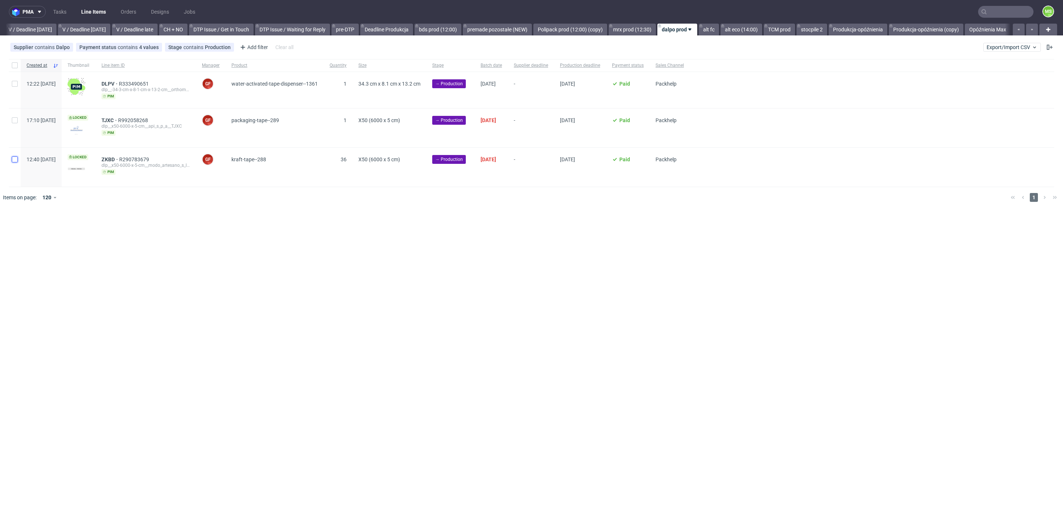
click at [12, 161] on input "checkbox" at bounding box center [15, 160] width 6 height 6
checkbox input "true"
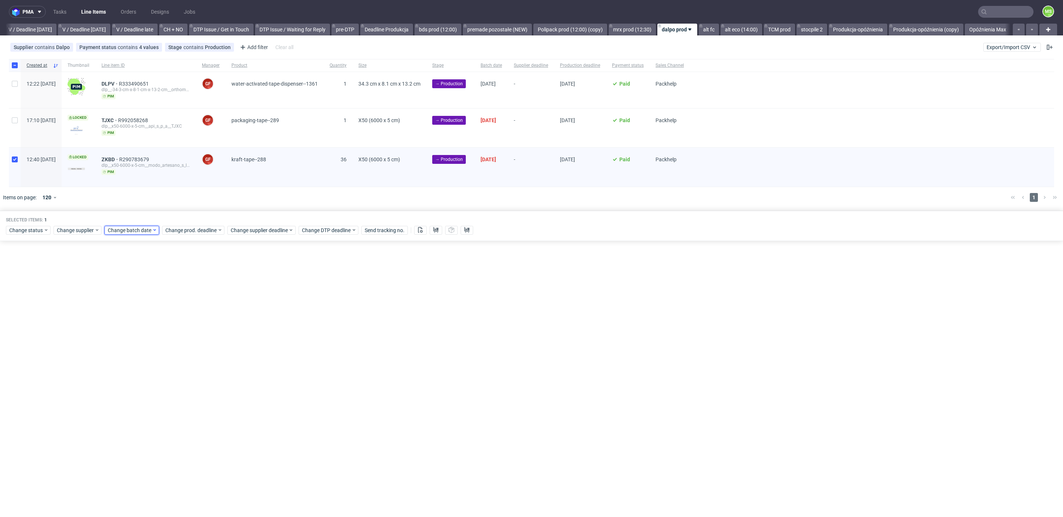
click at [142, 234] on div "Change batch date" at bounding box center [131, 230] width 55 height 9
click at [179, 306] on span "19" at bounding box center [179, 302] width 6 height 7
drag, startPoint x: 197, startPoint y: 357, endPoint x: 202, endPoint y: 334, distance: 23.5
click at [197, 357] on span "Save" at bounding box center [193, 354] width 11 height 5
click at [216, 229] on span "Change prod. deadline" at bounding box center [191, 230] width 52 height 7
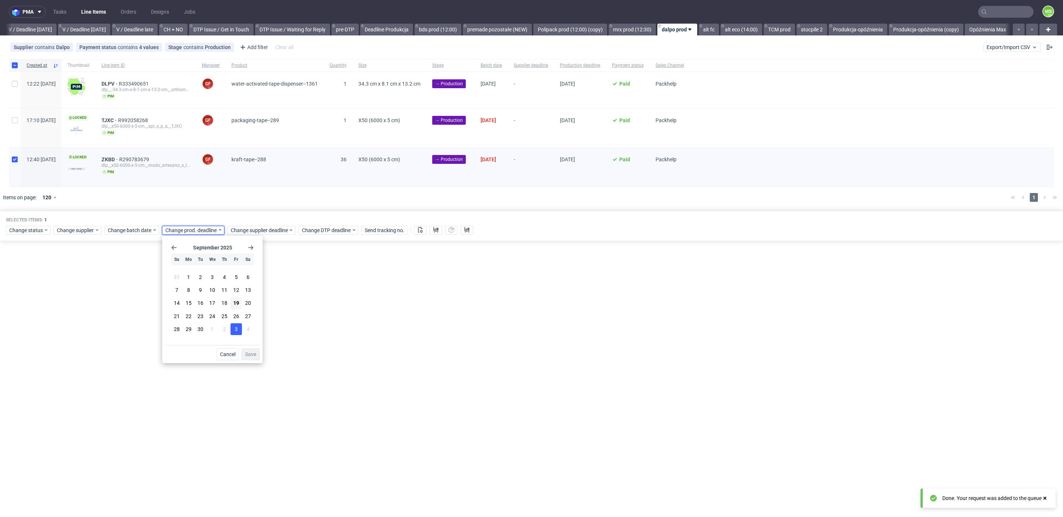
click at [239, 328] on button "3" at bounding box center [235, 329] width 11 height 12
click at [254, 354] on span "Save" at bounding box center [250, 354] width 11 height 5
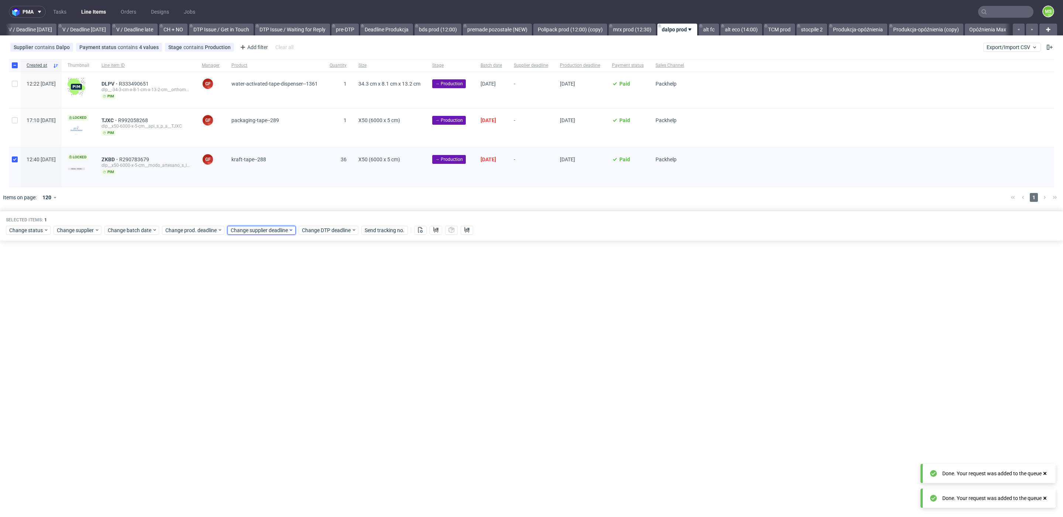
click at [275, 230] on span "Change supplier deadline" at bounding box center [260, 230] width 58 height 7
drag, startPoint x: 301, startPoint y: 328, endPoint x: 311, endPoint y: 344, distance: 18.9
click at [301, 329] on span "3" at bounding box center [302, 329] width 3 height 7
click at [320, 352] on span "Save" at bounding box center [316, 354] width 11 height 5
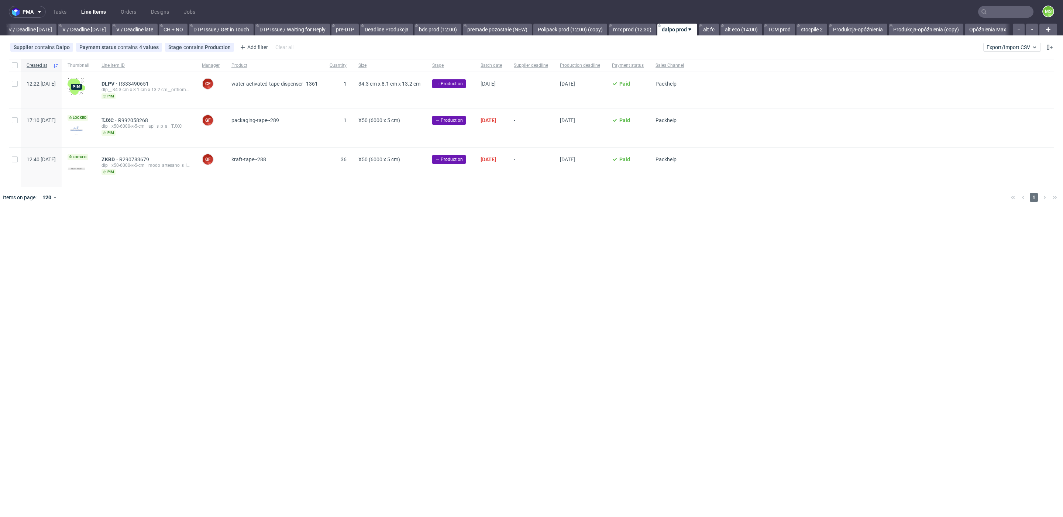
scroll to position [0, 930]
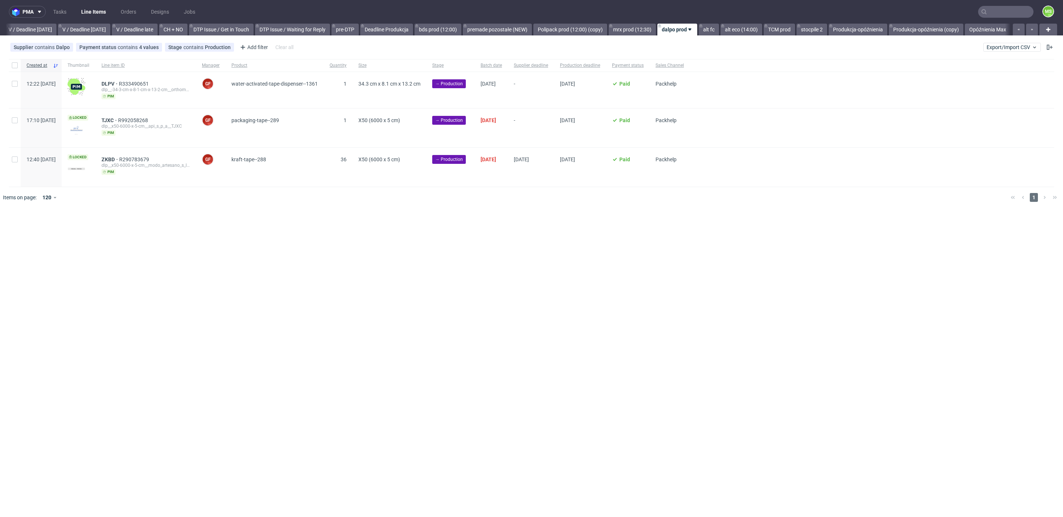
scroll to position [0, 930]
click at [12, 160] on input "checkbox" at bounding box center [15, 160] width 6 height 6
checkbox input "true"
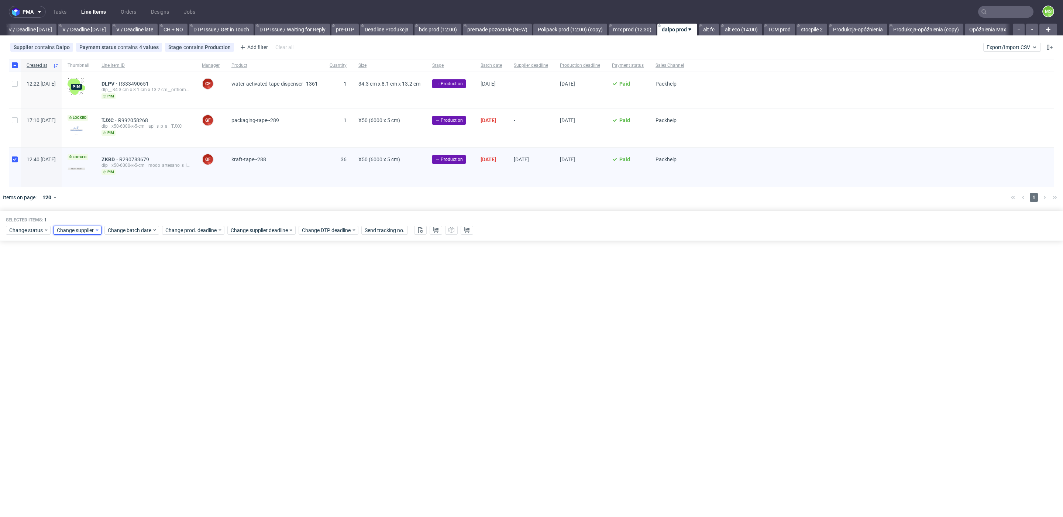
click at [70, 231] on span "Change supplier" at bounding box center [76, 230] width 38 height 7
click at [96, 243] on input "text" at bounding box center [102, 245] width 91 height 12
type input "tcm"
click at [92, 258] on div "TCM" at bounding box center [99, 260] width 85 height 10
click at [128, 275] on span "Save" at bounding box center [132, 276] width 11 height 5
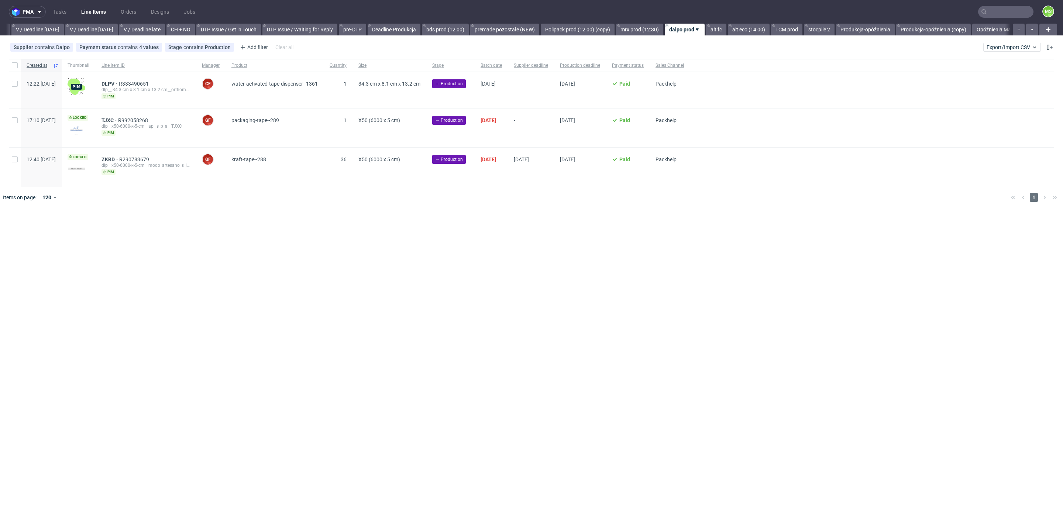
scroll to position [0, 927]
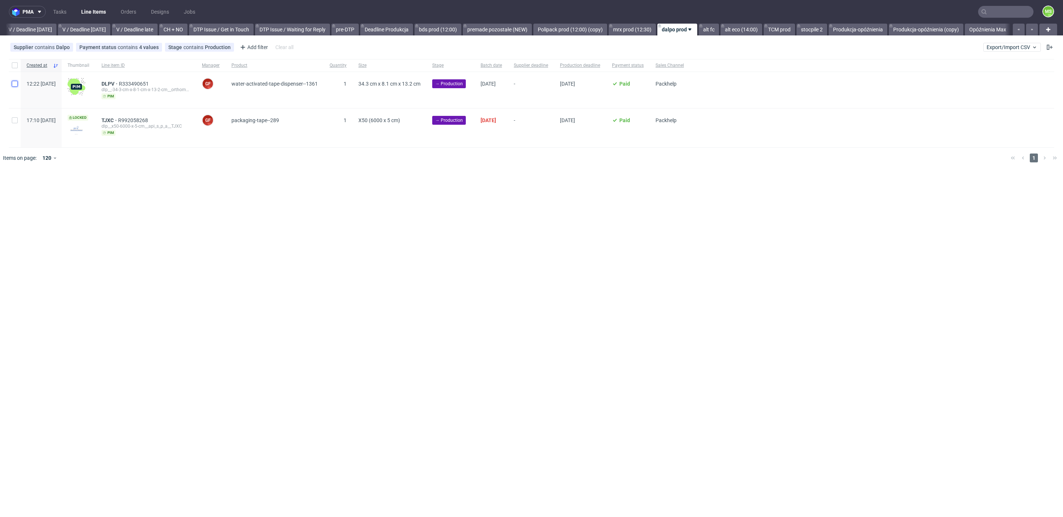
click at [14, 82] on input "checkbox" at bounding box center [15, 84] width 6 height 6
checkbox input "true"
click at [15, 113] on div at bounding box center [15, 128] width 12 height 39
checkbox input "true"
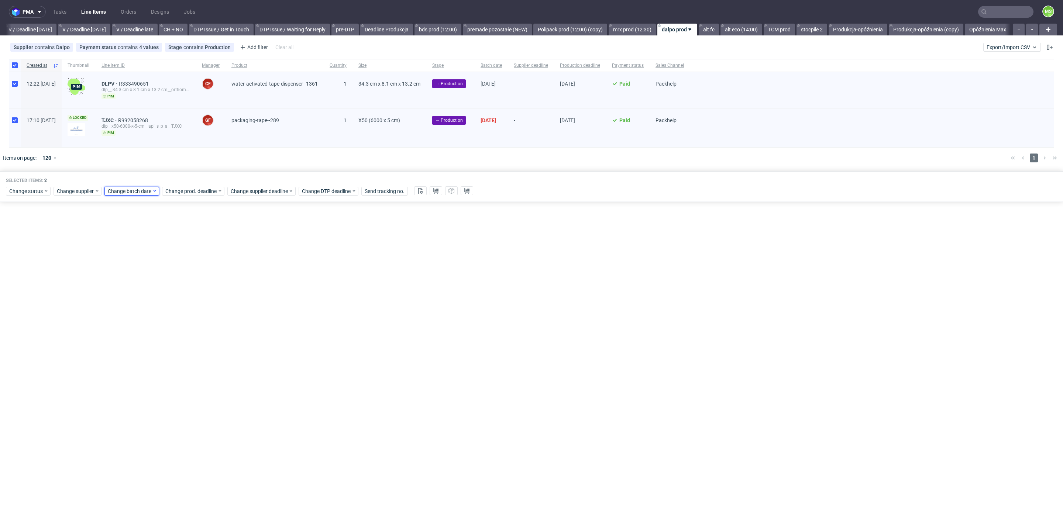
click at [118, 192] on span "Change batch date" at bounding box center [130, 191] width 44 height 7
drag, startPoint x: 181, startPoint y: 266, endPoint x: 188, endPoint y: 293, distance: 28.3
click at [181, 266] on span "19" at bounding box center [179, 264] width 6 height 7
drag, startPoint x: 192, startPoint y: 315, endPoint x: 198, endPoint y: 305, distance: 11.7
click at [192, 315] on span "Save" at bounding box center [193, 315] width 11 height 5
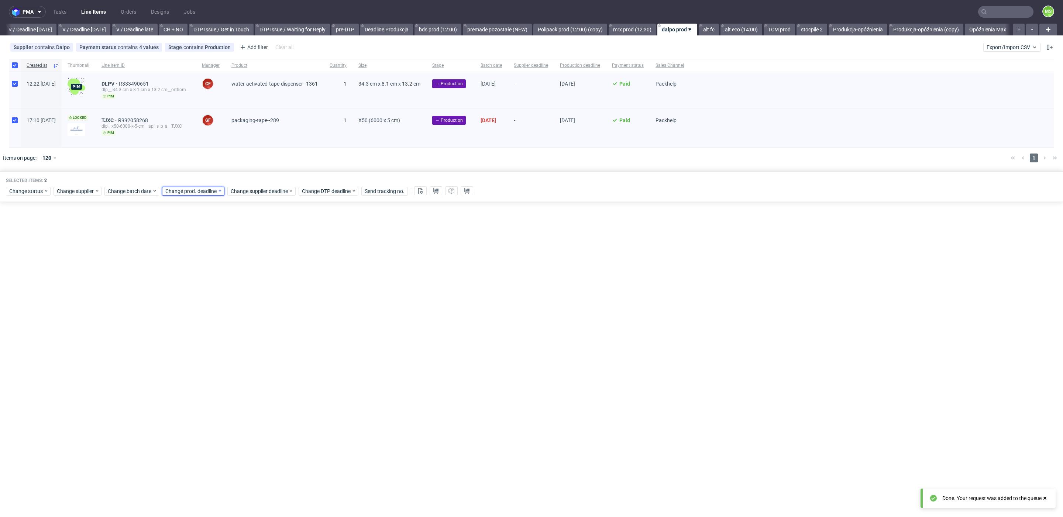
click at [213, 195] on div "Change prod. deadline" at bounding box center [193, 191] width 62 height 9
drag, startPoint x: 236, startPoint y: 291, endPoint x: 240, endPoint y: 297, distance: 7.9
click at [236, 292] on span "3" at bounding box center [236, 290] width 3 height 7
click at [249, 310] on button "Save" at bounding box center [251, 316] width 18 height 12
click at [272, 188] on span "Change supplier deadline" at bounding box center [260, 191] width 58 height 7
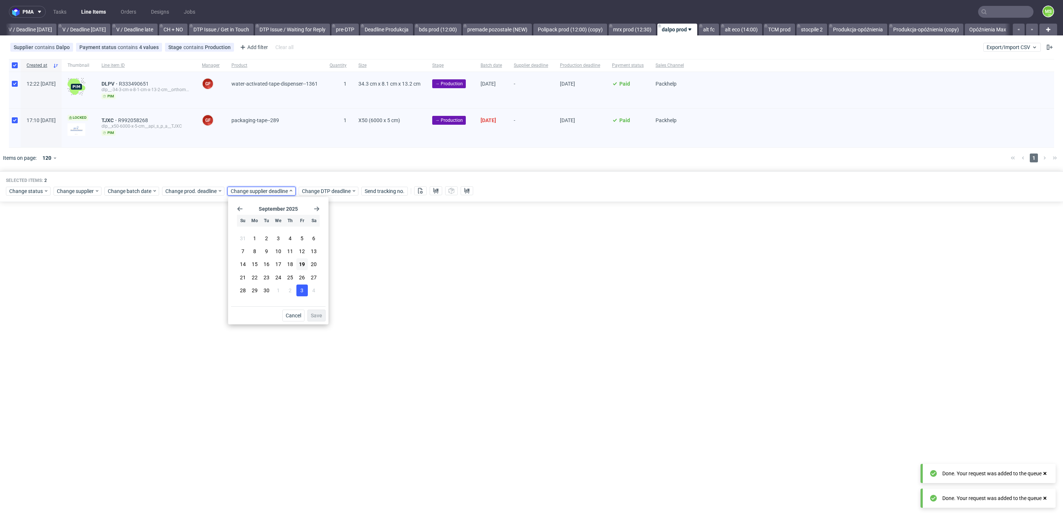
drag, startPoint x: 298, startPoint y: 291, endPoint x: 310, endPoint y: 301, distance: 15.7
click at [301, 293] on button "3" at bounding box center [301, 291] width 11 height 12
click at [317, 314] on span "Save" at bounding box center [316, 315] width 11 height 5
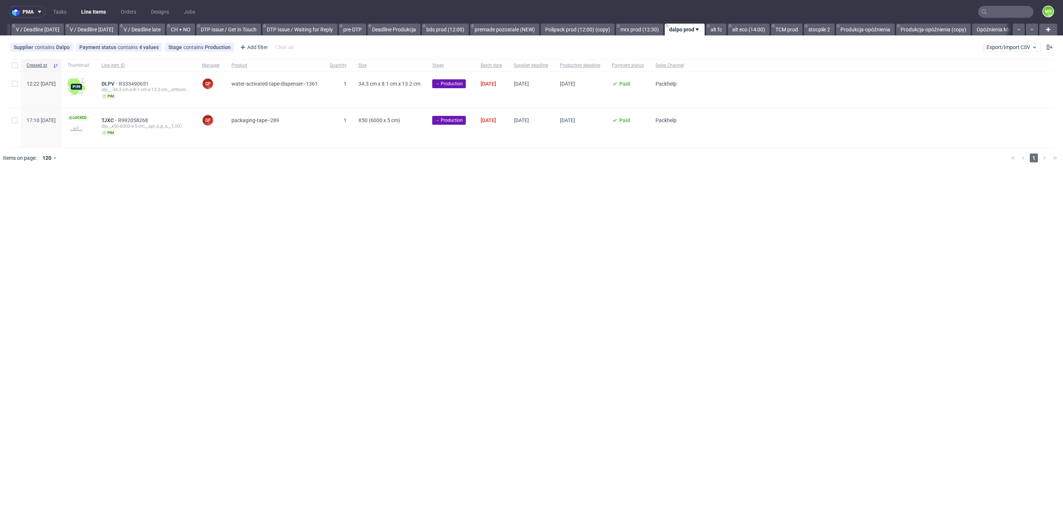
scroll to position [0, 927]
click at [17, 85] on input "checkbox" at bounding box center [15, 84] width 6 height 6
checkbox input "true"
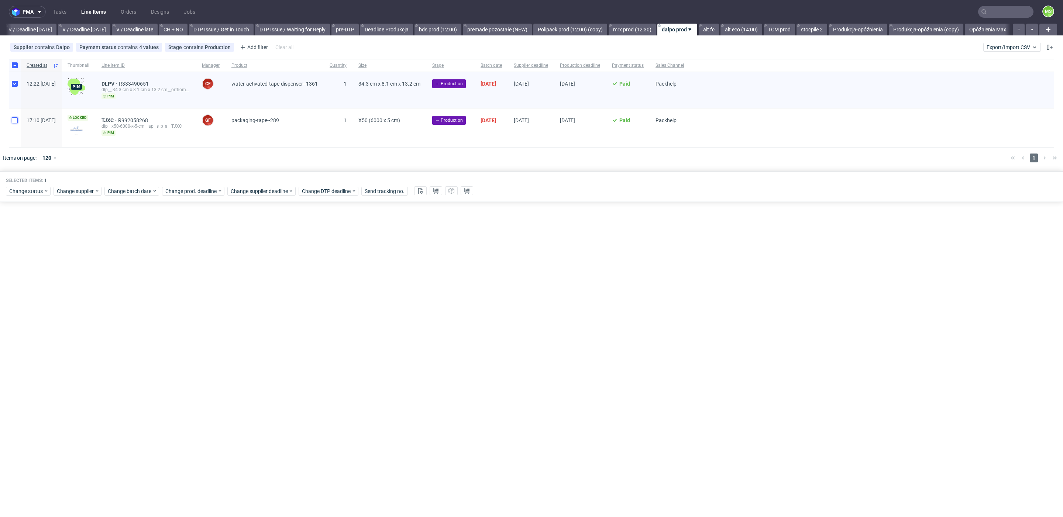
drag, startPoint x: 14, startPoint y: 121, endPoint x: 21, endPoint y: 90, distance: 31.4
click at [16, 118] on input "checkbox" at bounding box center [15, 120] width 6 height 6
checkbox input "true"
click at [15, 83] on input "checkbox" at bounding box center [15, 84] width 6 height 6
click at [427, 193] on button at bounding box center [420, 190] width 13 height 9
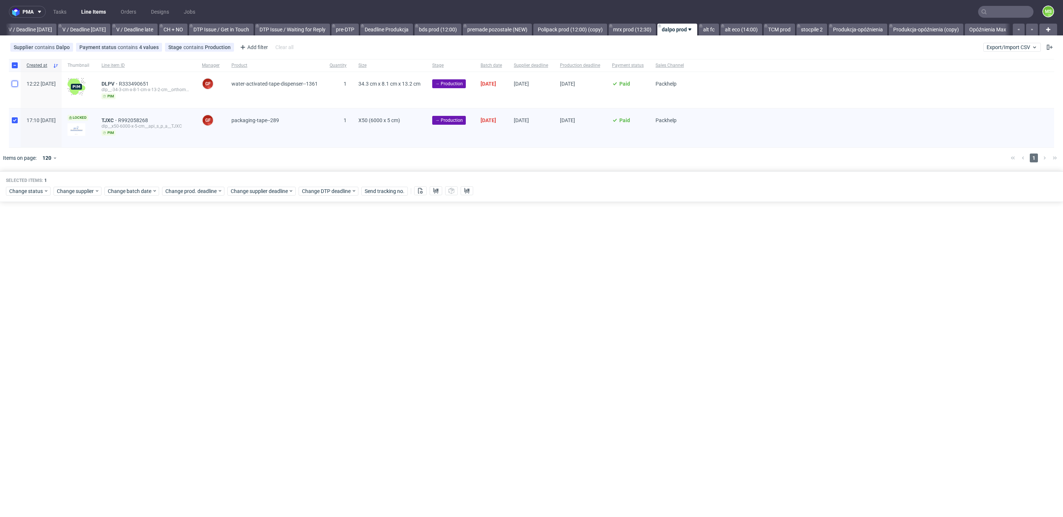
click at [13, 83] on input "checkbox" at bounding box center [15, 84] width 6 height 6
checkbox input "true"
click at [442, 194] on button at bounding box center [436, 190] width 13 height 9
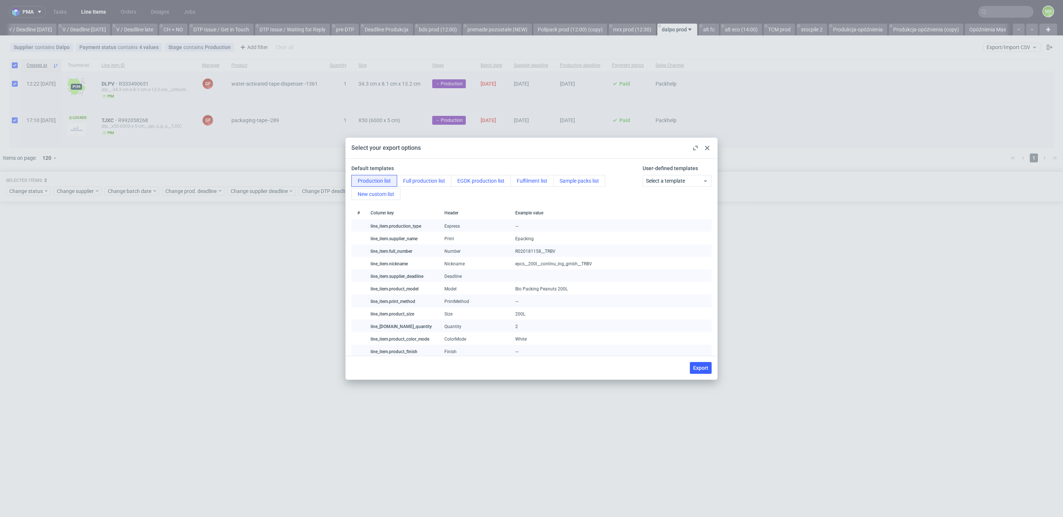
drag, startPoint x: 708, startPoint y: 368, endPoint x: 703, endPoint y: 369, distance: 5.2
click at [709, 369] on button "Export" at bounding box center [701, 368] width 22 height 12
checkbox input "false"
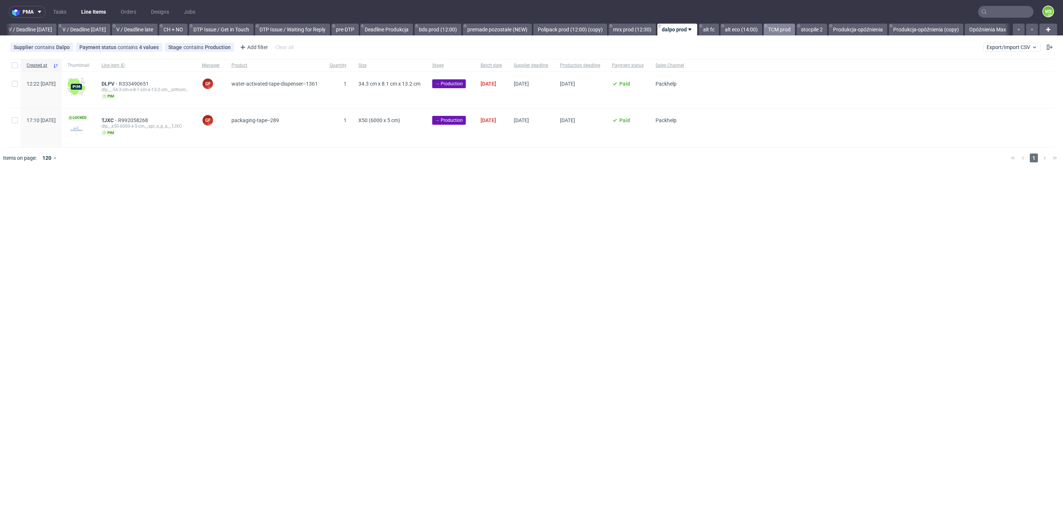
click at [783, 29] on link "TCM prod" at bounding box center [779, 30] width 31 height 12
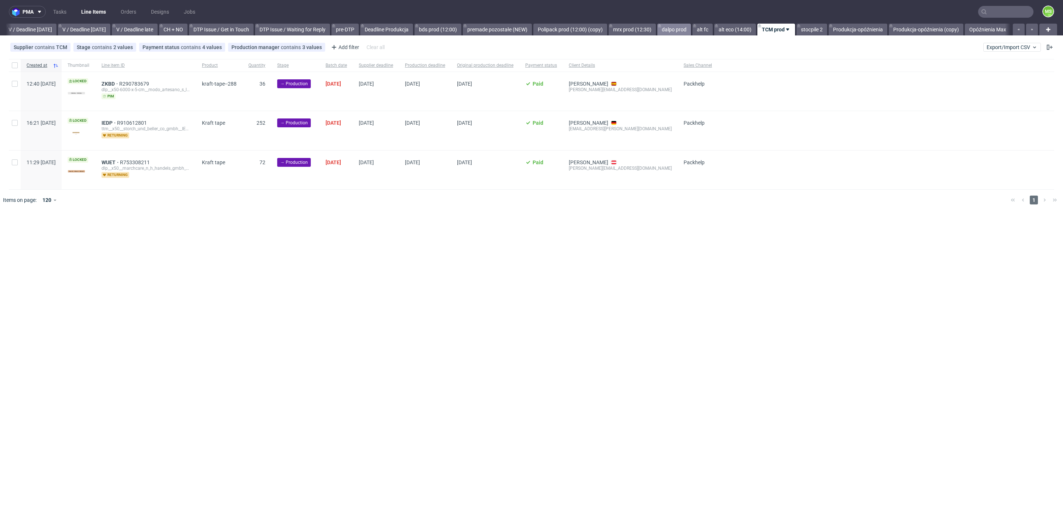
click at [672, 30] on link "dalpo prod" at bounding box center [675, 30] width 34 height 12
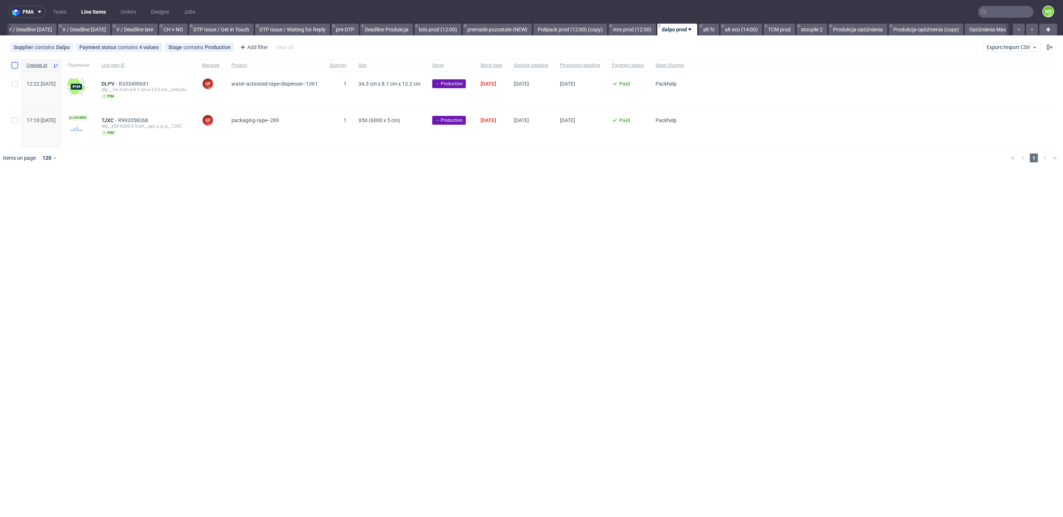
click at [17, 68] on input "checkbox" at bounding box center [15, 65] width 6 height 6
checkbox input "true"
click at [35, 185] on div "Change status Change supplier Change batch date Change prod. deadline Change su…" at bounding box center [531, 190] width 1051 height 11
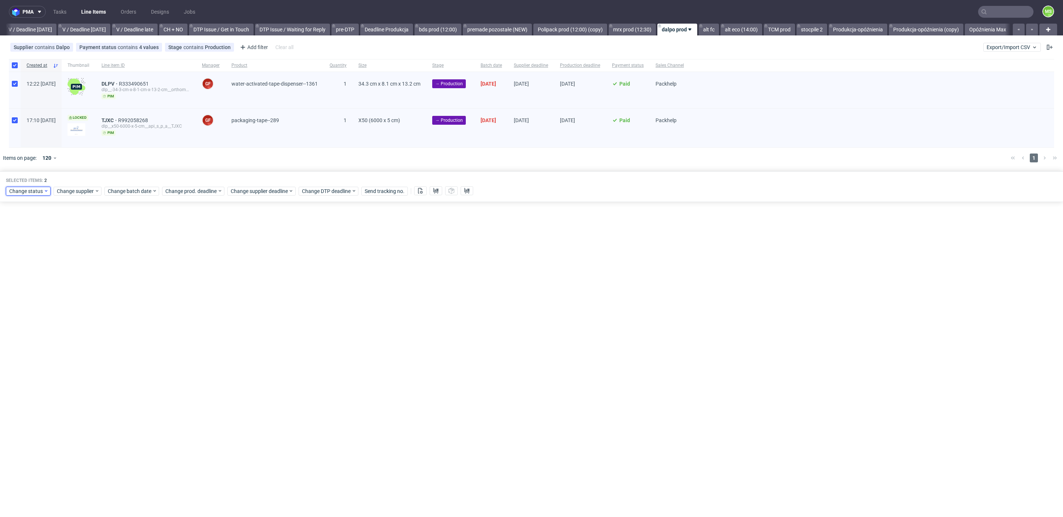
click at [33, 190] on span "Change status" at bounding box center [26, 191] width 34 height 7
click at [41, 234] on span "In Production" at bounding box center [27, 232] width 37 height 10
click at [80, 299] on span "Save" at bounding box center [84, 300] width 11 height 5
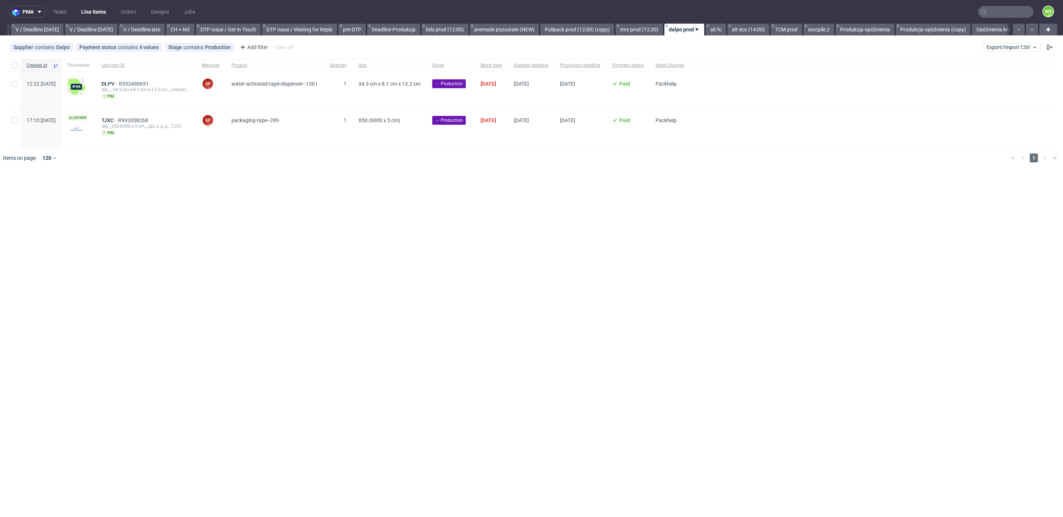
scroll to position [0, 927]
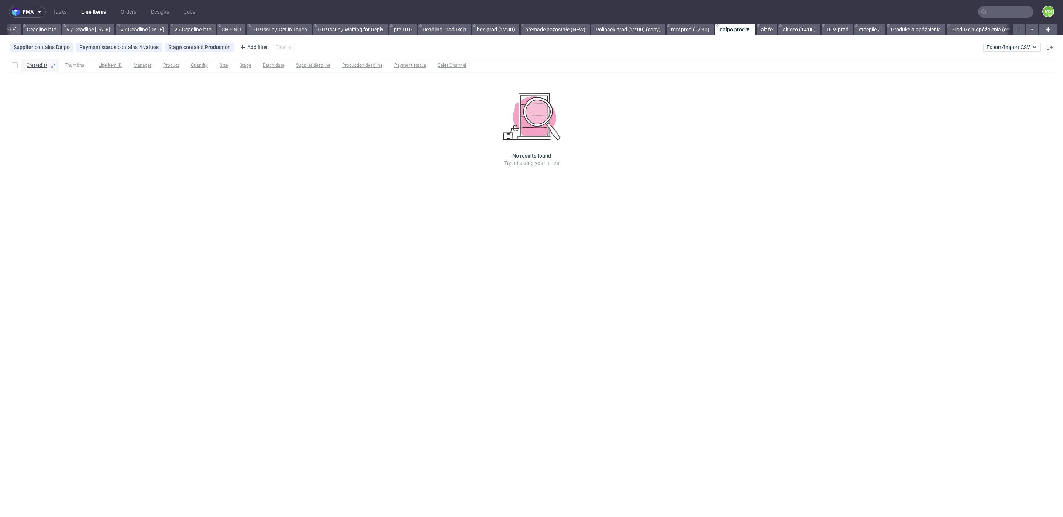
scroll to position [0, 908]
click at [709, 32] on link "alt fc" at bounding box center [709, 30] width 20 height 12
click at [727, 31] on link "alt eco (14:00)" at bounding box center [742, 30] width 42 height 12
click at [773, 28] on link "TCM prod" at bounding box center [779, 30] width 31 height 12
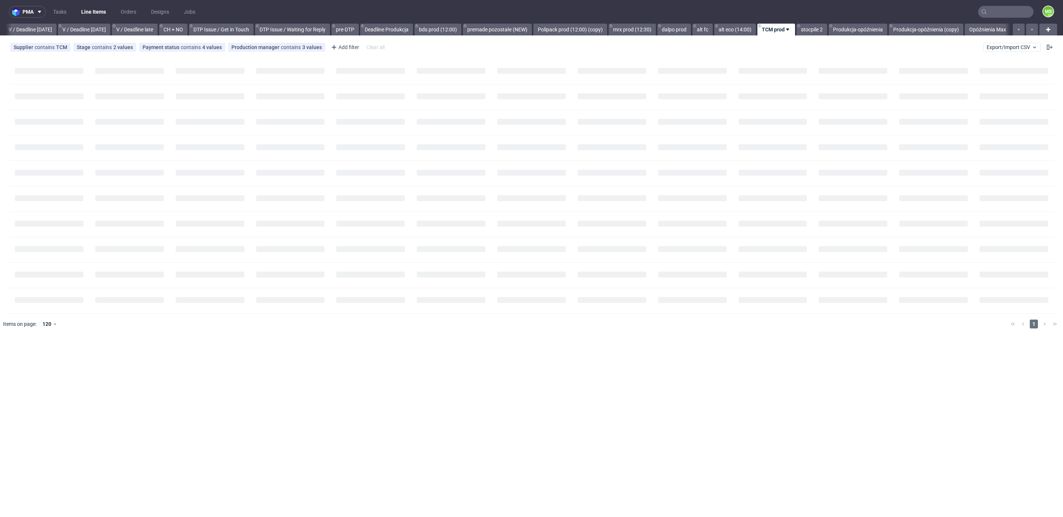
scroll to position [0, 930]
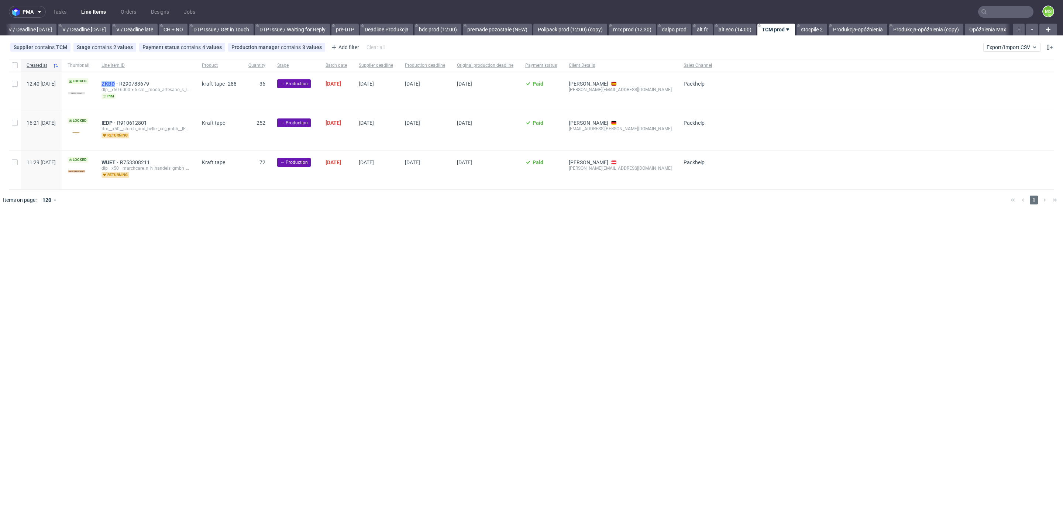
click at [119, 86] on span "ZKBD" at bounding box center [111, 84] width 18 height 6
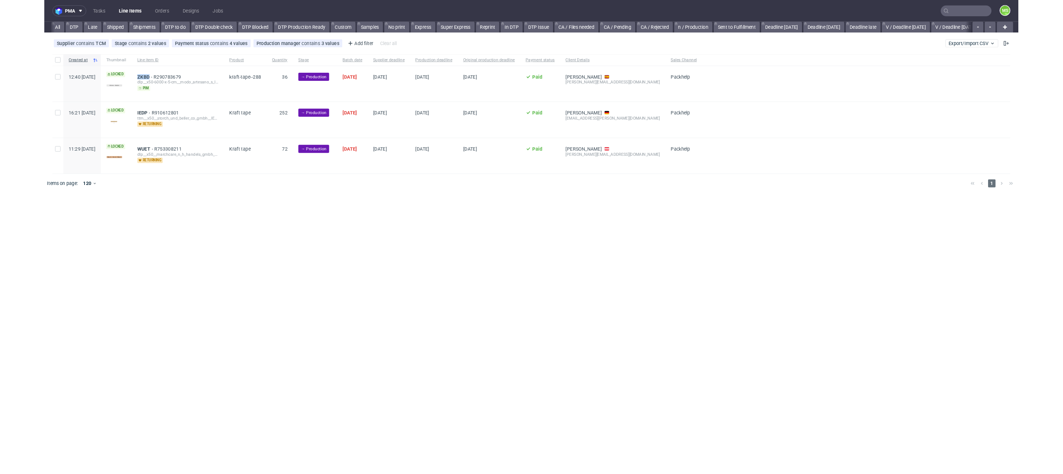
scroll to position [0, 930]
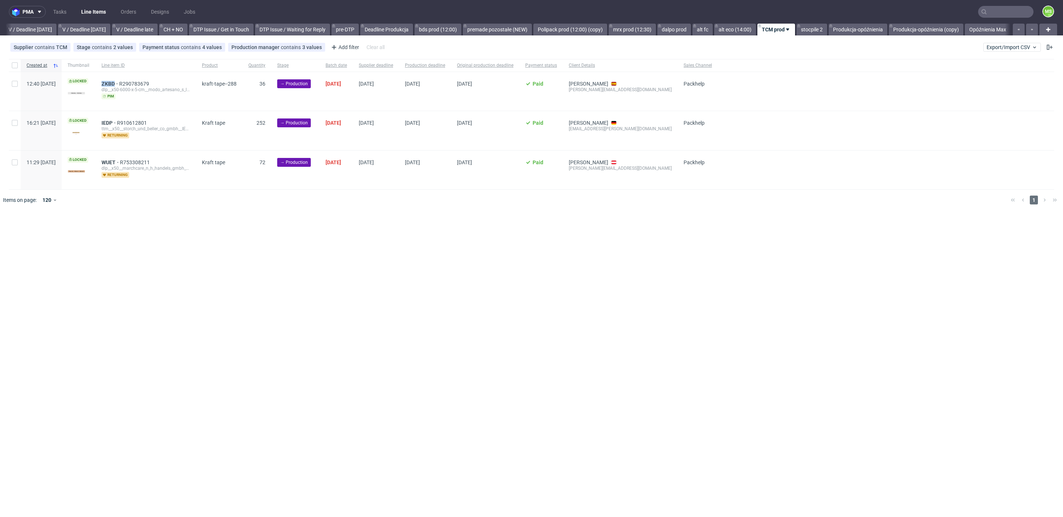
click at [770, 30] on link "TCM prod" at bounding box center [777, 30] width 38 height 12
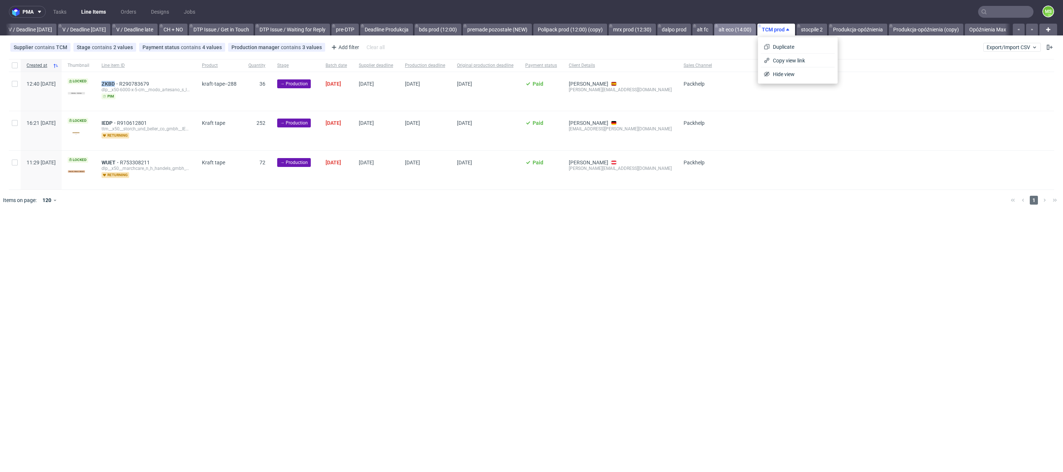
click at [729, 28] on link "alt eco (14:00)" at bounding box center [735, 30] width 42 height 12
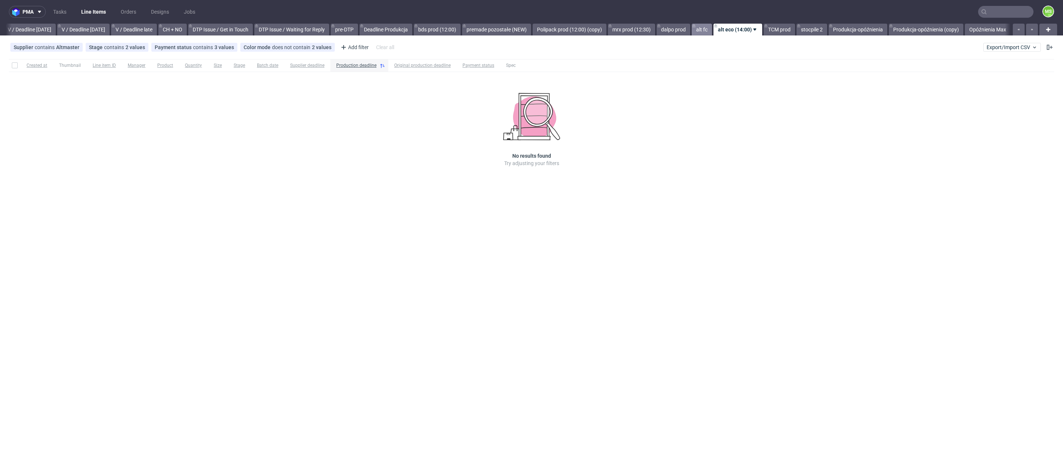
click at [703, 30] on link "alt fc" at bounding box center [702, 30] width 20 height 12
click at [781, 28] on link "TCM prod" at bounding box center [779, 30] width 31 height 12
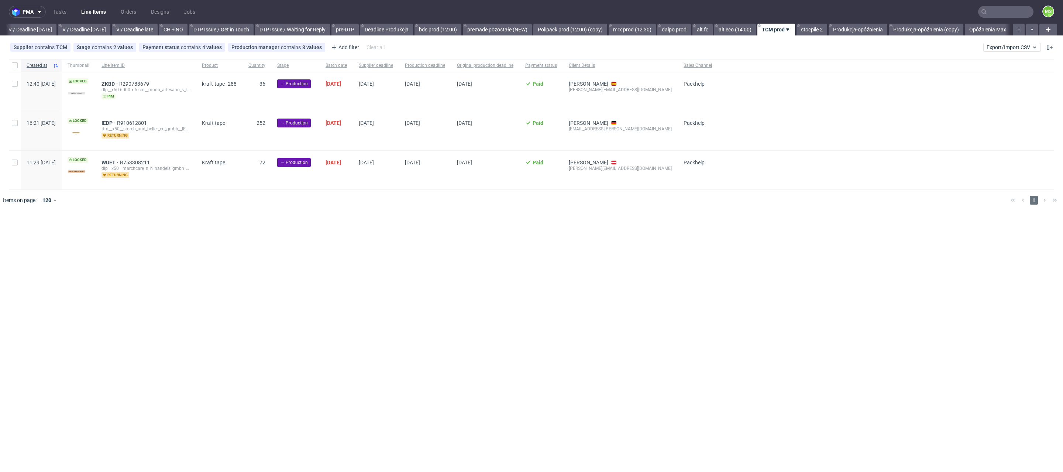
click at [13, 126] on div at bounding box center [15, 130] width 12 height 39
checkbox input "true"
drag, startPoint x: 16, startPoint y: 163, endPoint x: 38, endPoint y: 185, distance: 31.1
click at [16, 163] on input "checkbox" at bounding box center [15, 162] width 6 height 6
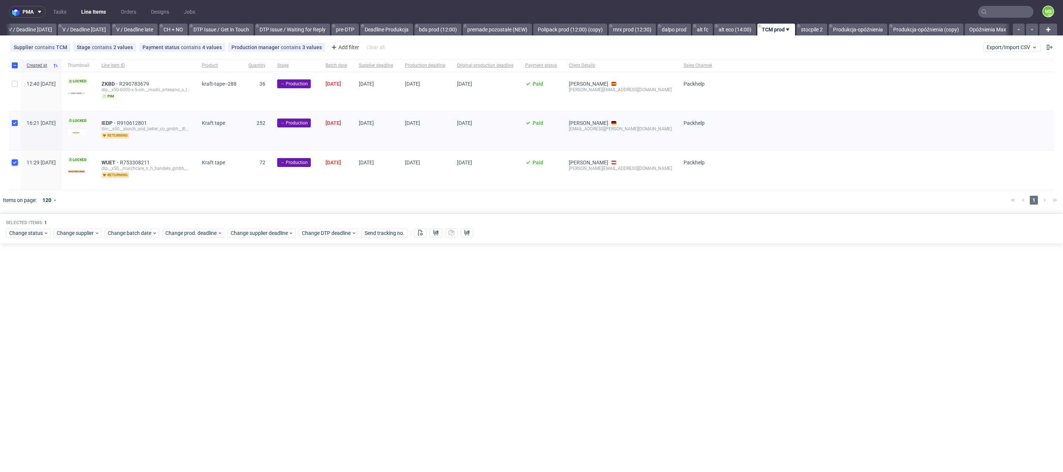
checkbox input "true"
click at [130, 229] on span "Change batch date" at bounding box center [130, 232] width 44 height 7
click at [199, 253] on div "[DATE] Su Mo Tu We Th Fr Sa 31 1 2 3 4 5 6 7 8 9 10 11 12 13 14 15 16 17 18 19 …" at bounding box center [155, 295] width 95 height 106
click at [196, 250] on icon "Go forward 1 month" at bounding box center [194, 251] width 6 height 6
click at [158, 307] on button "15" at bounding box center [155, 306] width 11 height 12
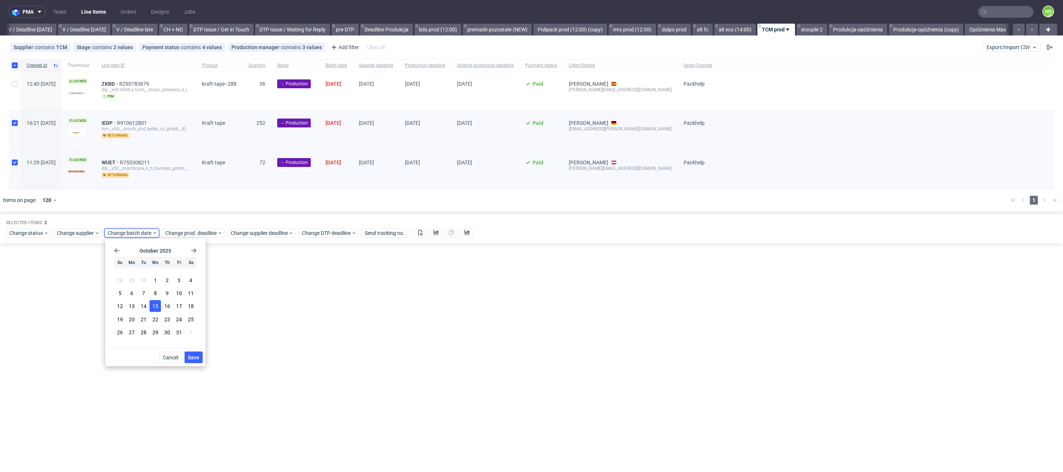
drag, startPoint x: 194, startPoint y: 357, endPoint x: 202, endPoint y: 333, distance: 25.8
click at [194, 357] on span "Save" at bounding box center [193, 357] width 11 height 5
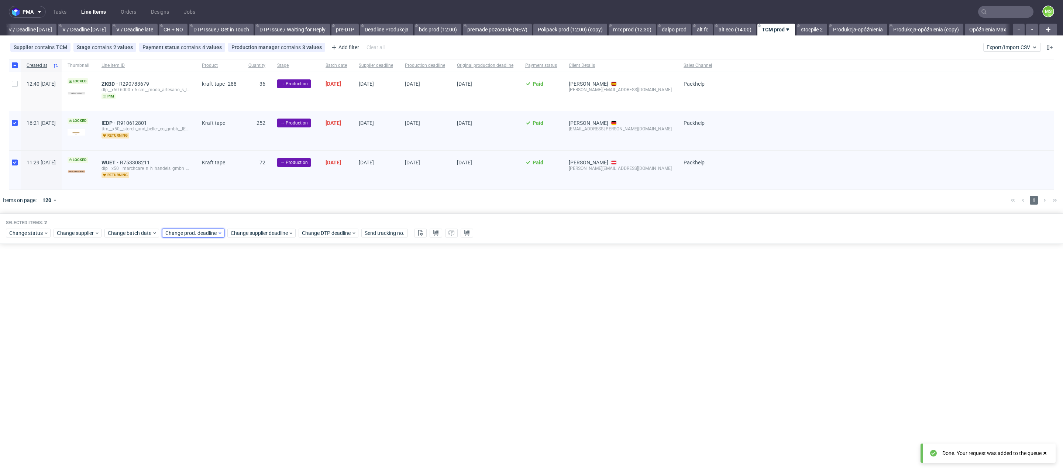
click at [200, 234] on span "Change prod. deadline" at bounding box center [191, 232] width 52 height 7
click at [251, 255] on div "September 2025 Su Mo Tu We Th Fr Sa 31 1 2 3 4 5 6 7 8 9 10 11 12 13 14 15 16 1…" at bounding box center [212, 295] width 95 height 106
click at [252, 253] on icon "Go forward 1 month" at bounding box center [251, 251] width 6 height 6
click at [210, 306] on span "15" at bounding box center [212, 305] width 6 height 7
click at [256, 357] on button "Save" at bounding box center [251, 357] width 18 height 12
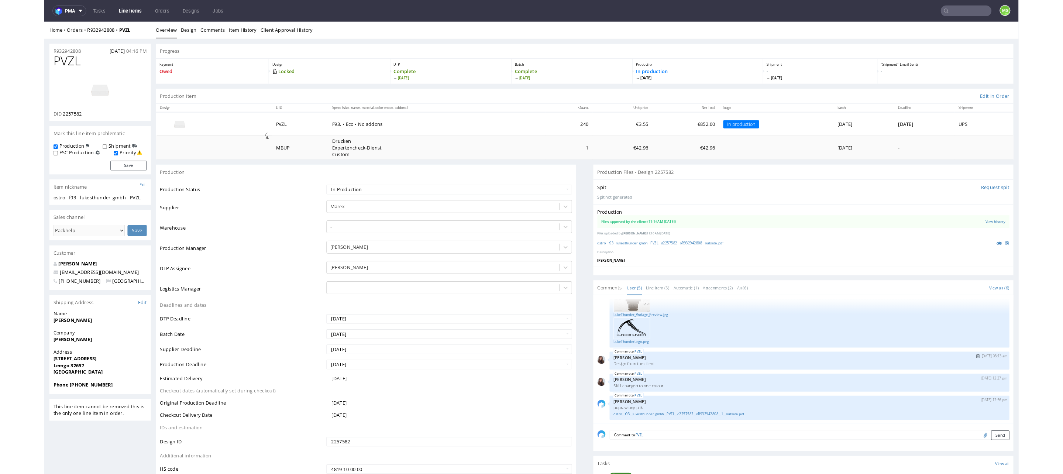
scroll to position [48, 0]
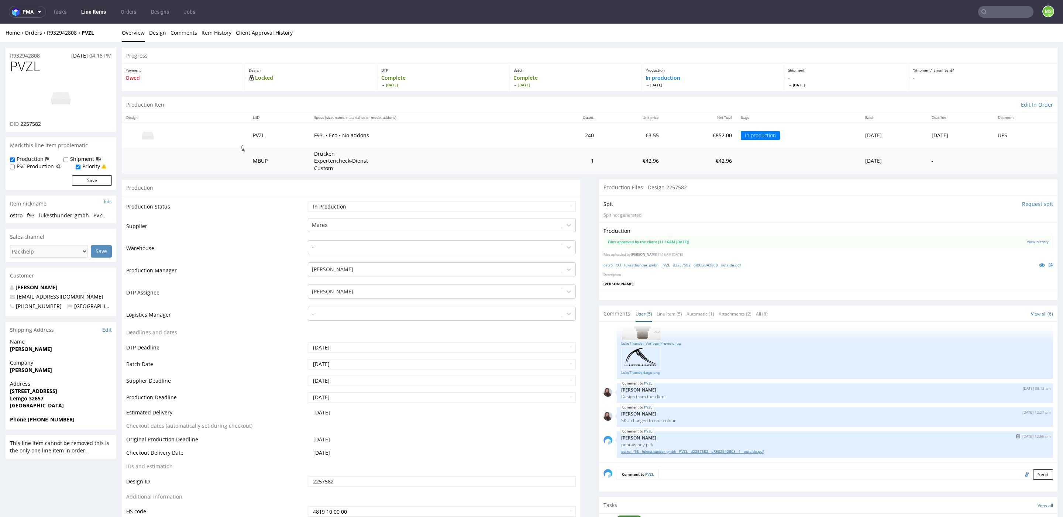
click at [708, 453] on link "ostro__f93__lukesthunder_gmbh__PVZL__d2257582__oR932942808__1__outside.pdf" at bounding box center [835, 452] width 428 height 6
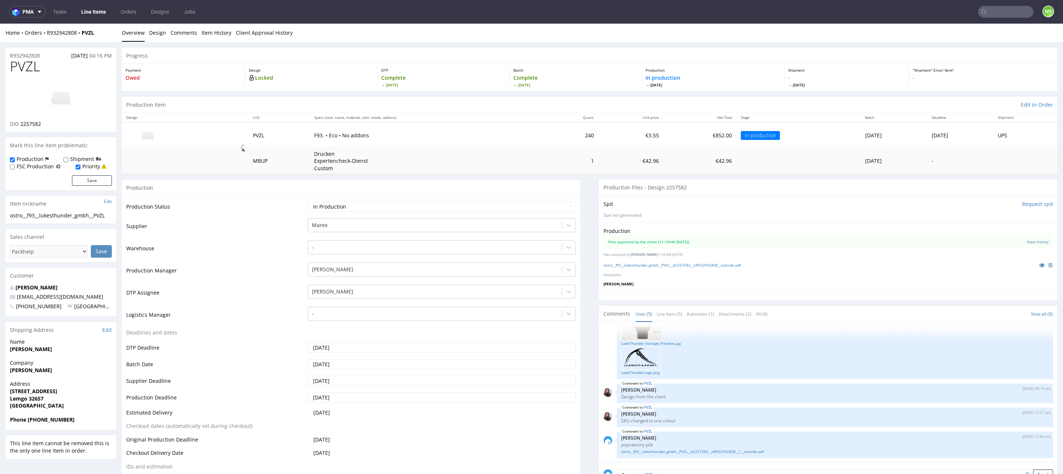
click at [995, 15] on input "text" at bounding box center [1005, 12] width 55 height 12
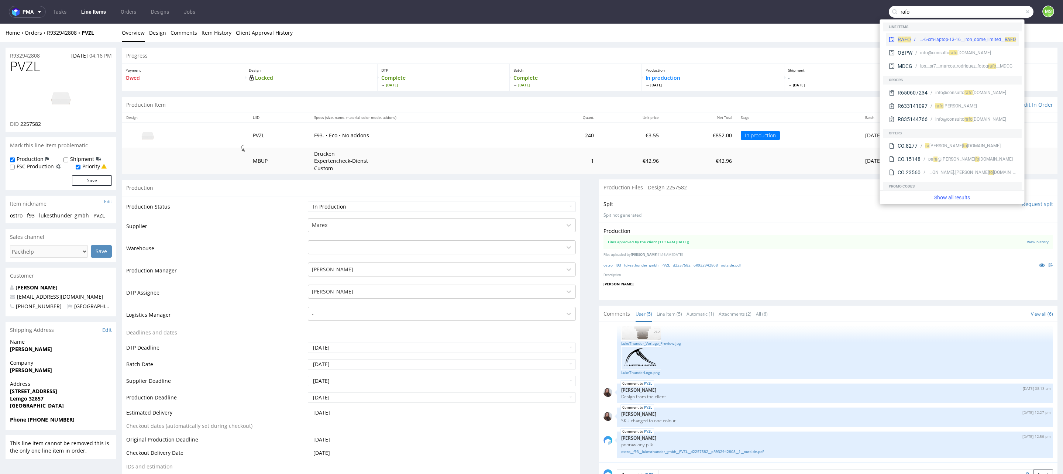
type input "rafo"
click at [951, 37] on div "bds__42-8-cm-x-30-9-cm-x-8-6-cm-laptop-13-16__iron_dome_limited__ RAFO" at bounding box center [967, 39] width 97 height 7
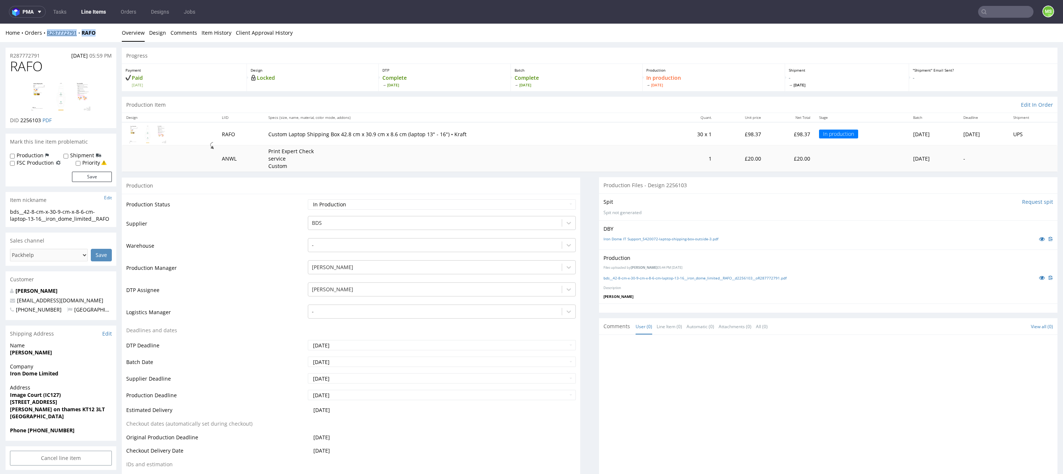
drag, startPoint x: 103, startPoint y: 35, endPoint x: 48, endPoint y: 35, distance: 55.0
click at [48, 35] on div "Home Orders R287772791 RAFO" at bounding box center [61, 32] width 111 height 7
copy div "R287772791 RAFO"
click at [93, 15] on link "Line Items" at bounding box center [94, 12] width 34 height 12
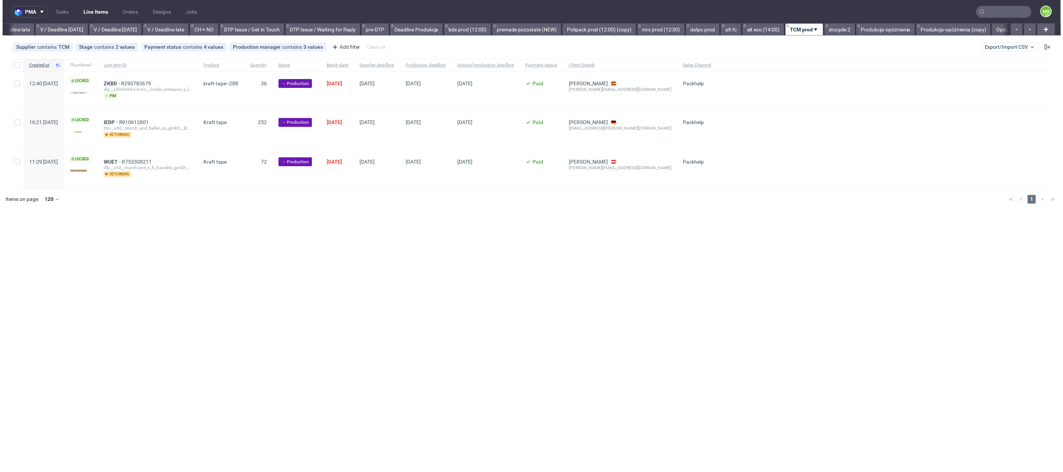
scroll to position [0, 930]
drag, startPoint x: 1020, startPoint y: 48, endPoint x: 1015, endPoint y: 50, distance: 5.0
click at [1019, 48] on span "Export/Import CSV" at bounding box center [1012, 47] width 51 height 6
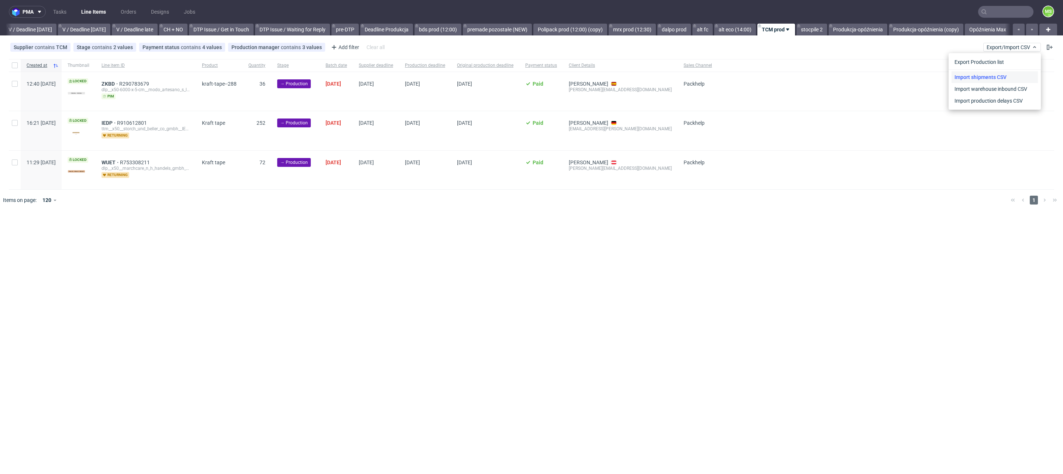
click at [1002, 74] on link "Import shipments CSV" at bounding box center [995, 77] width 86 height 12
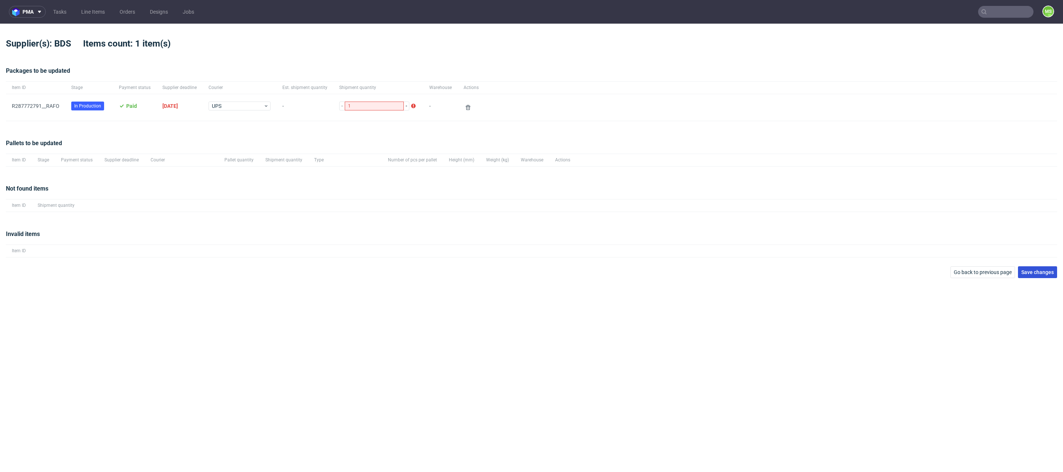
click at [1032, 270] on span "Save changes" at bounding box center [1038, 272] width 32 height 5
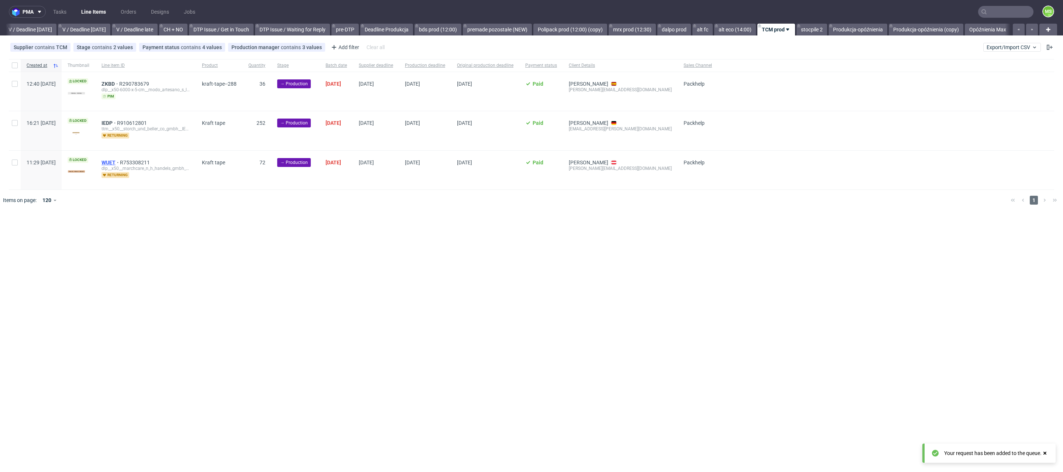
scroll to position [0, 930]
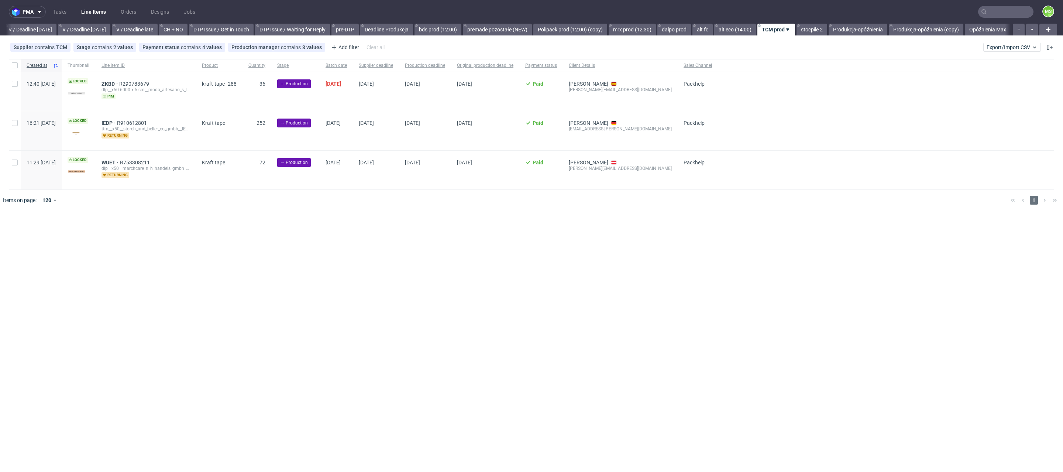
scroll to position [0, 930]
drag, startPoint x: 15, startPoint y: 126, endPoint x: 13, endPoint y: 134, distance: 8.0
click at [14, 128] on div at bounding box center [15, 130] width 12 height 39
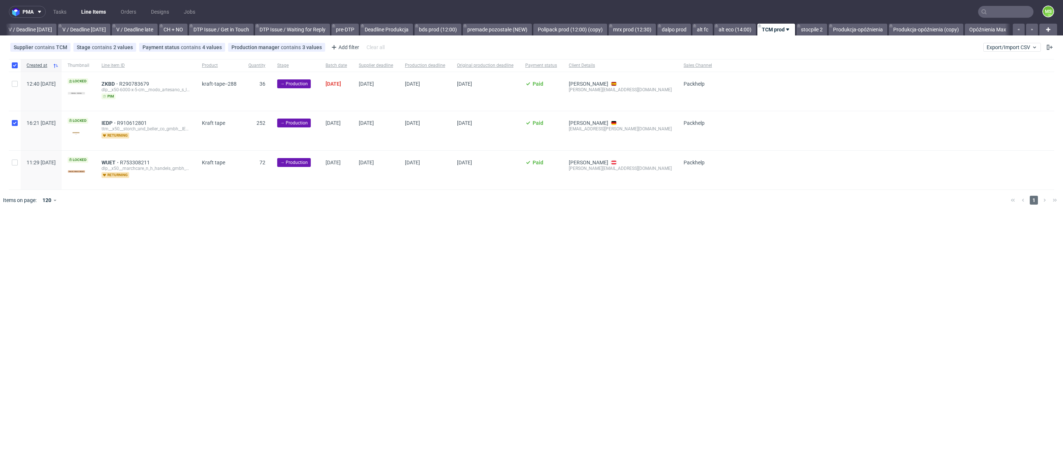
checkbox input "true"
click at [13, 159] on div at bounding box center [15, 170] width 12 height 39
checkbox input "true"
click at [127, 236] on span "Change batch date" at bounding box center [130, 232] width 44 height 7
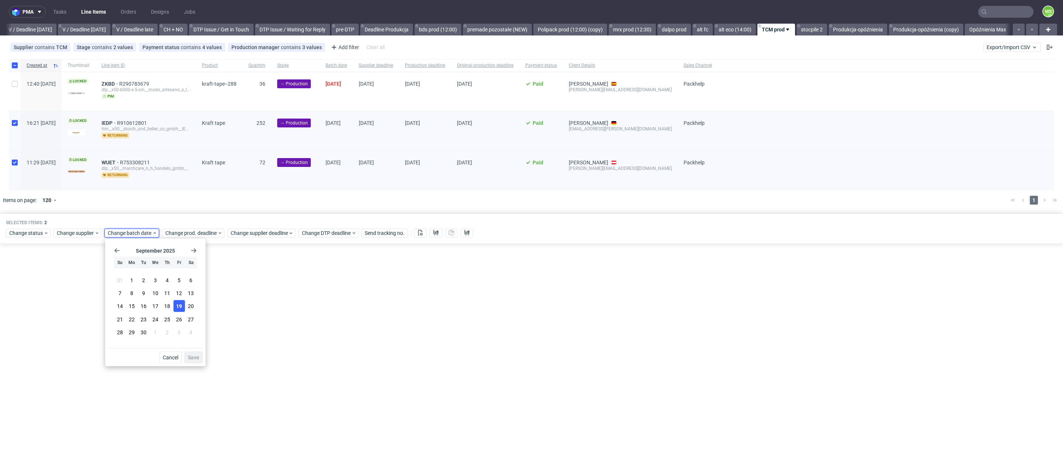
click at [181, 306] on span "19" at bounding box center [179, 305] width 6 height 7
click at [198, 356] on span "Save" at bounding box center [193, 357] width 11 height 5
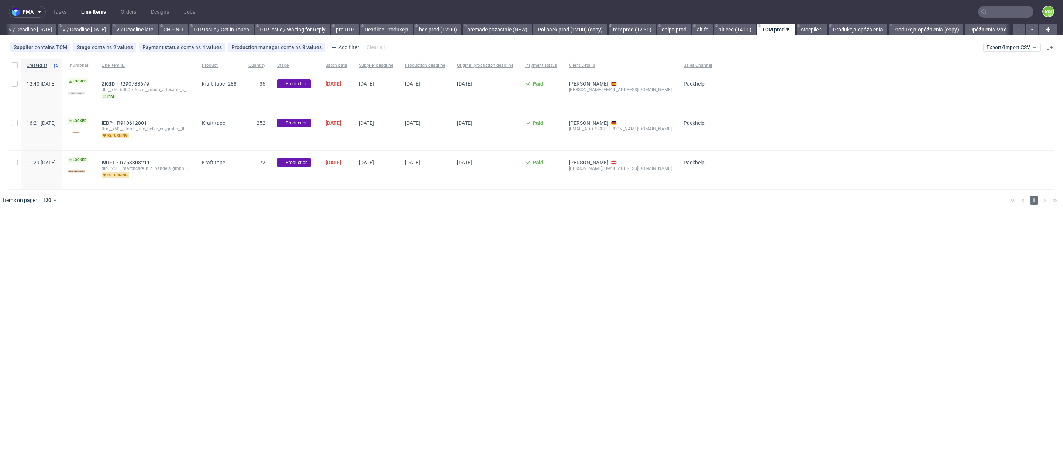
scroll to position [0, 930]
click at [19, 128] on div at bounding box center [15, 130] width 12 height 39
checkbox input "true"
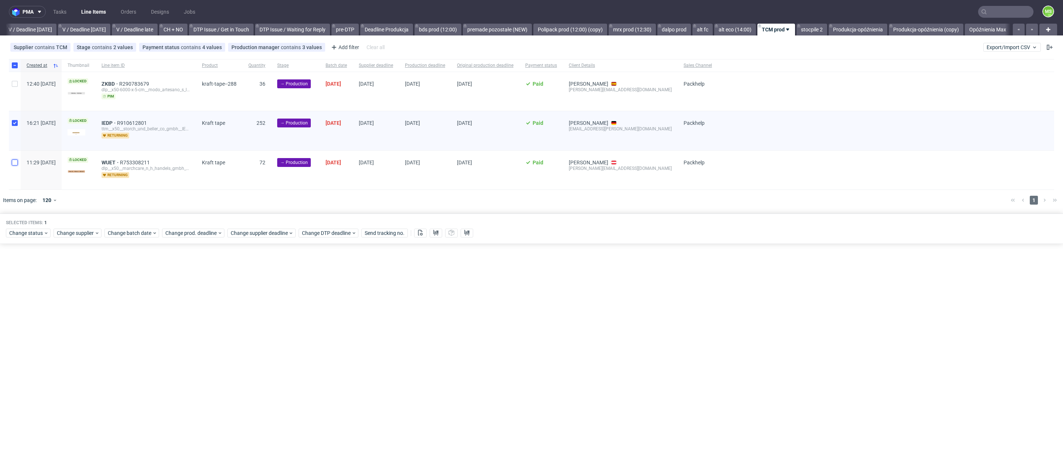
click at [14, 162] on input "checkbox" at bounding box center [15, 162] width 6 height 6
checkbox input "true"
drag, startPoint x: 184, startPoint y: 234, endPoint x: 187, endPoint y: 237, distance: 4.4
click at [184, 235] on span "Change prod. deadline" at bounding box center [191, 232] width 52 height 7
click at [253, 251] on icon "Go forward 1 month" at bounding box center [251, 251] width 6 height 6
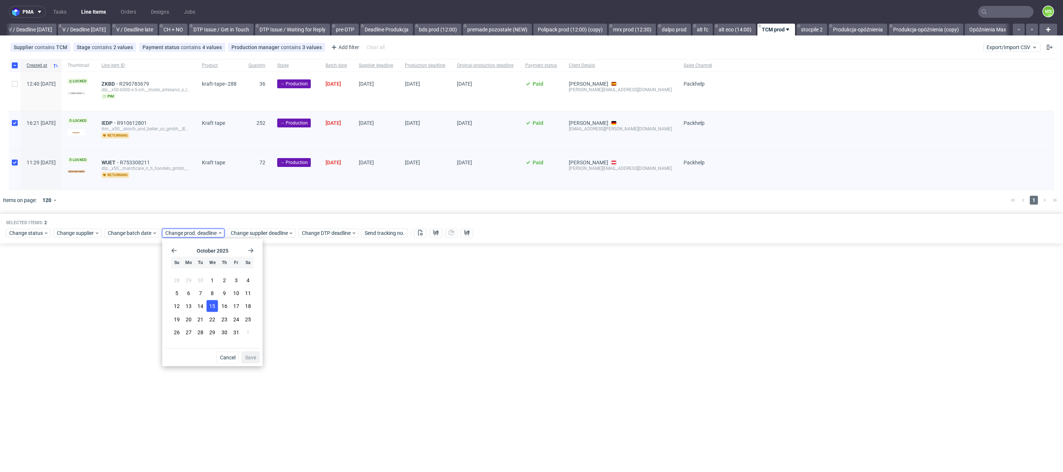
click at [214, 308] on span "15" at bounding box center [212, 305] width 6 height 7
click at [250, 358] on span "Save" at bounding box center [250, 357] width 11 height 5
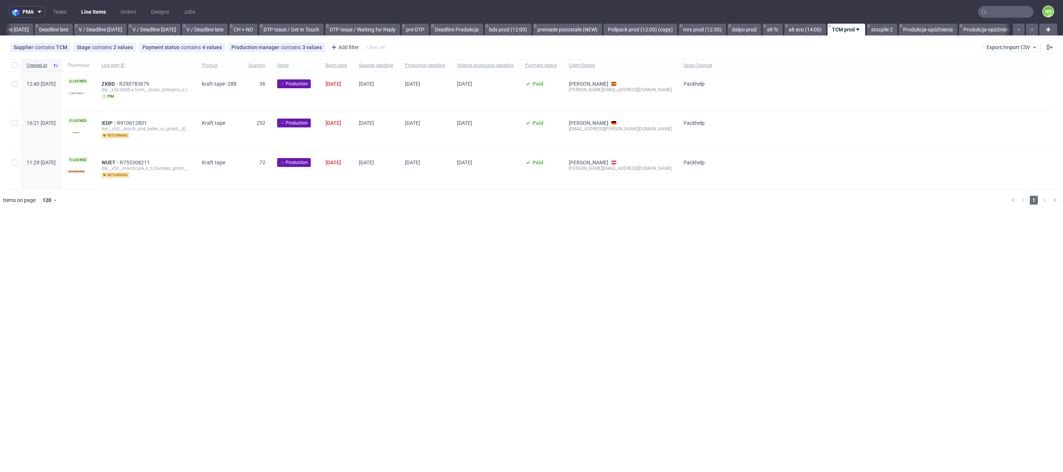
scroll to position [0, 903]
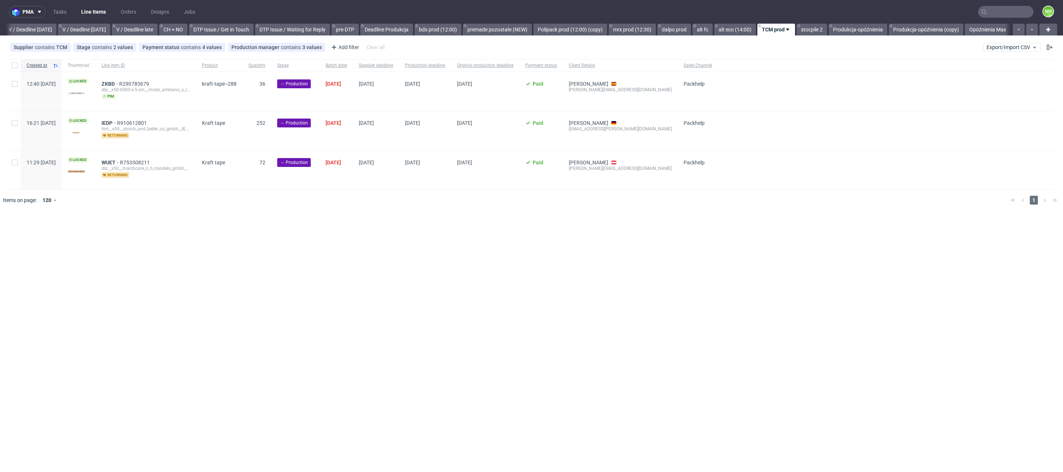
scroll to position [0, 930]
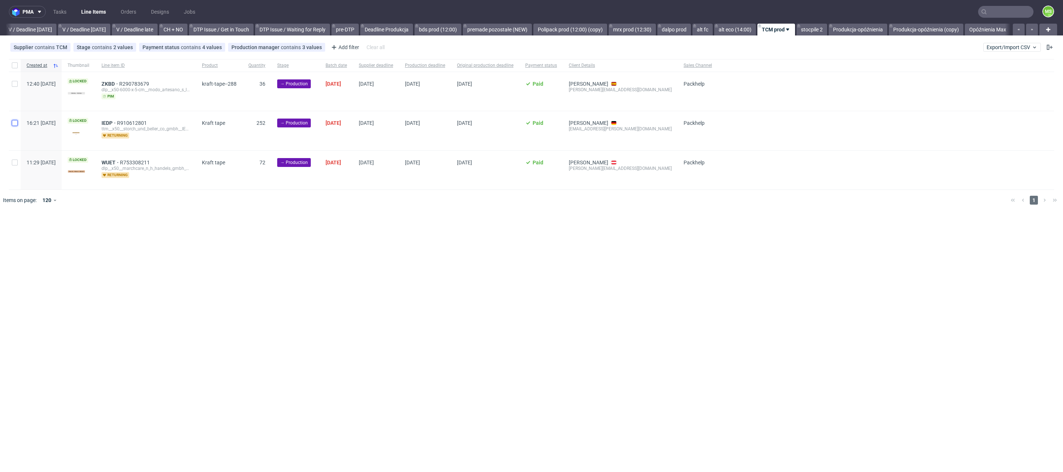
click at [14, 124] on input "checkbox" at bounding box center [15, 123] width 6 height 6
checkbox input "true"
drag, startPoint x: 16, startPoint y: 162, endPoint x: 71, endPoint y: 179, distance: 57.4
click at [17, 162] on input "checkbox" at bounding box center [15, 162] width 6 height 6
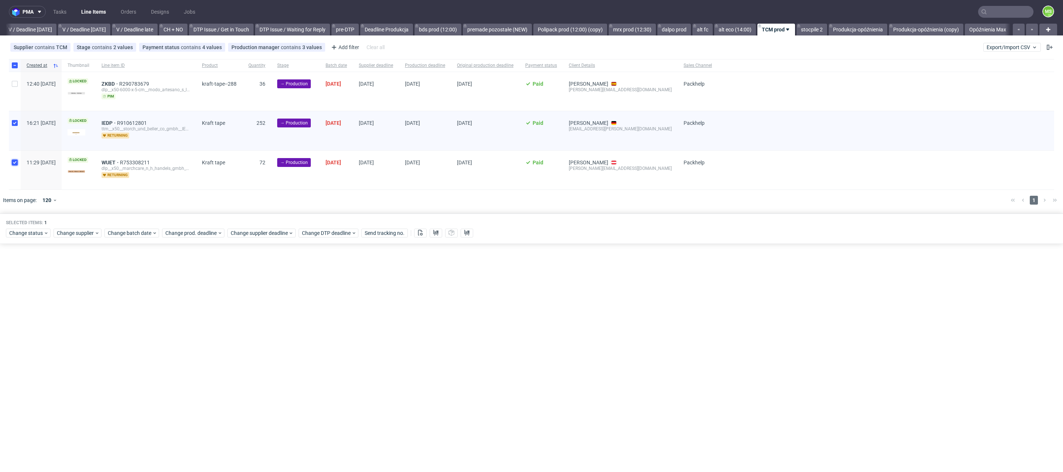
checkbox input "true"
click at [125, 229] on span "Change batch date" at bounding box center [130, 232] width 44 height 7
click at [179, 310] on button "19" at bounding box center [179, 306] width 11 height 12
click at [199, 361] on button "Save" at bounding box center [194, 357] width 18 height 12
click at [219, 242] on div "Selected items: 2 Change status Change supplier Change batch date Change prod. …" at bounding box center [531, 228] width 1063 height 31
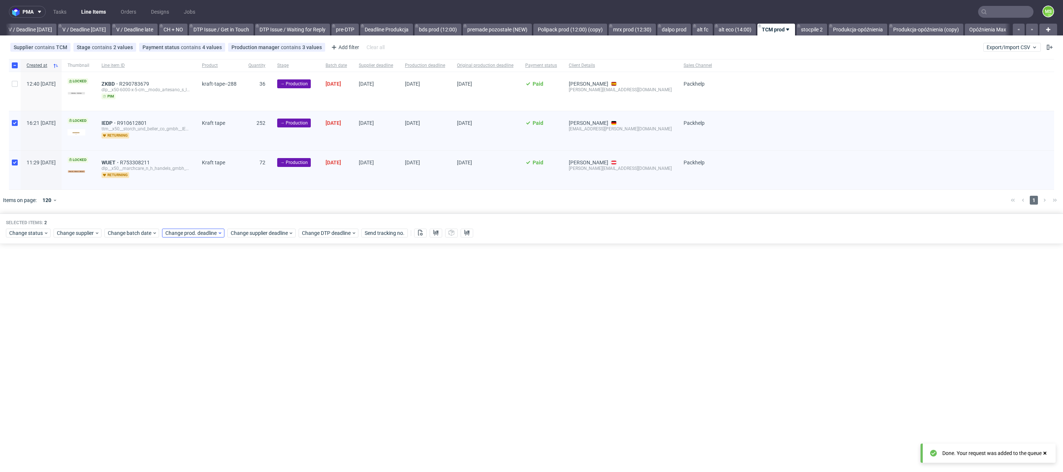
click at [218, 237] on div "Selected items: 2 Change status Change supplier Change batch date Change prod. …" at bounding box center [531, 228] width 1063 height 31
click at [218, 234] on icon at bounding box center [220, 233] width 6 height 6
click at [255, 252] on div "September 2025 Su Mo Tu We Th Fr Sa 31 1 2 3 4 5 6 7 8 9 10 11 12 13 14 15 16 1…" at bounding box center [212, 295] width 95 height 106
click at [253, 252] on icon "Go forward 1 month" at bounding box center [251, 251] width 6 height 6
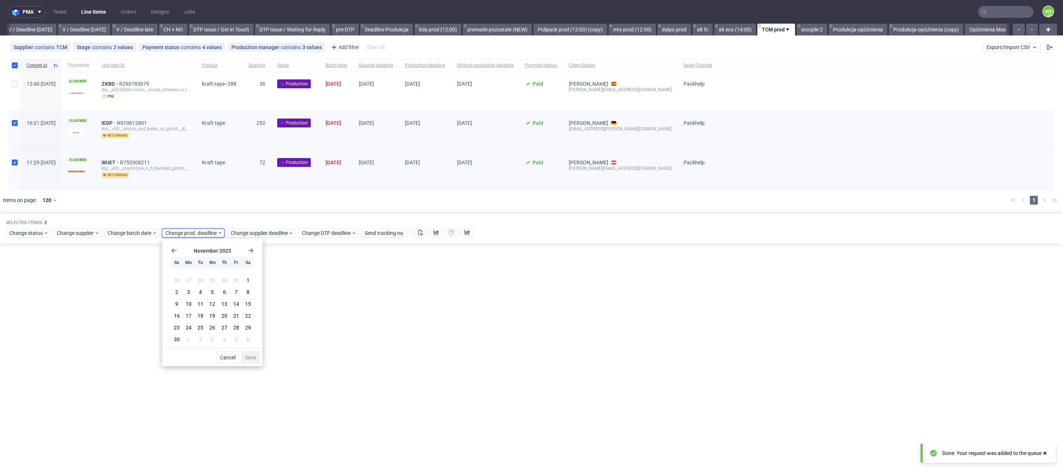
drag, startPoint x: 176, startPoint y: 254, endPoint x: 171, endPoint y: 252, distance: 4.8
click at [175, 254] on div "November 2025 Su Mo Tu We Th Fr Sa 26 27 28 29 30 31 1 2 3 4 5 6 7 8 9 10 11 12…" at bounding box center [212, 295] width 95 height 106
click at [171, 252] on icon "Go back 1 month" at bounding box center [174, 251] width 6 height 6
click at [255, 255] on div "September 2025 Su Mo Tu We Th Fr Sa 31 1 2 3 4 5 6 7 8 9 10 11 12 13 14 15 16 1…" at bounding box center [212, 295] width 95 height 106
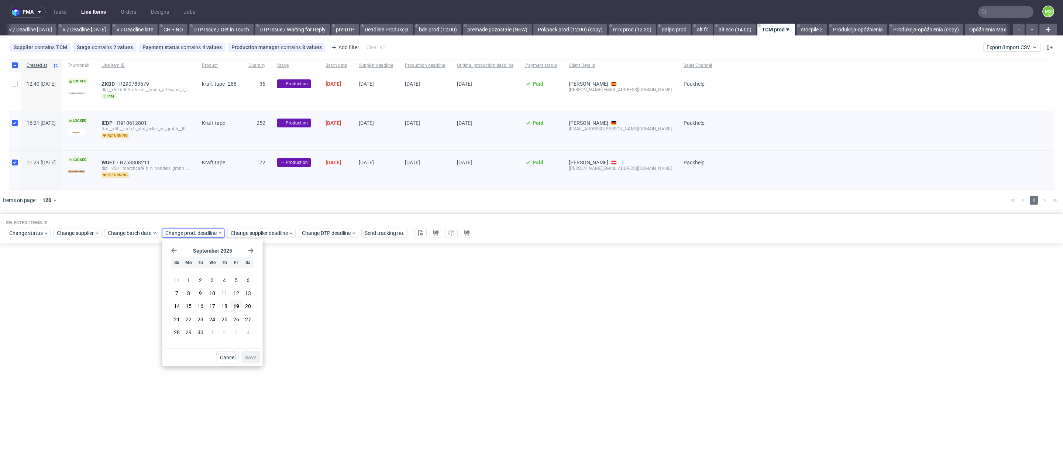
click at [253, 253] on icon "Go forward 1 month" at bounding box center [251, 251] width 6 height 6
drag, startPoint x: 214, startPoint y: 305, endPoint x: 217, endPoint y: 309, distance: 5.1
click at [215, 307] on button "15" at bounding box center [212, 306] width 11 height 12
drag, startPoint x: 249, startPoint y: 356, endPoint x: 276, endPoint y: 258, distance: 101.5
click at [251, 355] on span "Save" at bounding box center [250, 357] width 11 height 5
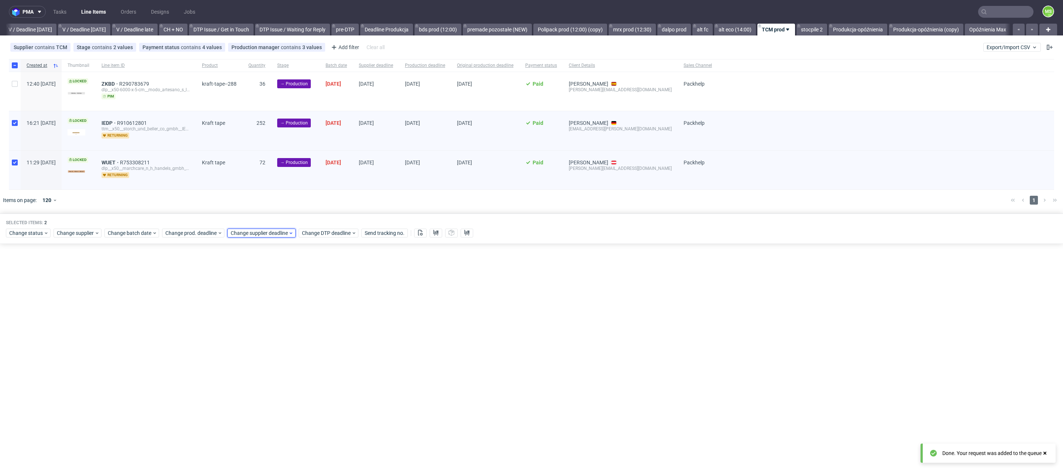
click at [274, 235] on span "Change supplier deadline" at bounding box center [260, 232] width 58 height 7
click at [315, 248] on icon "Go forward 1 month" at bounding box center [317, 251] width 6 height 6
click at [281, 308] on span "15" at bounding box center [278, 305] width 6 height 7
drag, startPoint x: 317, startPoint y: 356, endPoint x: 189, endPoint y: 157, distance: 237.1
click at [317, 356] on span "Save" at bounding box center [316, 357] width 11 height 5
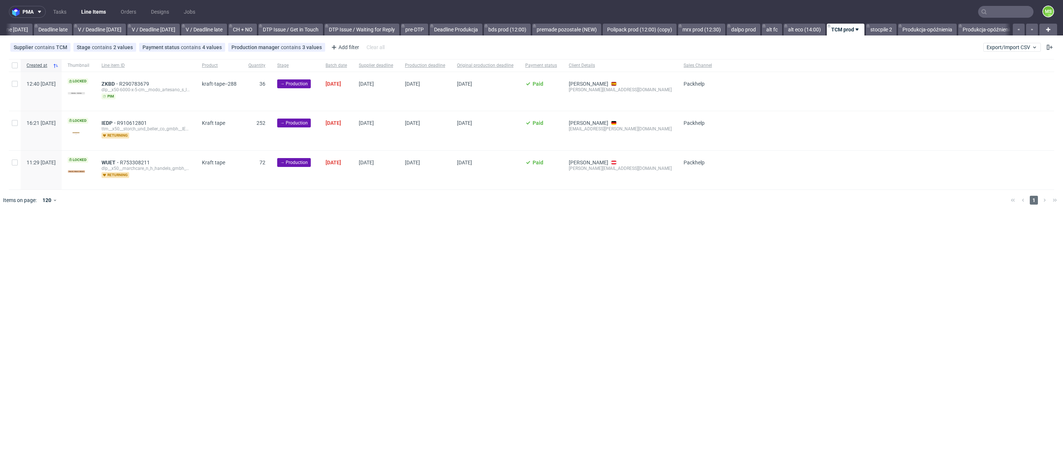
scroll to position [0, 903]
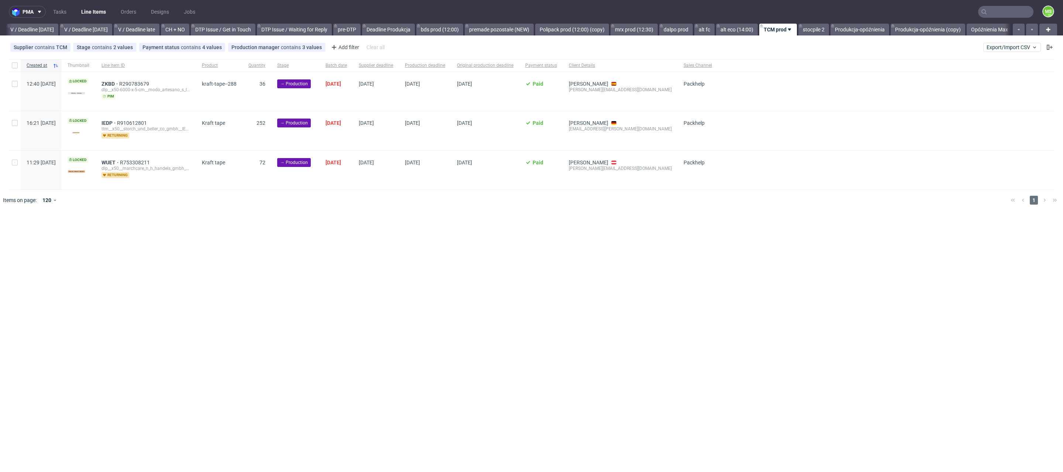
scroll to position [0, 928]
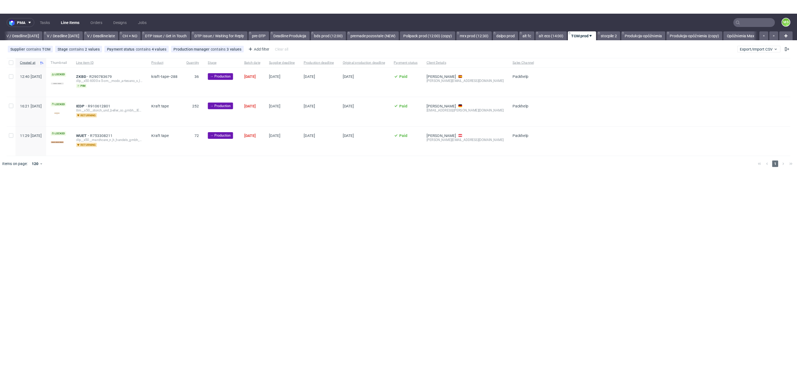
scroll to position [0, 930]
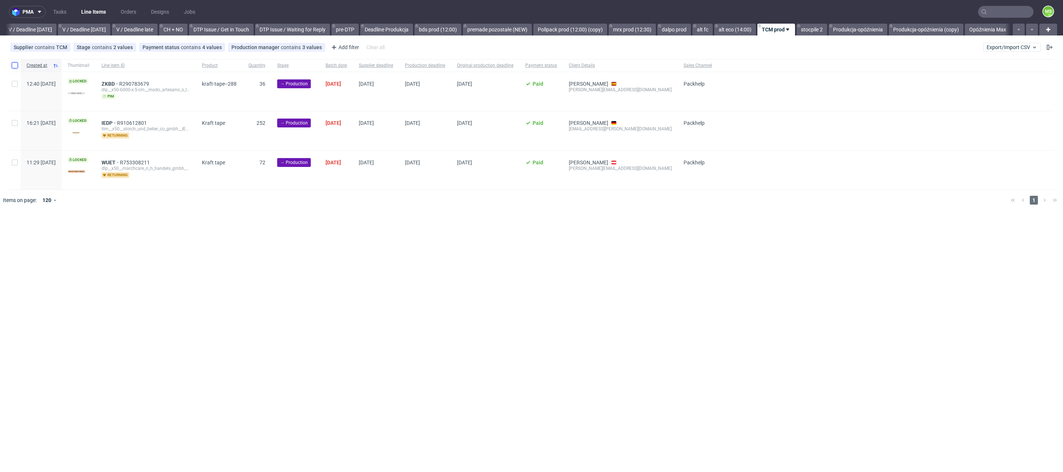
click at [15, 66] on input "checkbox" at bounding box center [15, 65] width 6 height 6
checkbox input "true"
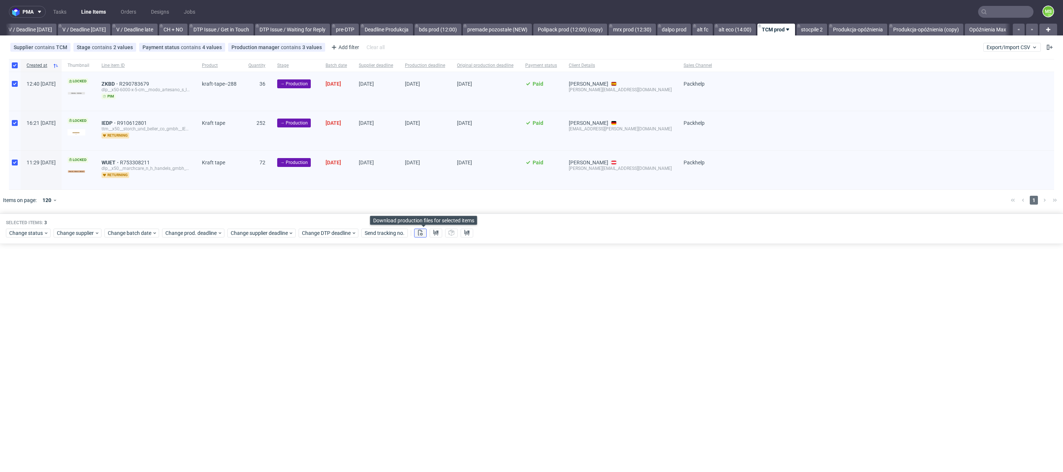
click at [423, 233] on icon at bounding box center [421, 233] width 6 height 6
click at [439, 235] on icon at bounding box center [436, 233] width 6 height 6
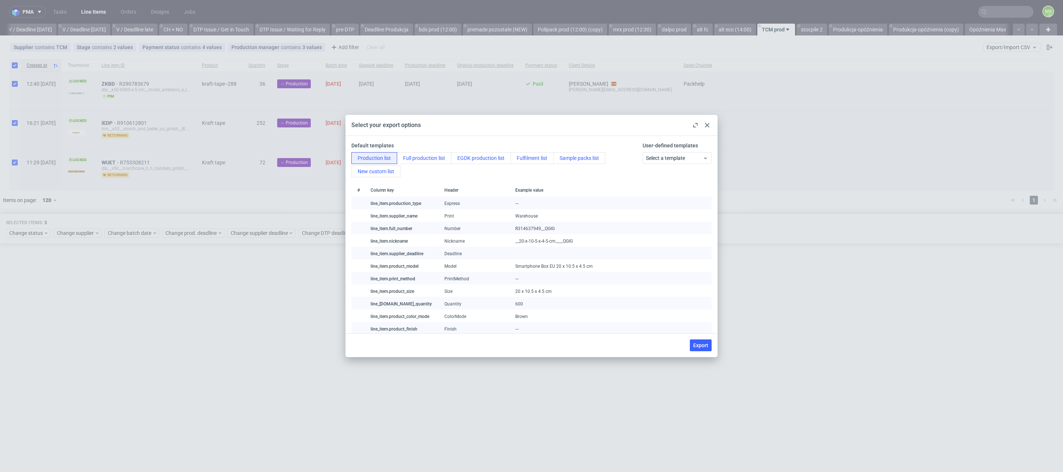
click at [701, 347] on span "Export" at bounding box center [700, 345] width 15 height 5
checkbox input "false"
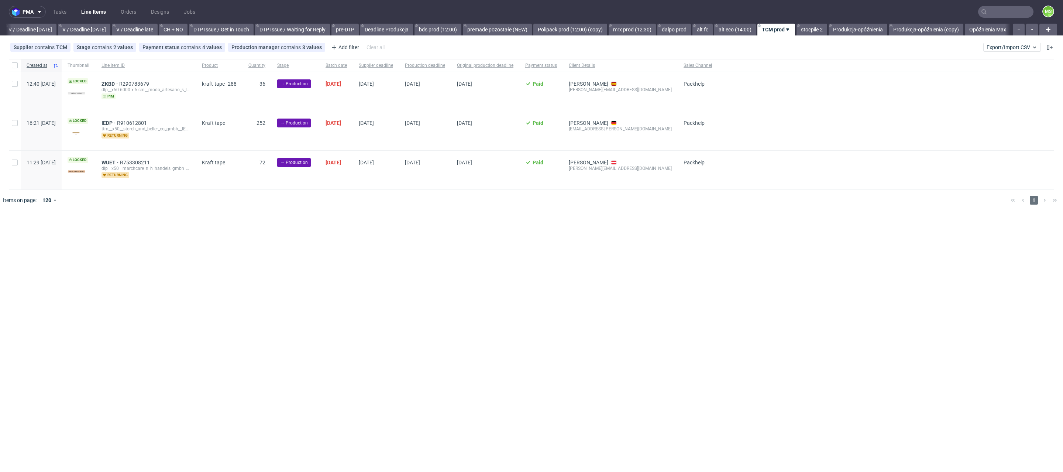
click at [1006, 16] on input "text" at bounding box center [1005, 12] width 55 height 12
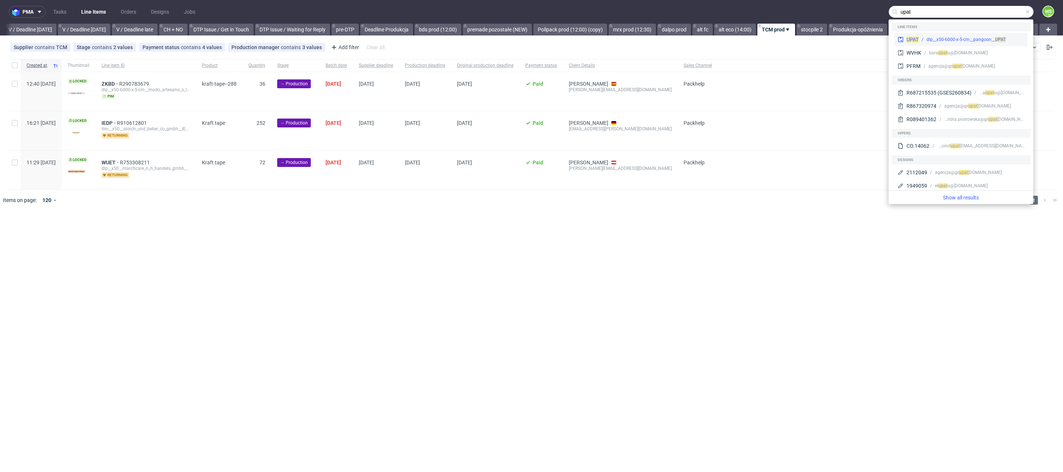
type input "upat"
click at [989, 41] on div "dlp__x50-6000-x-5-cm__pangoon__ UPAT" at bounding box center [966, 39] width 79 height 7
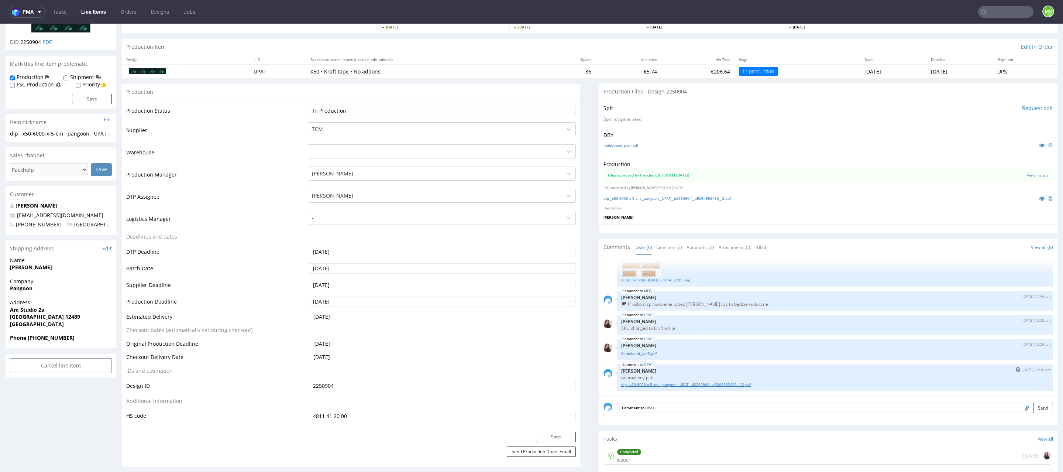
scroll to position [59, 0]
click at [723, 386] on link "dlp__x50-6000-x-5-cm__pangoon__UPAT__d2250904__oR264952436__12.pdf" at bounding box center [835, 384] width 428 height 6
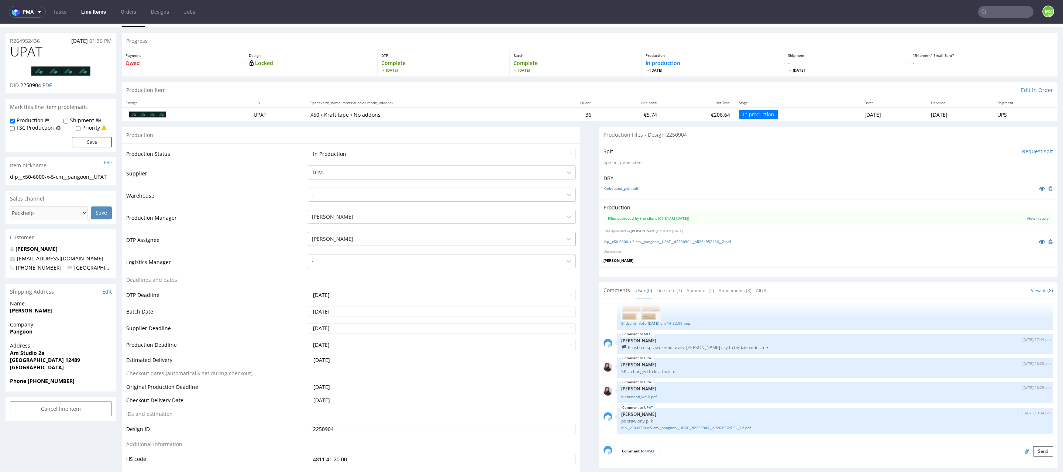
scroll to position [4, 0]
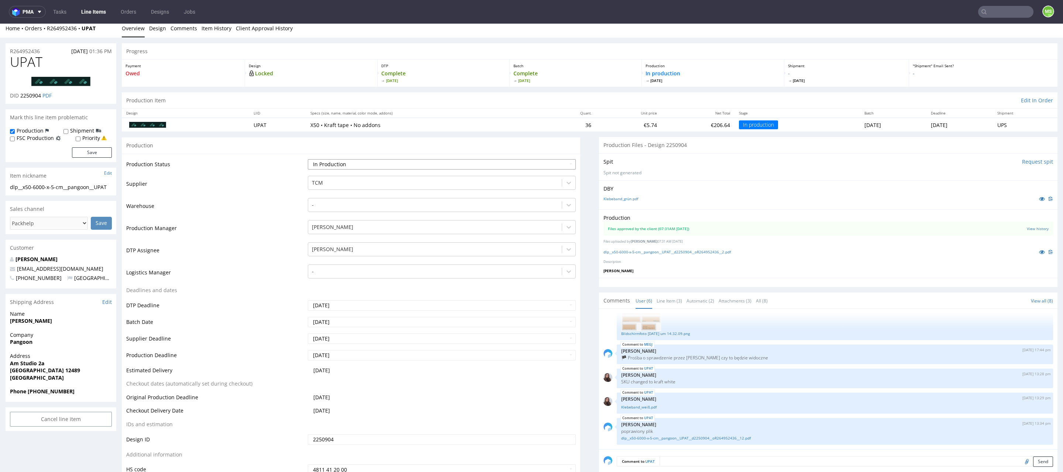
click at [501, 168] on select "Waiting for Artwork Waiting for Diecut Waiting for Mockup Waiting for DTP Waiti…" at bounding box center [442, 164] width 268 height 10
select select "dtp_production_ready"
click at [308, 159] on select "Waiting for Artwork Waiting for Diecut Waiting for Mockup Waiting for DTP Waiti…" at bounding box center [442, 164] width 268 height 10
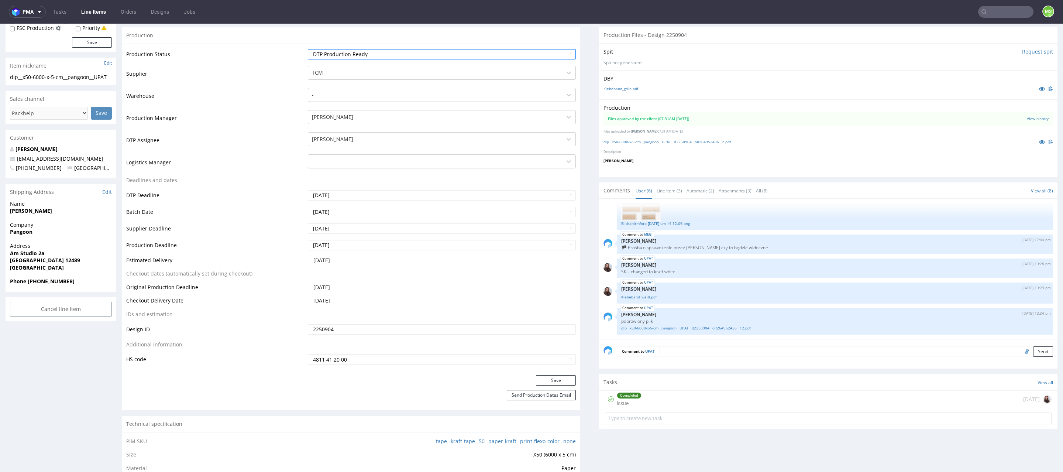
scroll to position [121, 0]
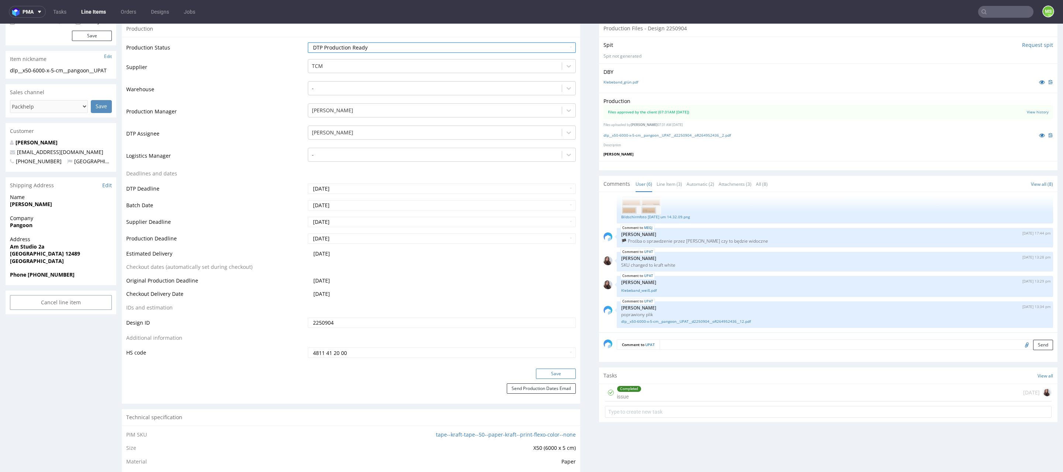
click at [557, 373] on button "Save" at bounding box center [556, 373] width 40 height 10
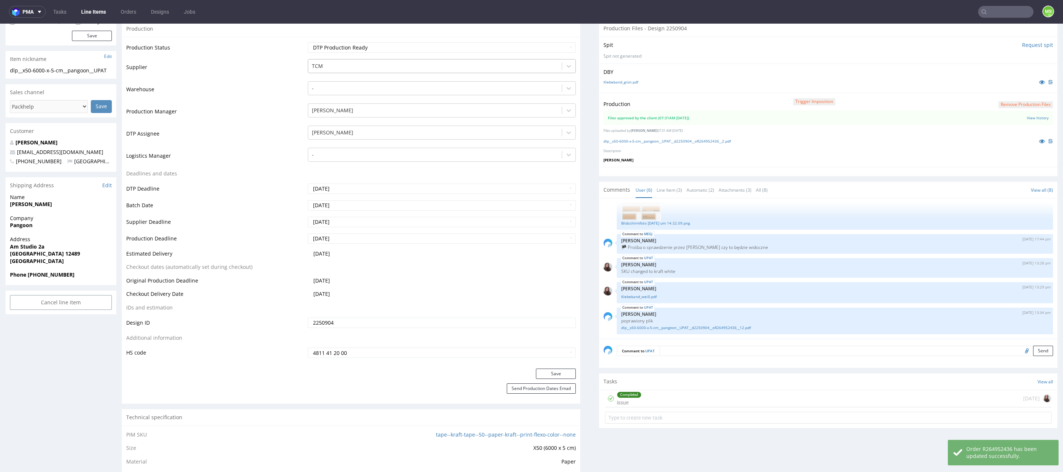
scroll to position [0, 0]
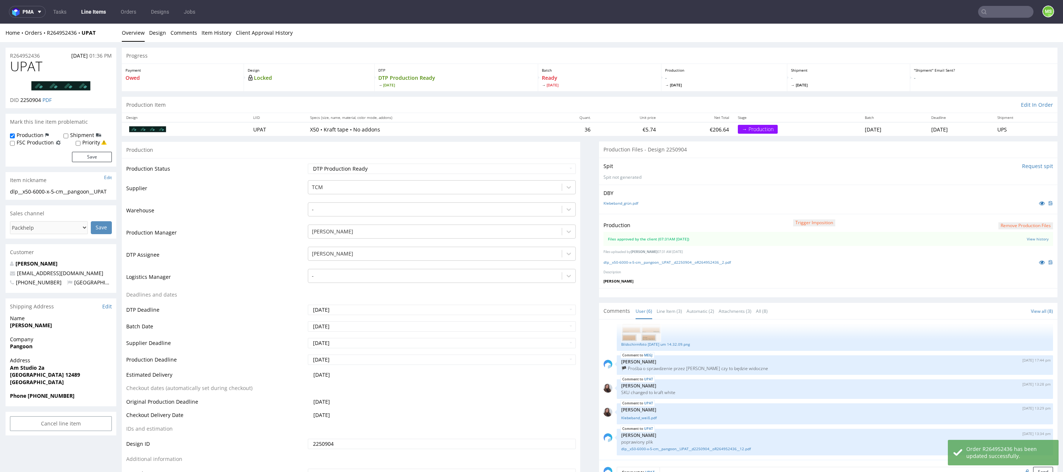
click at [100, 17] on link "Line Items" at bounding box center [94, 12] width 34 height 12
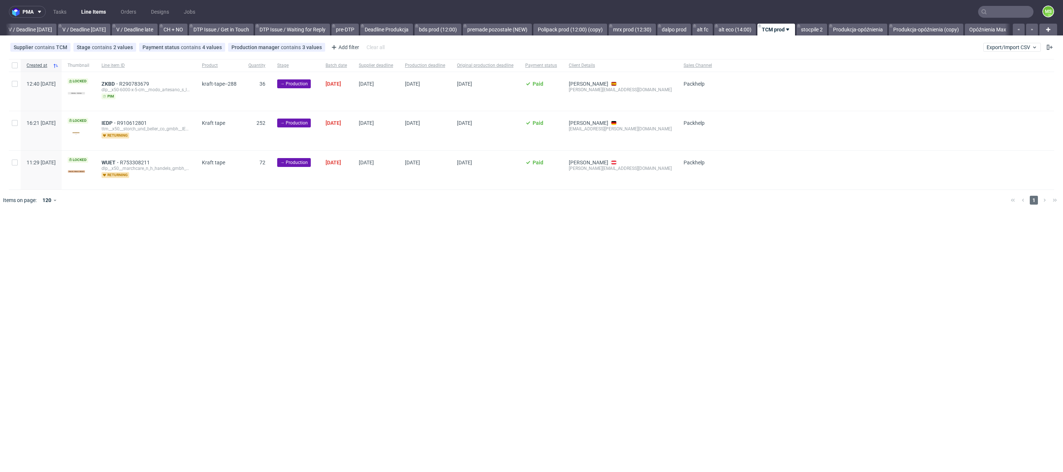
scroll to position [0, 930]
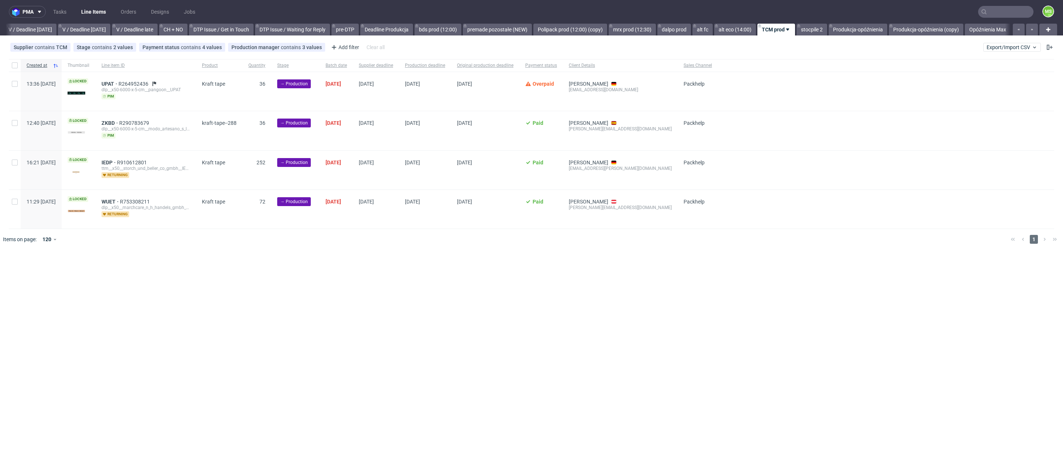
scroll to position [0, 930]
click at [17, 83] on input "checkbox" at bounding box center [15, 84] width 6 height 6
checkbox input "true"
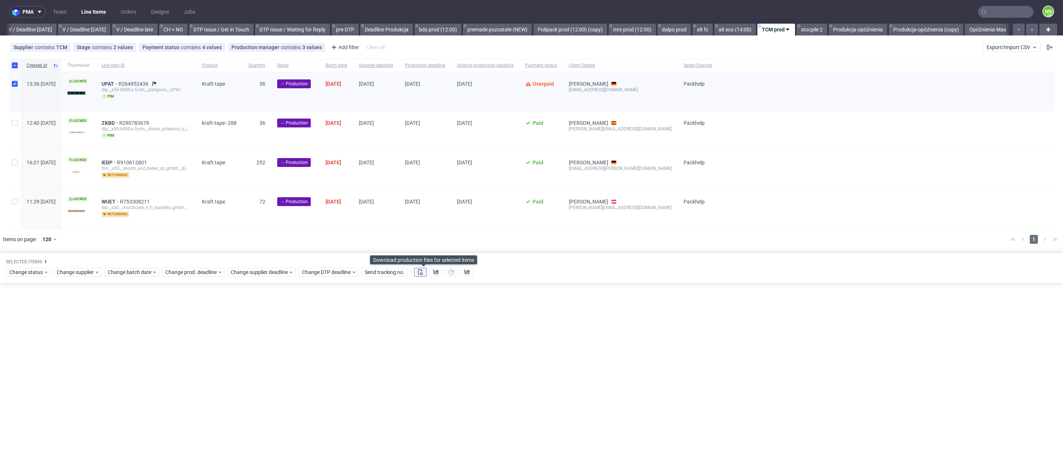
click at [423, 273] on icon at bounding box center [421, 272] width 6 height 6
click at [439, 274] on icon at bounding box center [436, 272] width 6 height 6
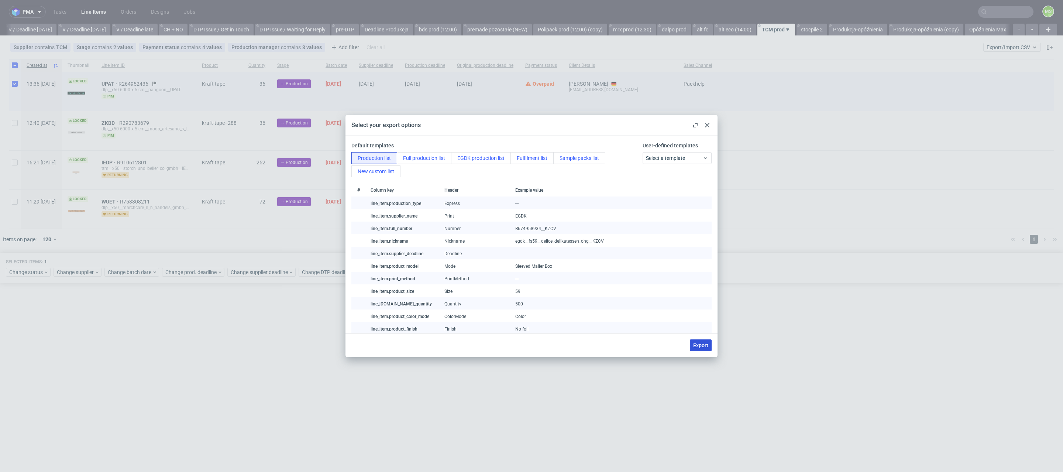
click at [698, 344] on span "Export" at bounding box center [700, 345] width 15 height 5
checkbox input "false"
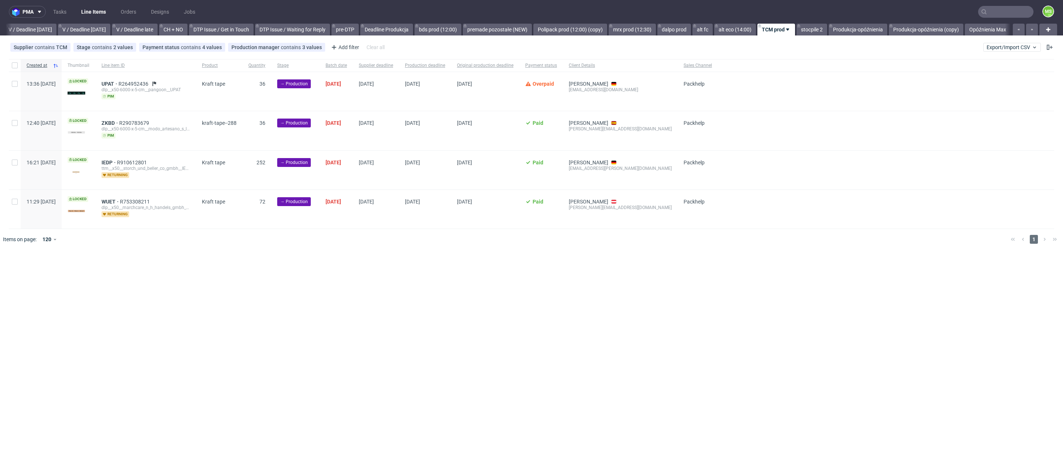
click at [14, 87] on div at bounding box center [15, 91] width 12 height 39
checkbox input "true"
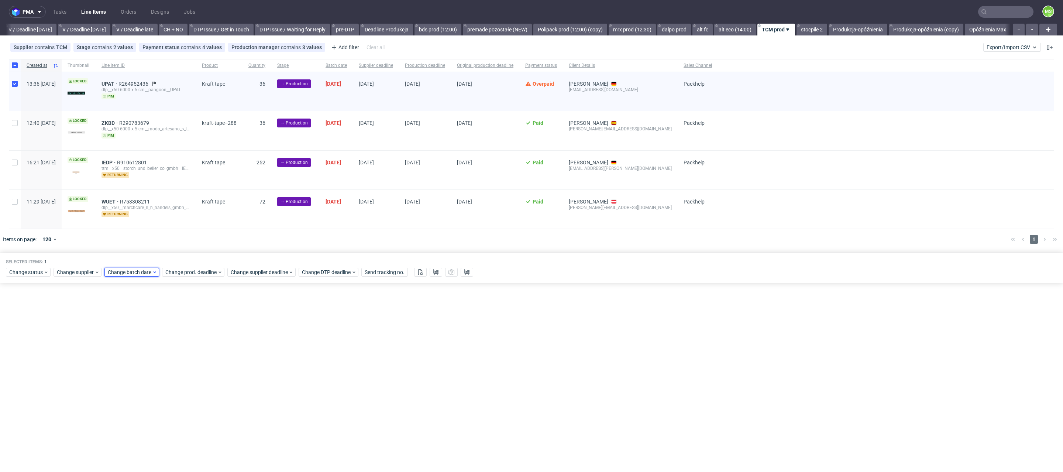
click at [127, 272] on span "Change batch date" at bounding box center [130, 271] width 44 height 7
click at [180, 345] on span "19" at bounding box center [179, 344] width 6 height 7
drag, startPoint x: 195, startPoint y: 396, endPoint x: 220, endPoint y: 329, distance: 71.6
click at [195, 396] on span "Save" at bounding box center [193, 396] width 11 height 5
click at [211, 274] on span "Change prod. deadline" at bounding box center [191, 271] width 52 height 7
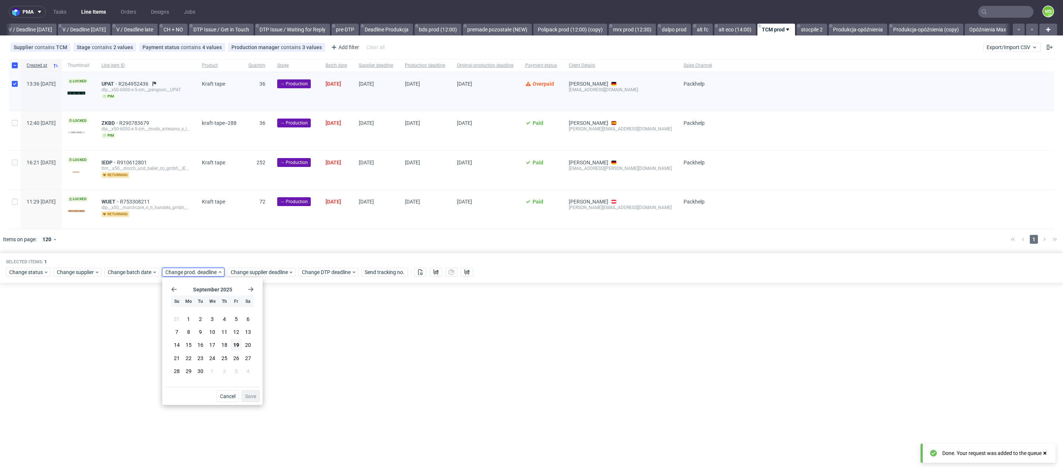
drag, startPoint x: 239, startPoint y: 370, endPoint x: 245, endPoint y: 378, distance: 10.0
click at [240, 370] on button "3" at bounding box center [235, 371] width 11 height 12
click at [252, 394] on span "Save" at bounding box center [250, 396] width 11 height 5
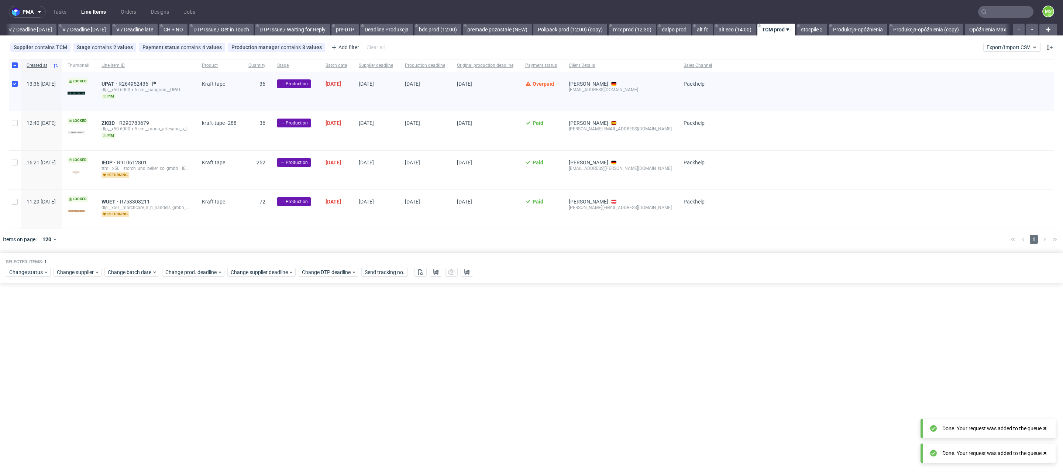
scroll to position [0, 0]
click at [263, 270] on span "Change supplier deadline" at bounding box center [260, 271] width 58 height 7
drag, startPoint x: 301, startPoint y: 371, endPoint x: 313, endPoint y: 384, distance: 17.3
click at [302, 372] on span "3" at bounding box center [302, 370] width 3 height 7
click at [319, 391] on button "Save" at bounding box center [317, 396] width 18 height 12
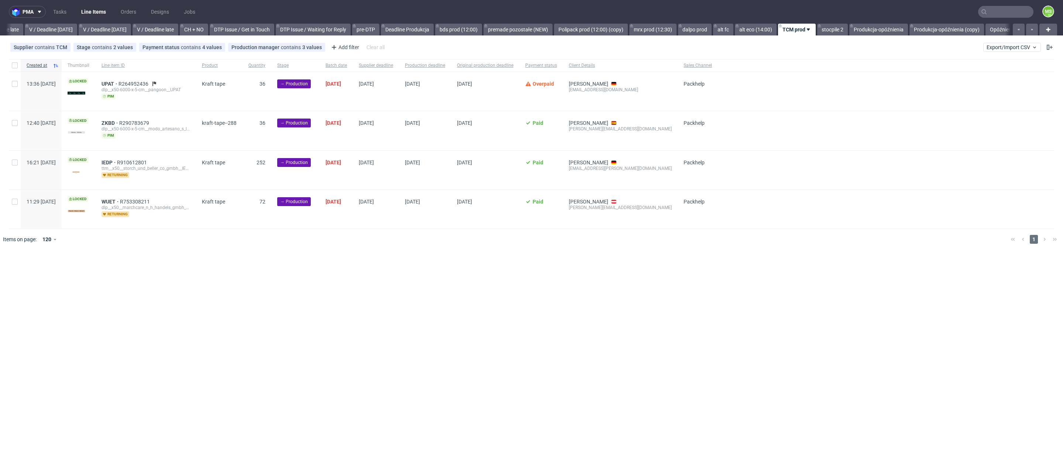
scroll to position [0, 923]
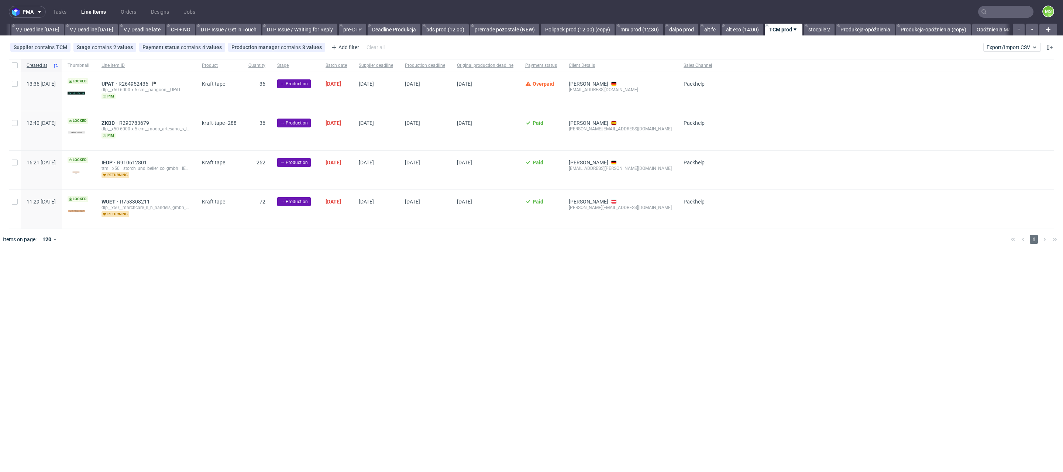
scroll to position [0, 927]
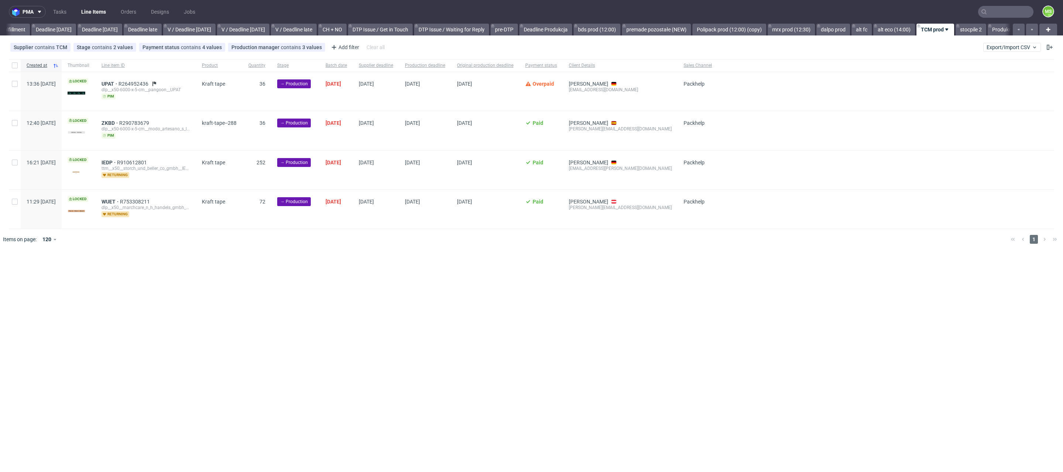
scroll to position [0, 913]
click at [16, 84] on input "checkbox" at bounding box center [15, 84] width 6 height 6
checkbox input "true"
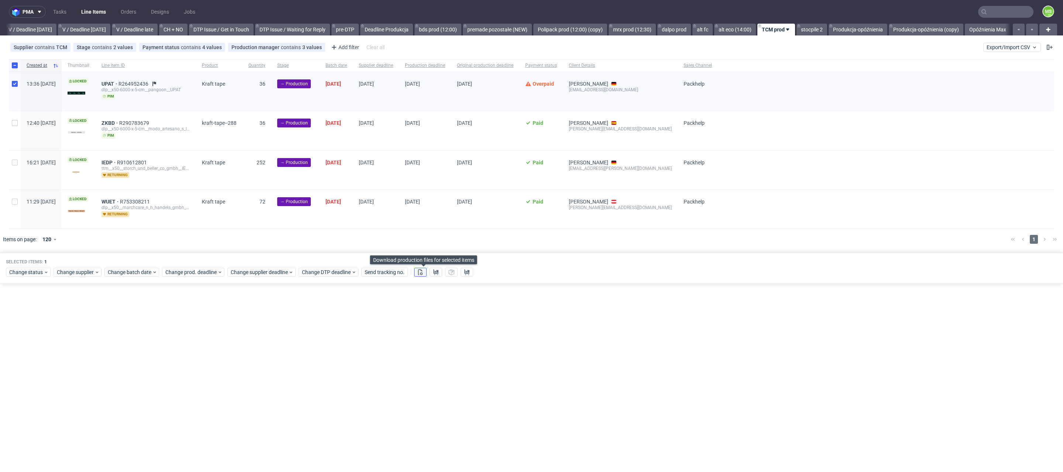
click at [423, 269] on use at bounding box center [420, 272] width 5 height 6
click at [439, 272] on use at bounding box center [435, 272] width 5 height 6
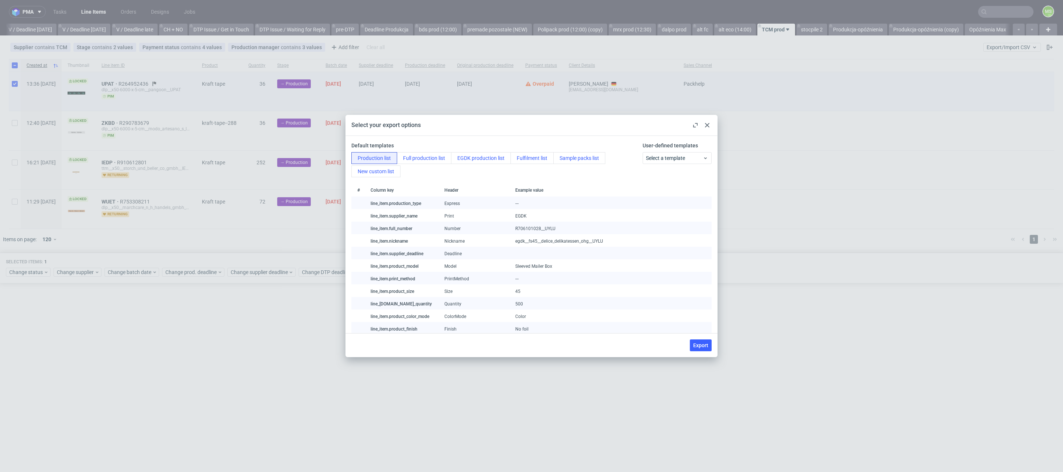
click at [704, 347] on span "Export" at bounding box center [700, 345] width 15 height 5
checkbox input "false"
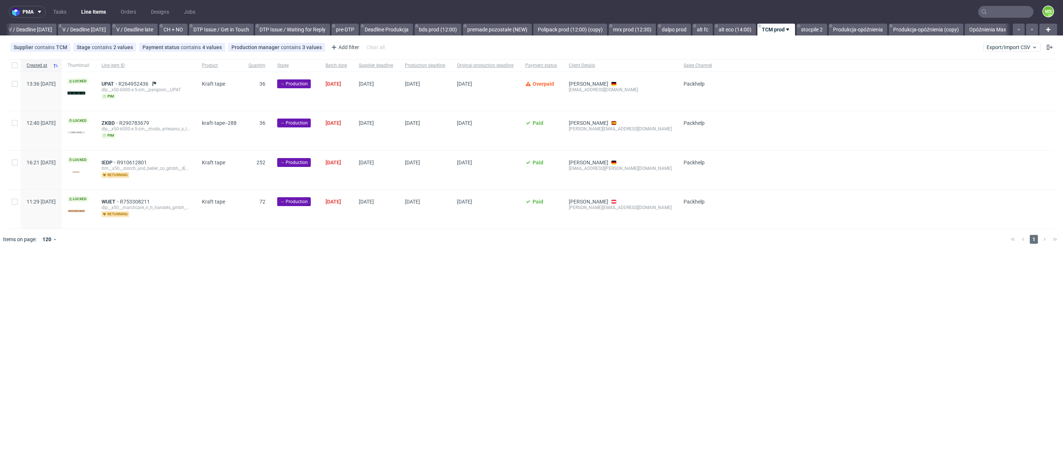
click at [13, 128] on div at bounding box center [15, 130] width 12 height 39
checkbox input "true"
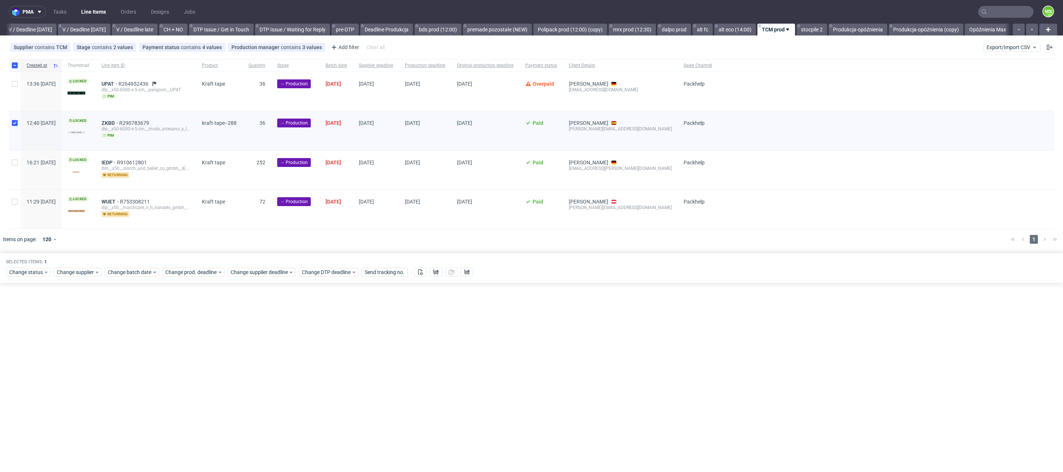
drag, startPoint x: 15, startPoint y: 157, endPoint x: 14, endPoint y: 193, distance: 36.2
click at [14, 161] on div at bounding box center [15, 170] width 12 height 39
checkbox input "true"
drag, startPoint x: 12, startPoint y: 205, endPoint x: 21, endPoint y: 226, distance: 22.6
click at [12, 205] on div at bounding box center [15, 209] width 12 height 39
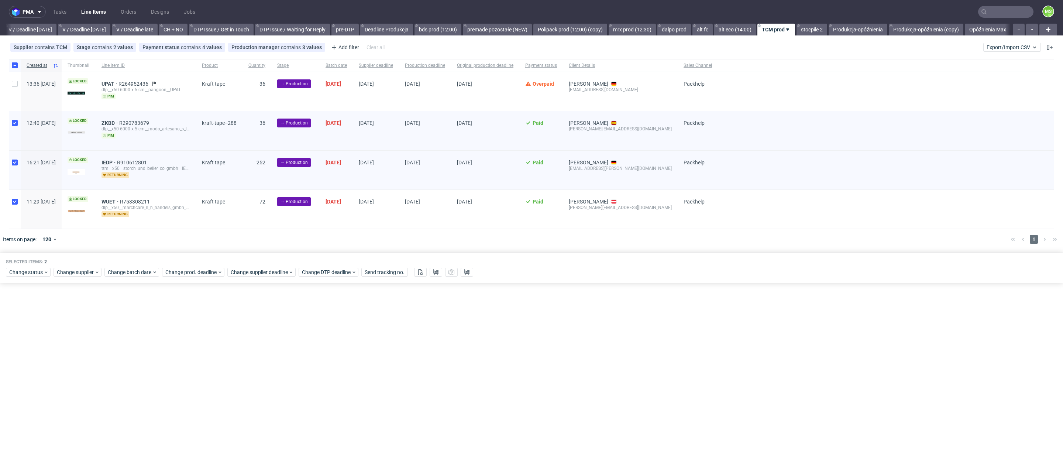
checkbox input "true"
click at [39, 275] on span "Change status" at bounding box center [26, 271] width 34 height 7
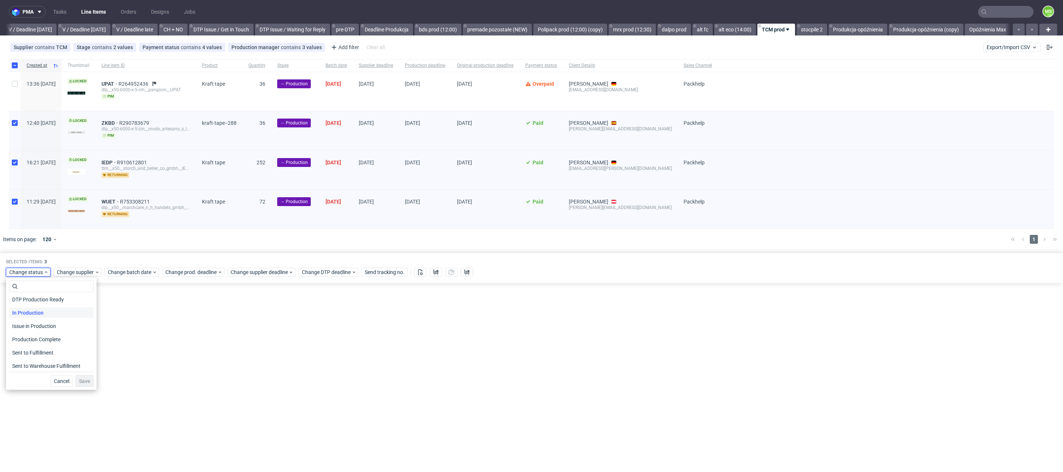
click at [59, 314] on div "In Production" at bounding box center [51, 313] width 85 height 10
click at [83, 381] on span "Save" at bounding box center [84, 380] width 11 height 5
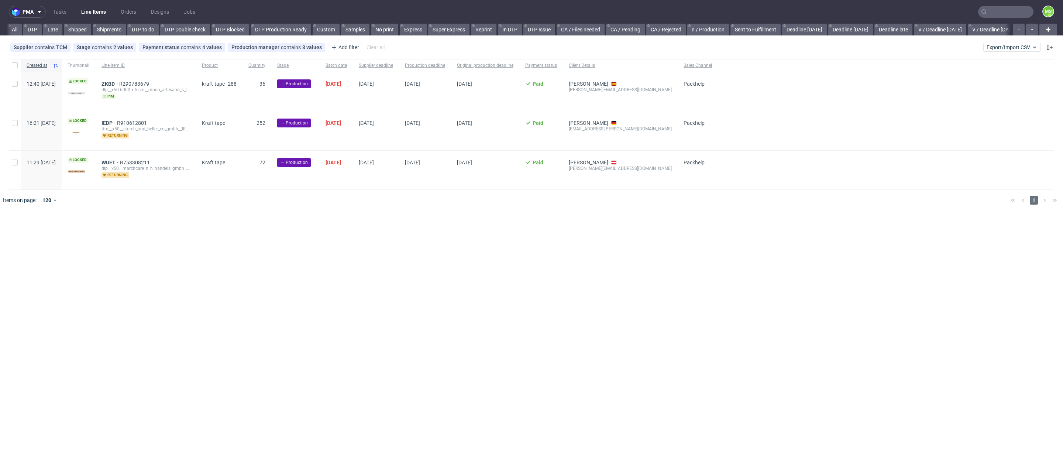
scroll to position [0, 930]
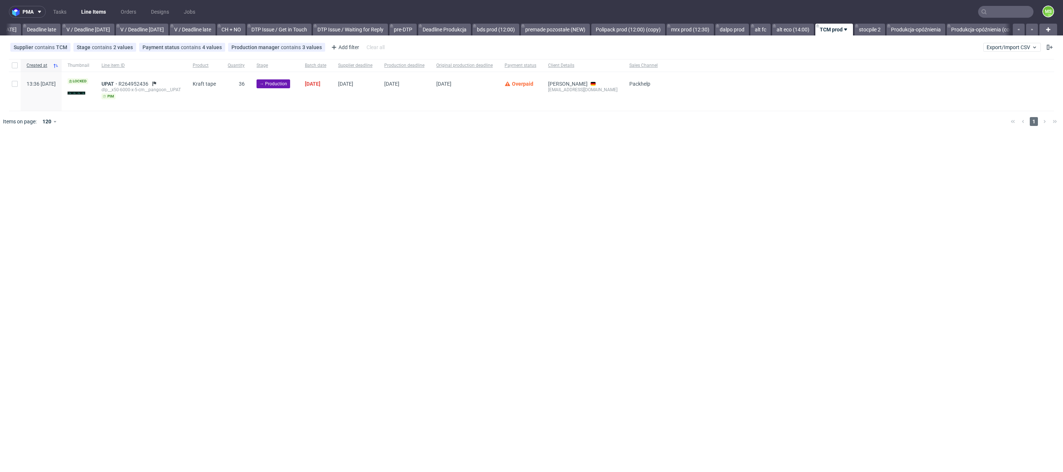
scroll to position [0, 907]
click at [13, 84] on input "checkbox" at bounding box center [15, 84] width 6 height 6
checkbox input "true"
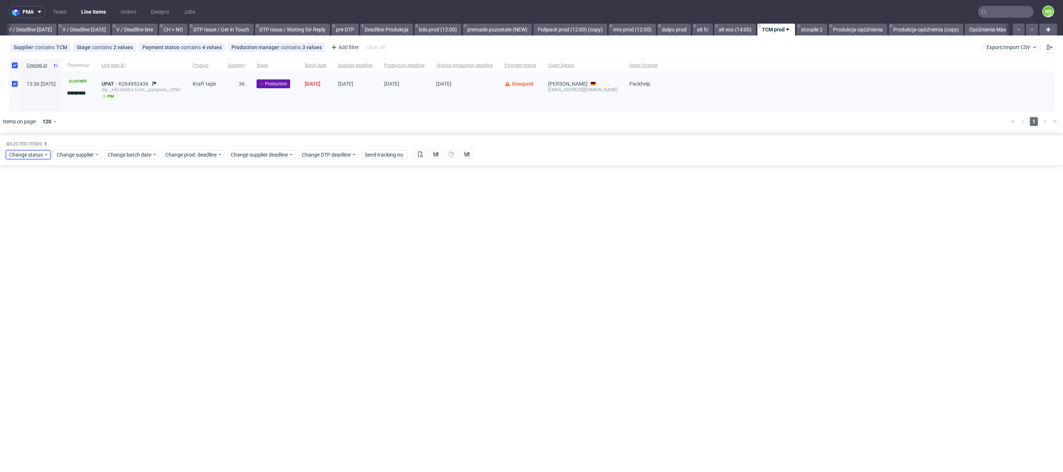
click at [39, 156] on span "Change status" at bounding box center [26, 154] width 34 height 7
click at [54, 199] on div "In Production" at bounding box center [51, 195] width 85 height 10
click at [82, 266] on span "Save" at bounding box center [84, 263] width 11 height 5
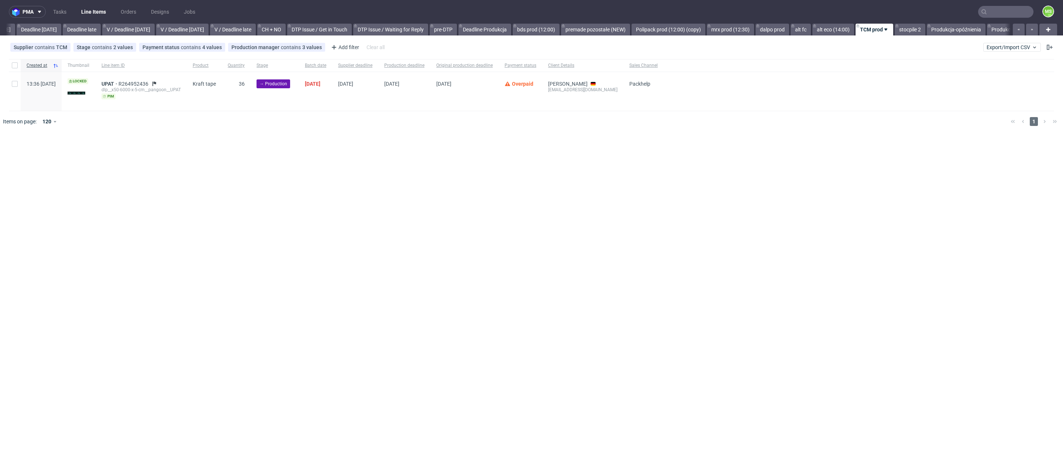
scroll to position [0, 890]
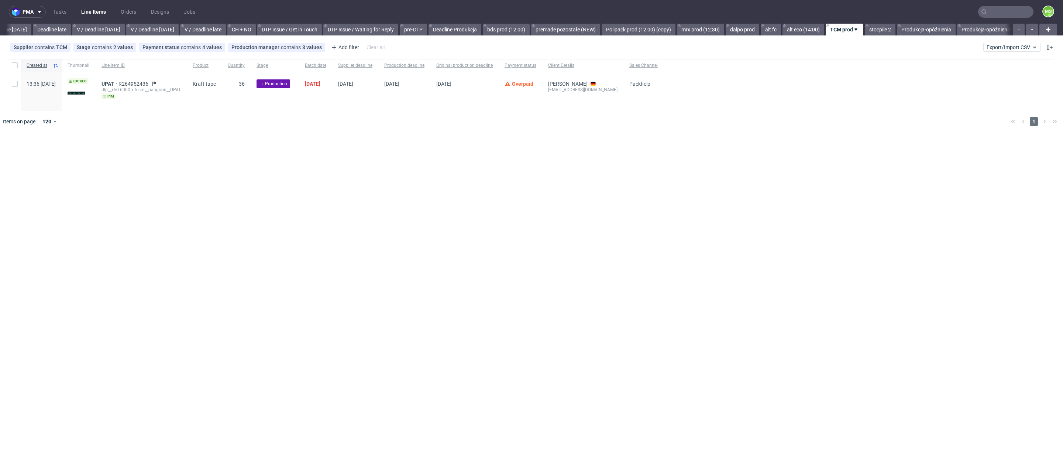
scroll to position [0, 904]
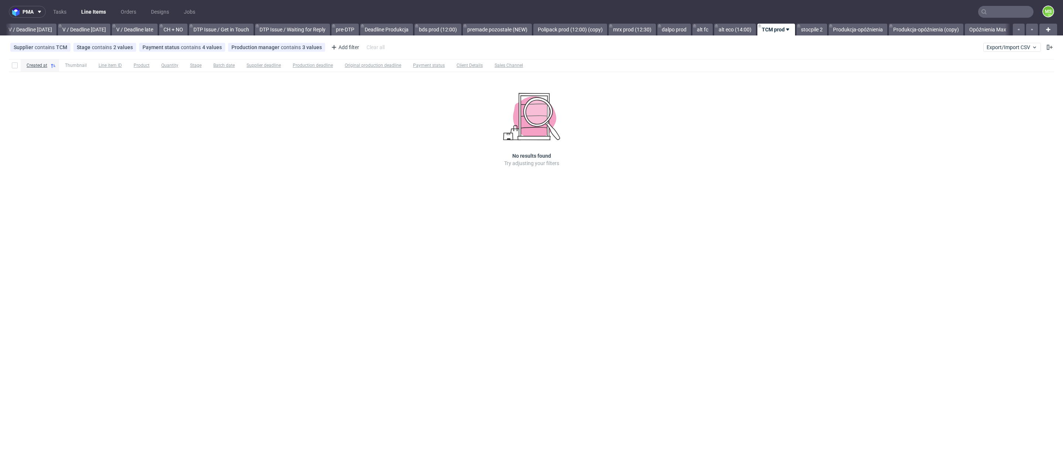
scroll to position [0, 930]
click at [1004, 17] on input "text" at bounding box center [1005, 12] width 55 height 12
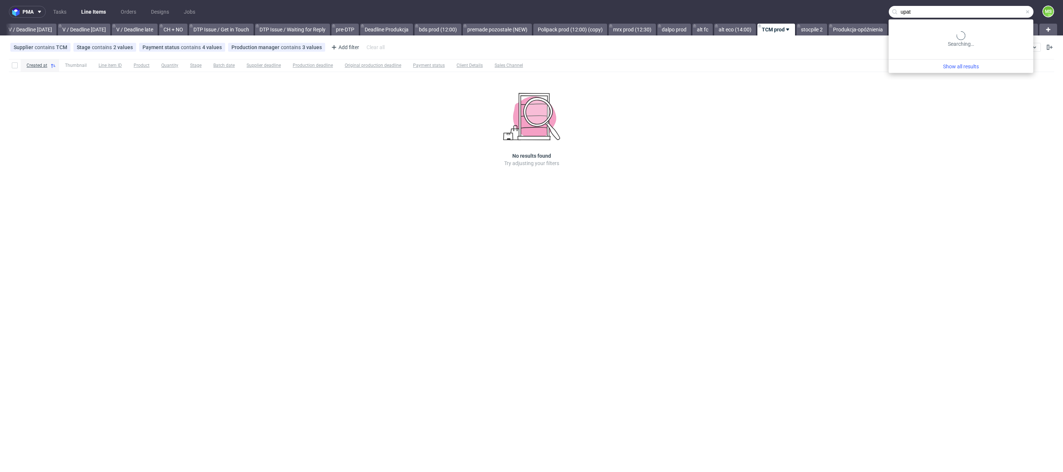
type input "upat"
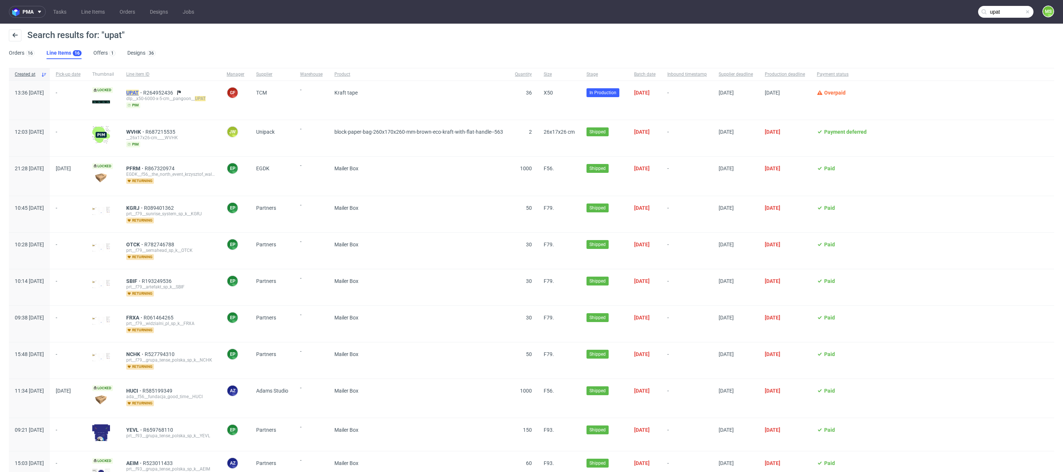
scroll to position [2, 0]
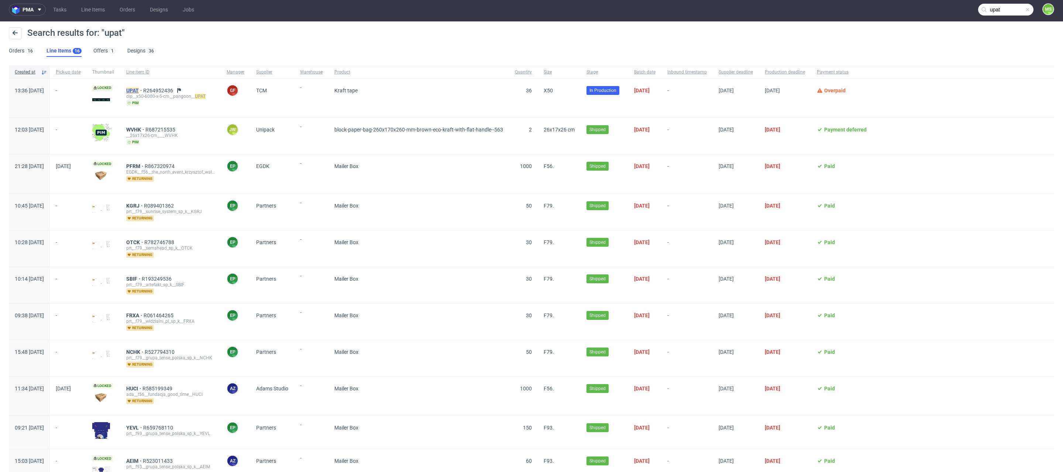
click at [139, 90] on mark "UPAT" at bounding box center [132, 90] width 13 height 6
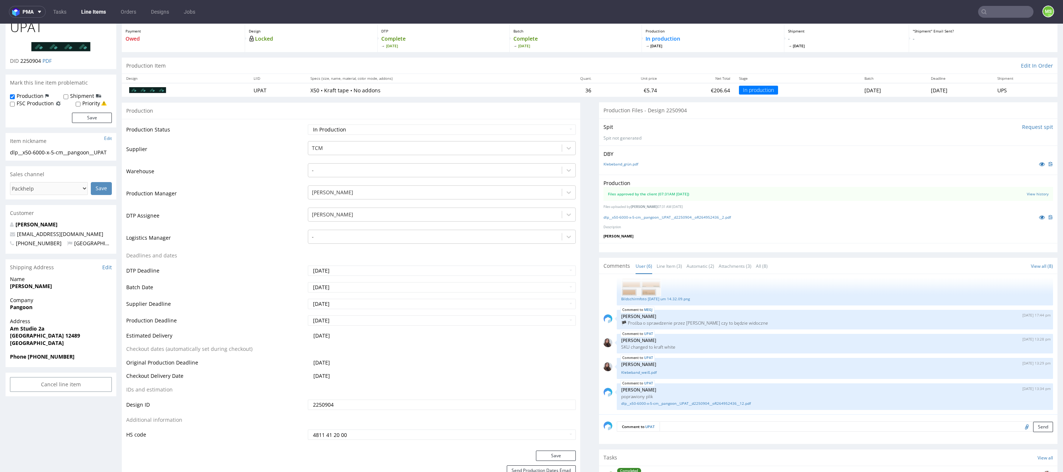
scroll to position [44, 0]
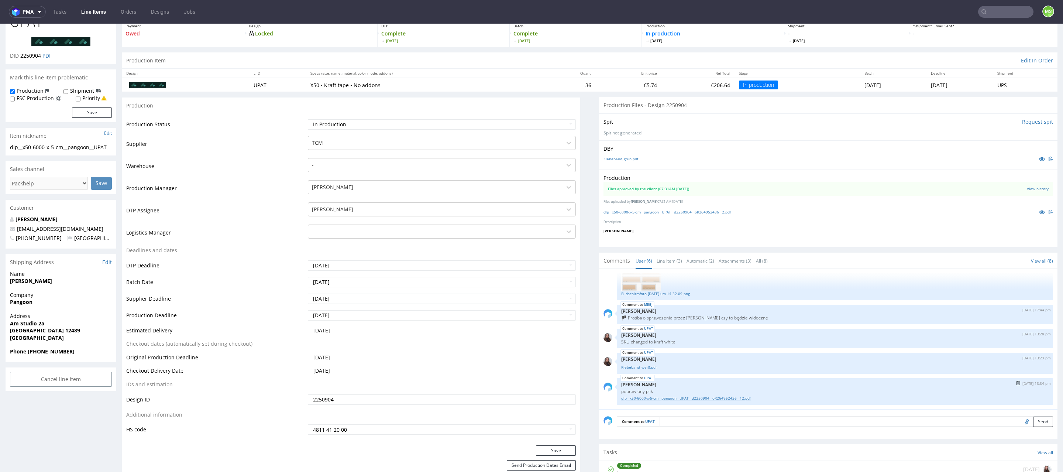
click at [693, 398] on link "dlp__x50-6000-x-5-cm__pangoon__UPAT__d2250904__oR264952436__12.pdf" at bounding box center [835, 398] width 428 height 6
click at [86, 12] on link "Line Items" at bounding box center [94, 12] width 34 height 12
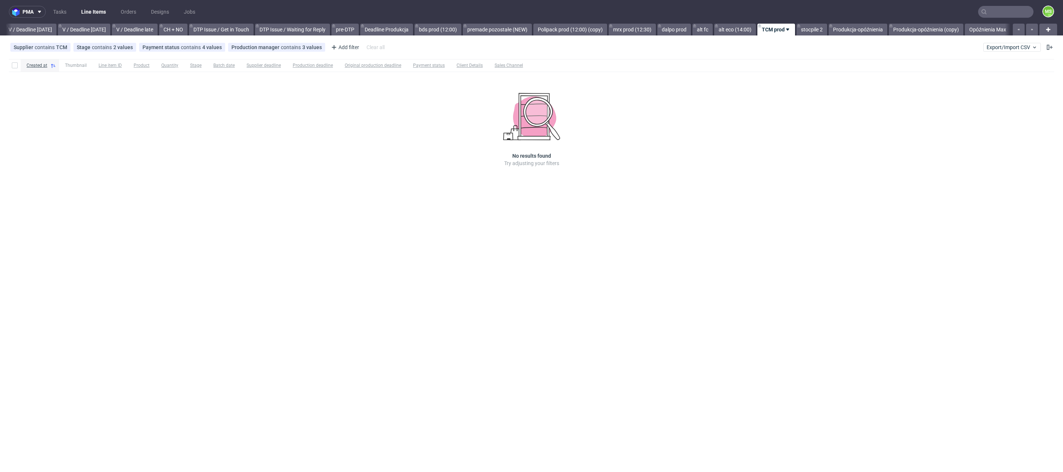
scroll to position [0, 930]
click at [1015, 45] on span "Export/Import CSV" at bounding box center [1012, 47] width 51 height 6
click at [993, 75] on link "Import shipments CSV" at bounding box center [995, 77] width 86 height 12
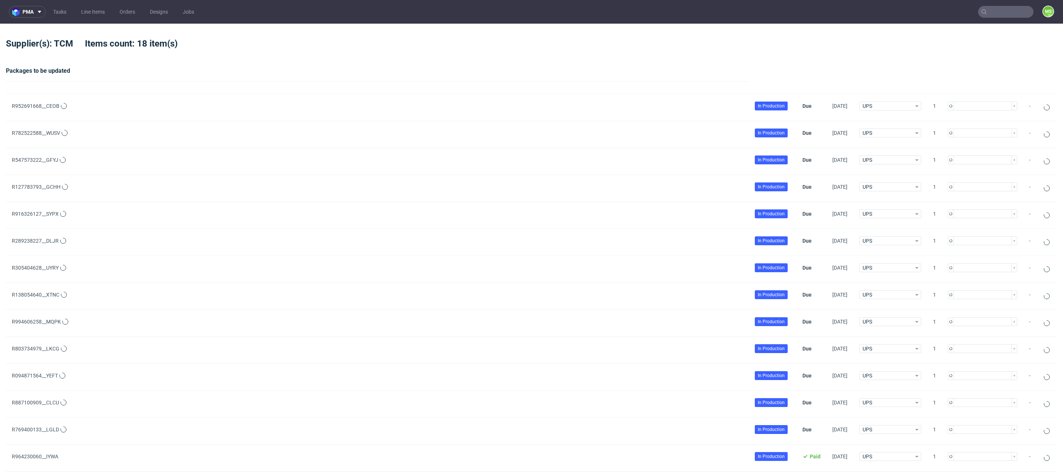
type input "1"
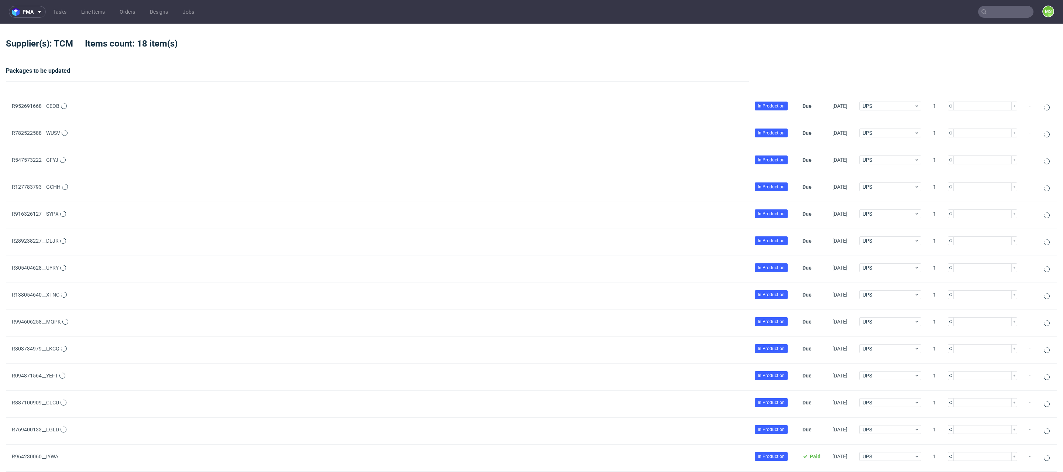
type input "1"
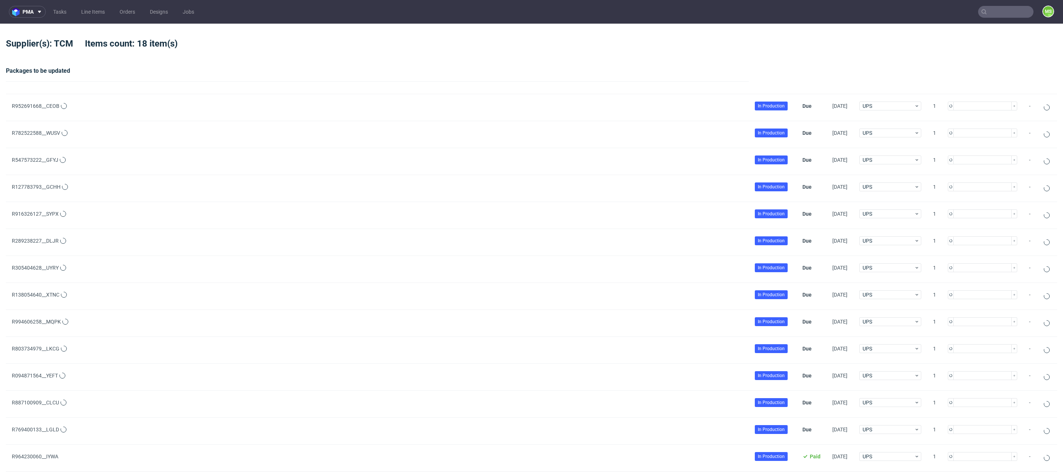
type input "1"
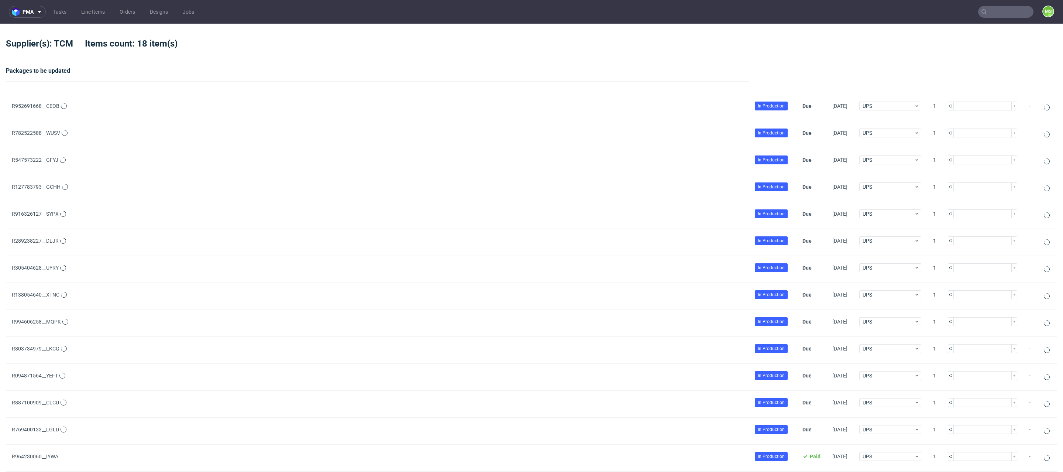
type input "1"
type input "2"
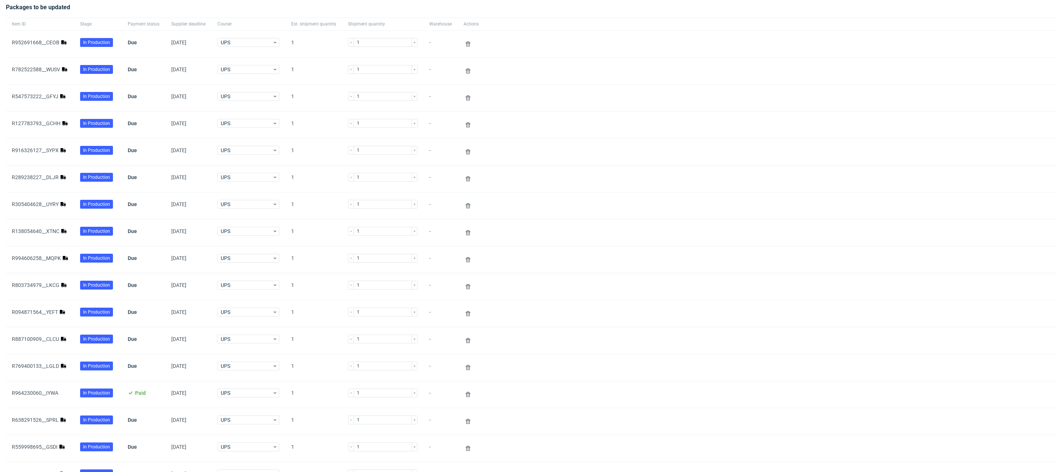
scroll to position [63, 0]
click at [55, 44] on link "R952691668__CEOB" at bounding box center [36, 43] width 48 height 6
click at [55, 69] on link "R782522588__WUSV" at bounding box center [36, 70] width 48 height 6
click at [58, 97] on div "R547573222__GFYJ" at bounding box center [40, 97] width 56 height 6
click at [55, 98] on link "R547573222__GFYJ" at bounding box center [35, 97] width 47 height 6
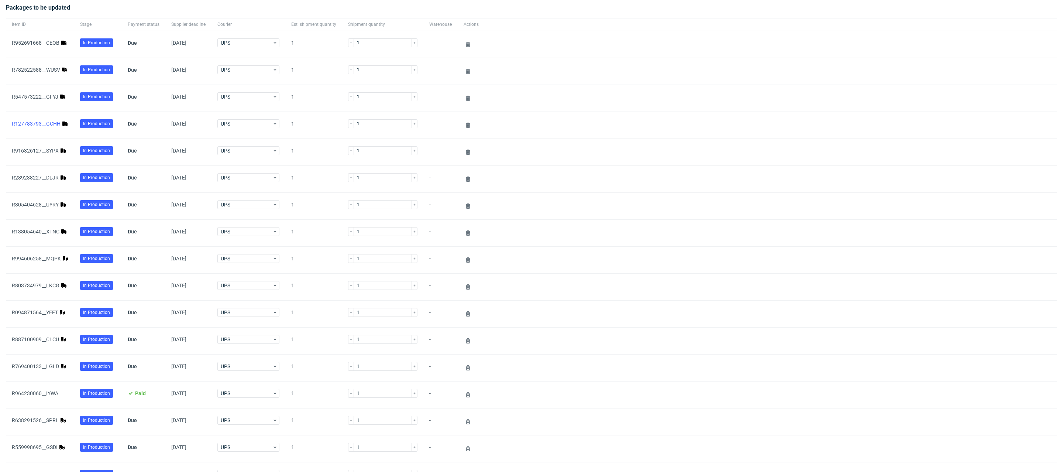
click at [56, 126] on link "R127783793__GCHH" at bounding box center [36, 124] width 49 height 6
click at [51, 151] on link "R916326127__SYPX" at bounding box center [35, 151] width 47 height 6
click at [52, 178] on link "R289238227__DLJR" at bounding box center [35, 178] width 47 height 6
click at [47, 206] on link "R305404628__UYRY" at bounding box center [35, 205] width 47 height 6
click at [55, 233] on link "R138054640__XTNC" at bounding box center [36, 232] width 48 height 6
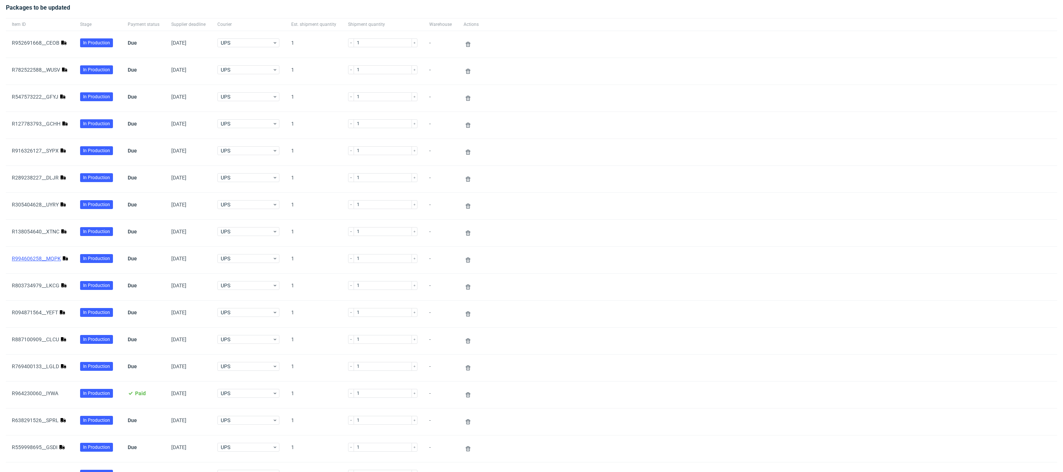
click at [54, 259] on link "R994606258__MQPK" at bounding box center [36, 258] width 49 height 6
click at [46, 287] on link "R803734979__LKCG" at bounding box center [36, 285] width 48 height 6
click at [49, 313] on link "R094871564__YEFT" at bounding box center [35, 312] width 46 height 6
click at [52, 342] on link "R887100909__CLCU" at bounding box center [35, 339] width 47 height 6
click at [48, 366] on link "R769400133__LGLD" at bounding box center [35, 366] width 47 height 6
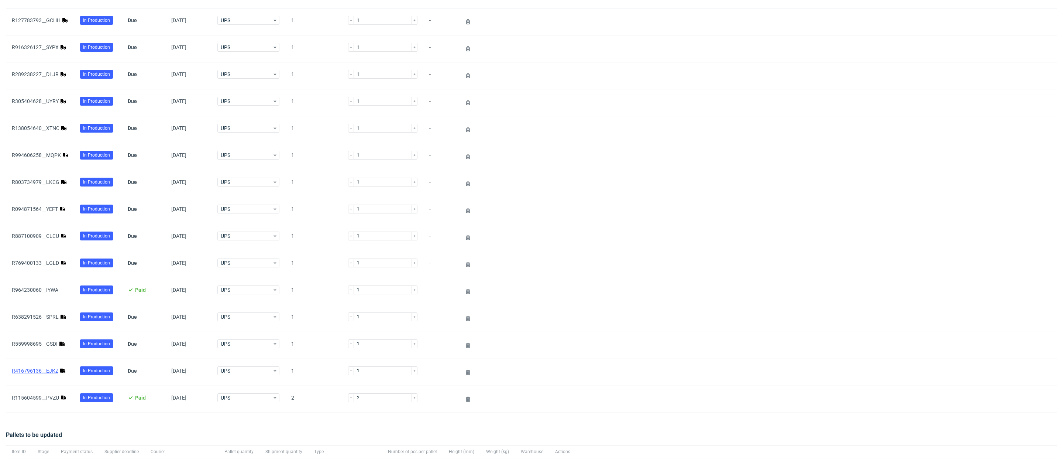
scroll to position [179, 0]
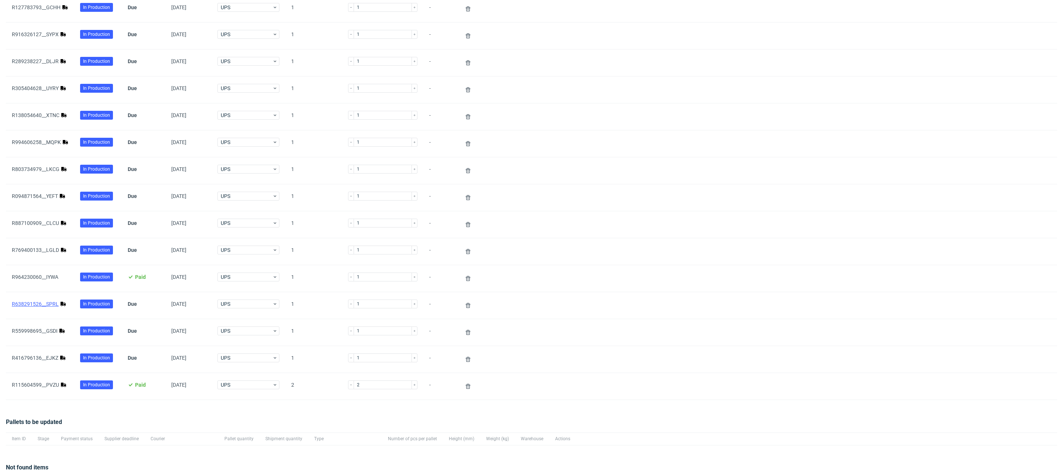
click at [50, 304] on link "R638291526__SPRL" at bounding box center [35, 304] width 47 height 6
click at [49, 332] on link "R559998695__GSDI" at bounding box center [35, 331] width 46 height 6
drag, startPoint x: 55, startPoint y: 359, endPoint x: 55, endPoint y: 375, distance: 15.5
click at [55, 359] on link "R416796136__EJKZ" at bounding box center [35, 358] width 47 height 6
click at [50, 387] on link "R115604599__PVZU" at bounding box center [35, 385] width 47 height 6
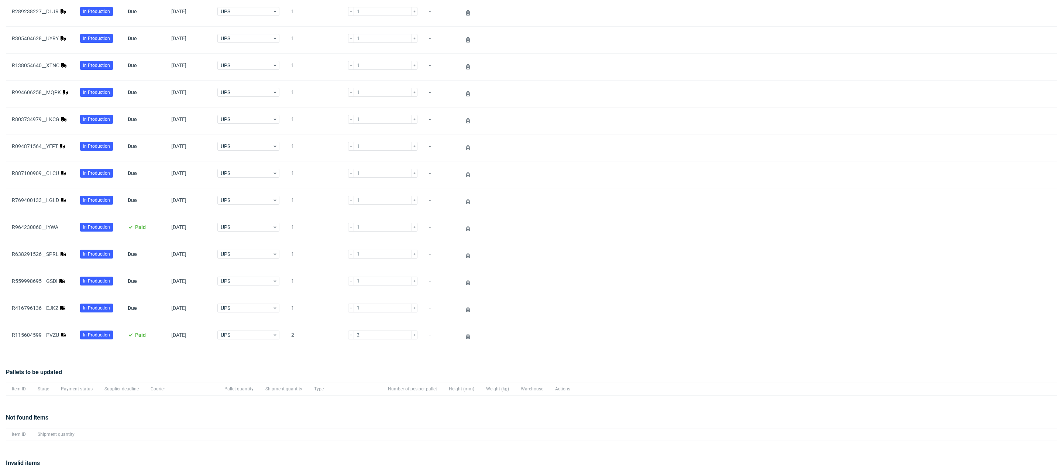
scroll to position [274, 0]
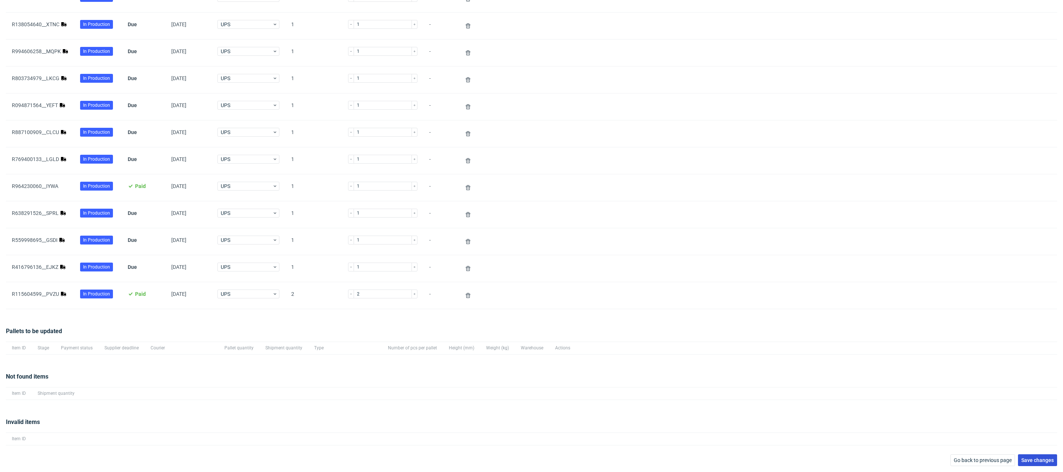
click at [1032, 462] on span "Save changes" at bounding box center [1038, 459] width 32 height 5
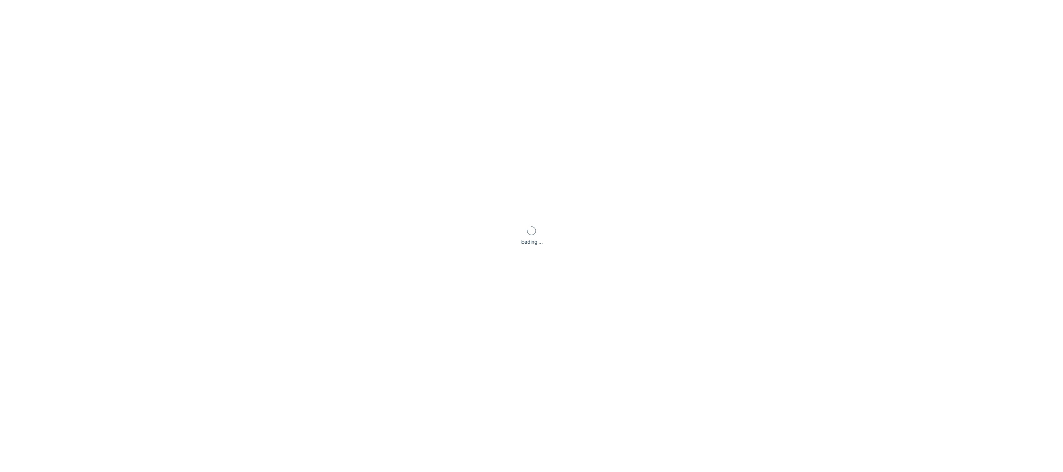
scroll to position [35, 0]
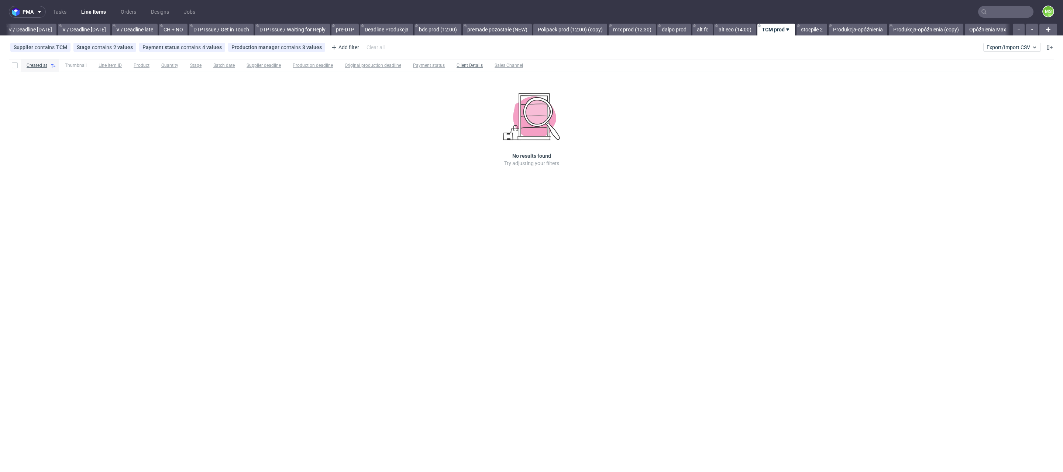
scroll to position [0, 930]
drag, startPoint x: 998, startPoint y: 52, endPoint x: 1000, endPoint y: 49, distance: 4.0
click at [998, 52] on div "Supplier contains TCM Stage contains 2 values Production, Issue in Production P…" at bounding box center [531, 47] width 1063 height 18
click at [1000, 49] on span "Export/Import CSV" at bounding box center [1012, 47] width 51 height 6
click at [993, 75] on link "Import shipments CSV" at bounding box center [995, 77] width 86 height 12
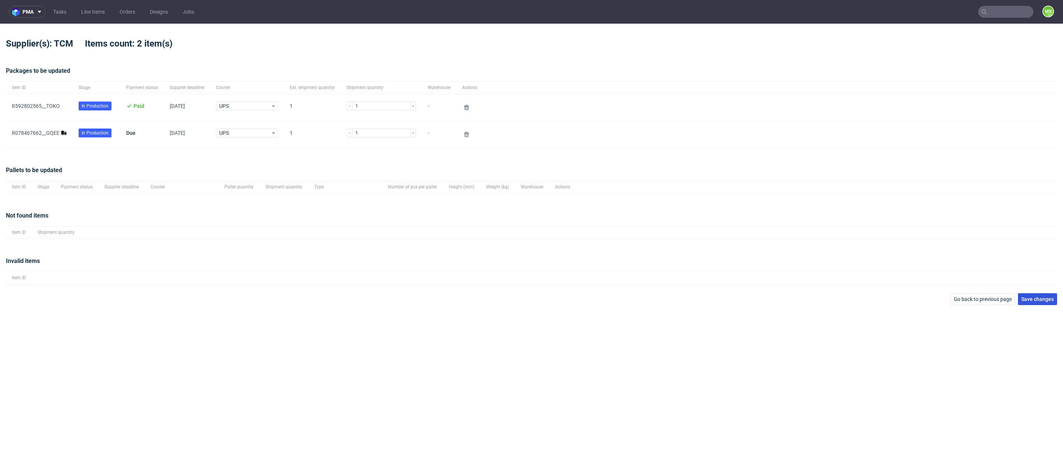
drag, startPoint x: 1053, startPoint y: 299, endPoint x: 1027, endPoint y: 301, distance: 25.9
click at [1053, 299] on span "Save changes" at bounding box center [1038, 298] width 32 height 5
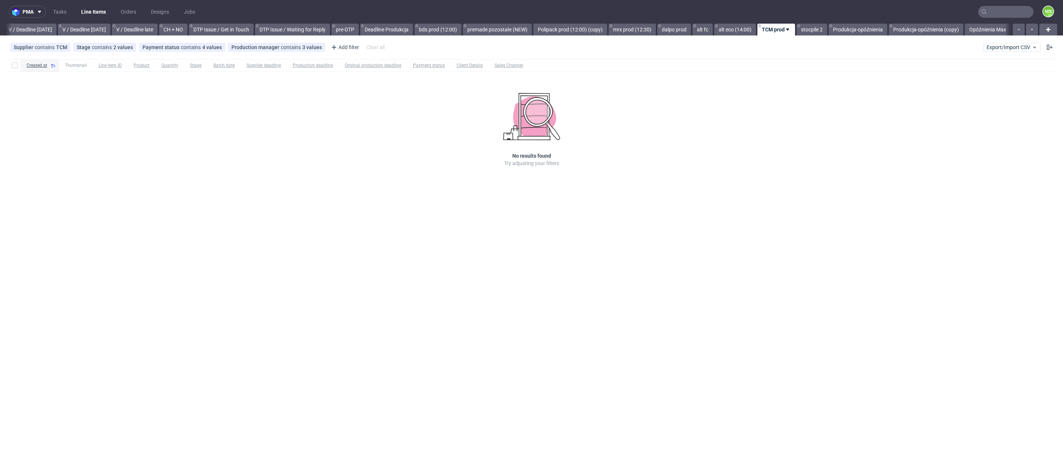
scroll to position [0, 930]
click at [1017, 45] on span "Export/Import CSV" at bounding box center [1012, 47] width 51 height 6
click at [997, 71] on link "Import shipments CSV" at bounding box center [995, 77] width 86 height 12
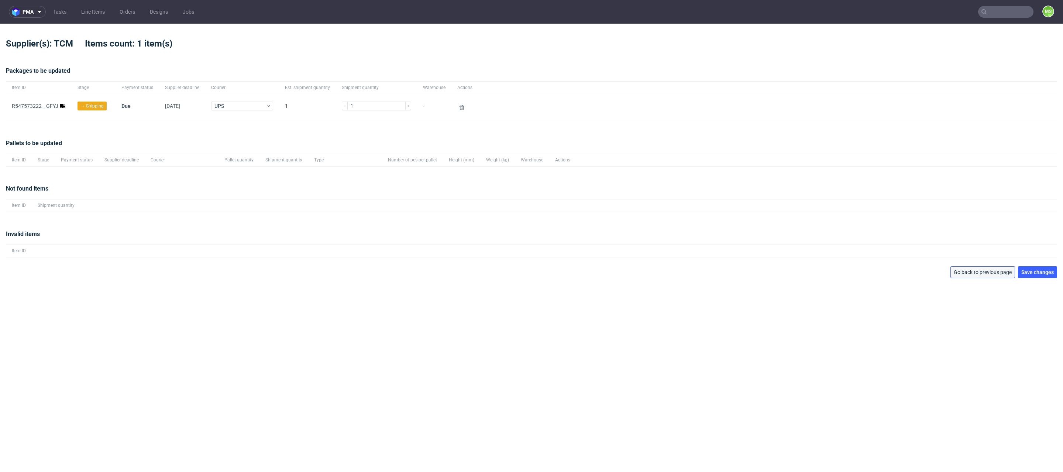
click at [989, 268] on button "Go back to previous page" at bounding box center [983, 272] width 65 height 12
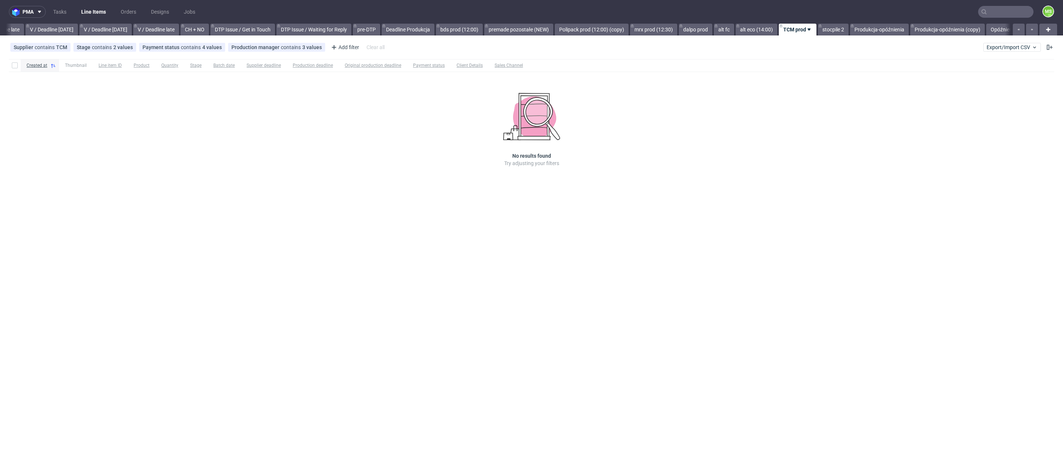
scroll to position [0, 930]
click at [996, 47] on span "Export/Import CSV" at bounding box center [1012, 47] width 51 height 6
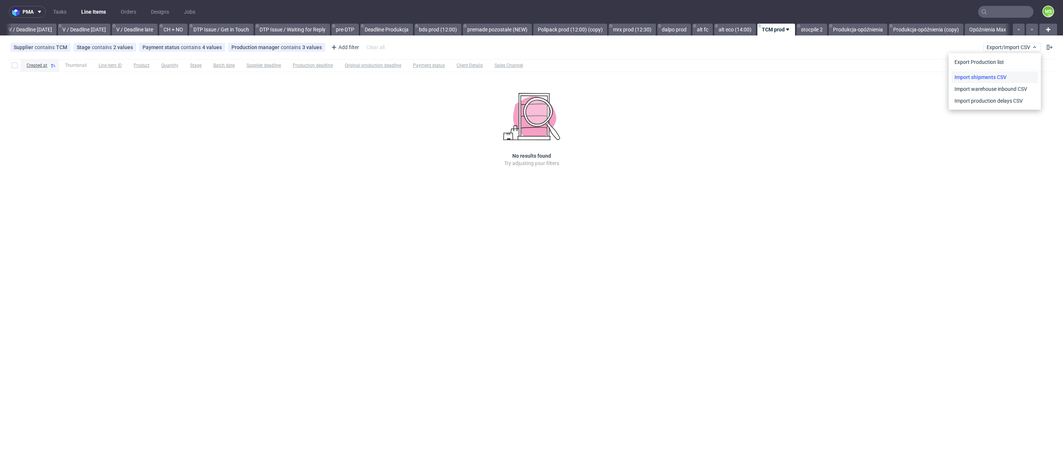
click at [985, 73] on link "Import shipments CSV" at bounding box center [995, 77] width 86 height 12
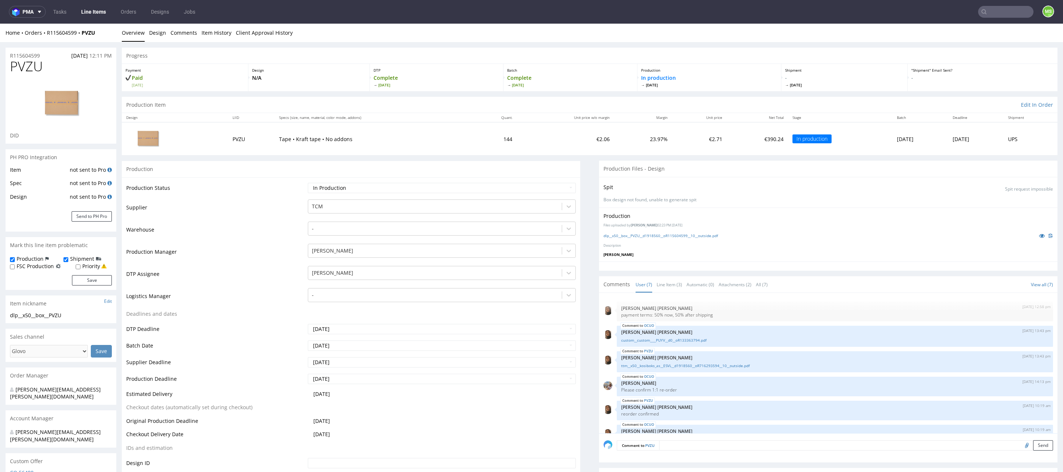
scroll to position [40, 0]
